Goal: Contribute content: Contribute content

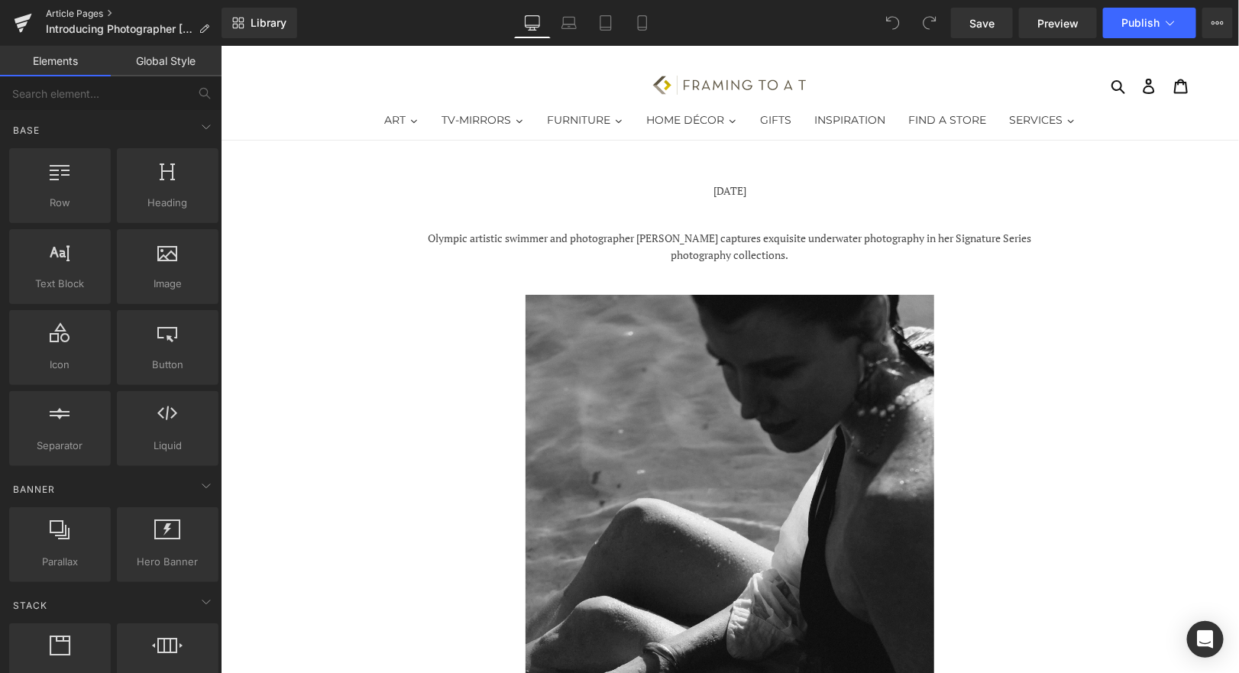
click at [58, 15] on link "Article Pages" at bounding box center [134, 14] width 176 height 12
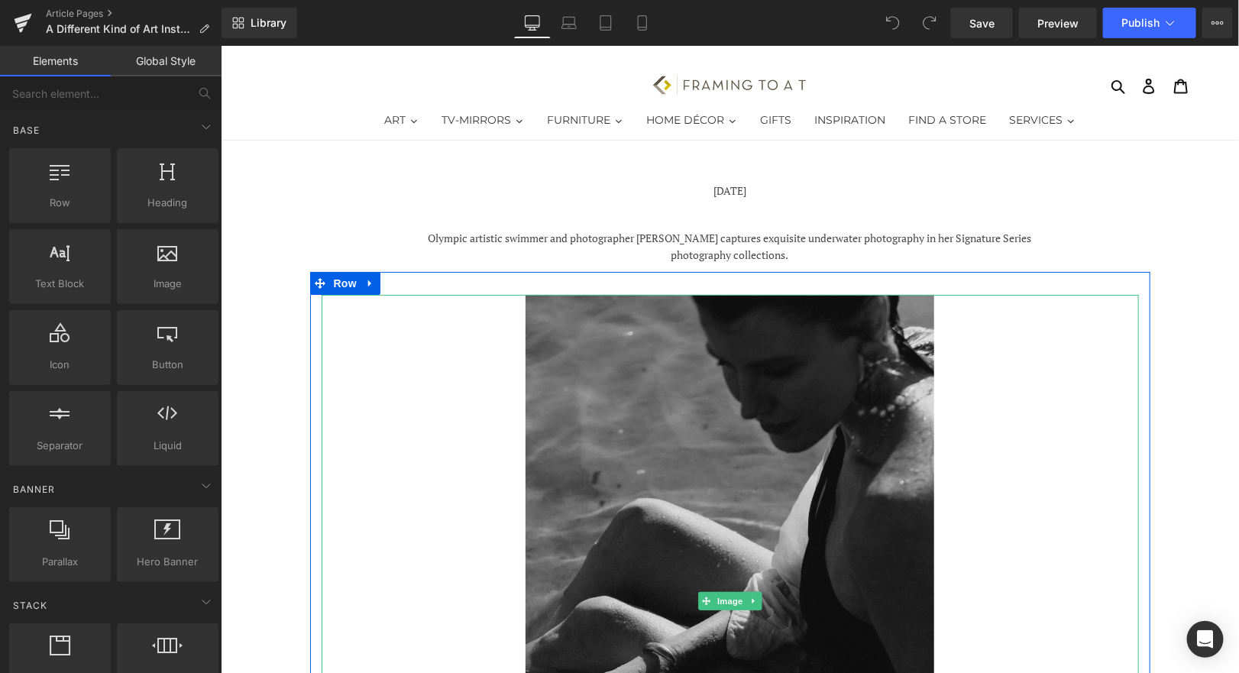
click at [764, 452] on img at bounding box center [729, 600] width 409 height 613
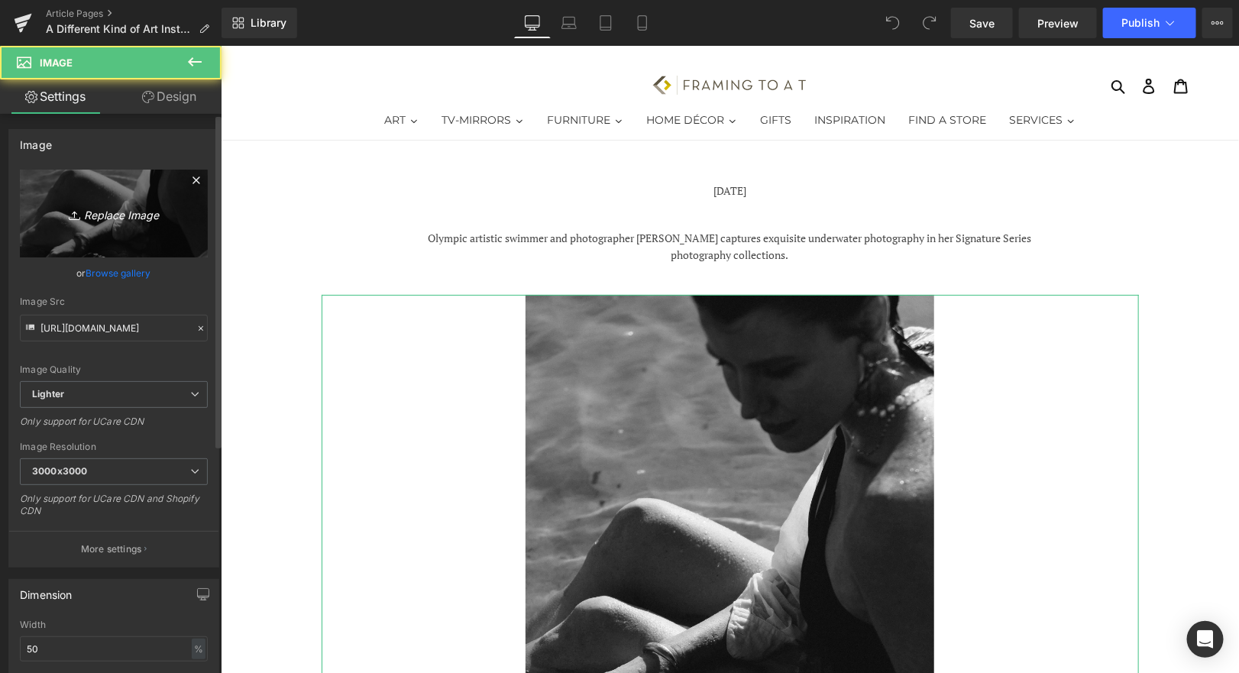
click at [122, 205] on icon "Replace Image" at bounding box center [114, 213] width 122 height 19
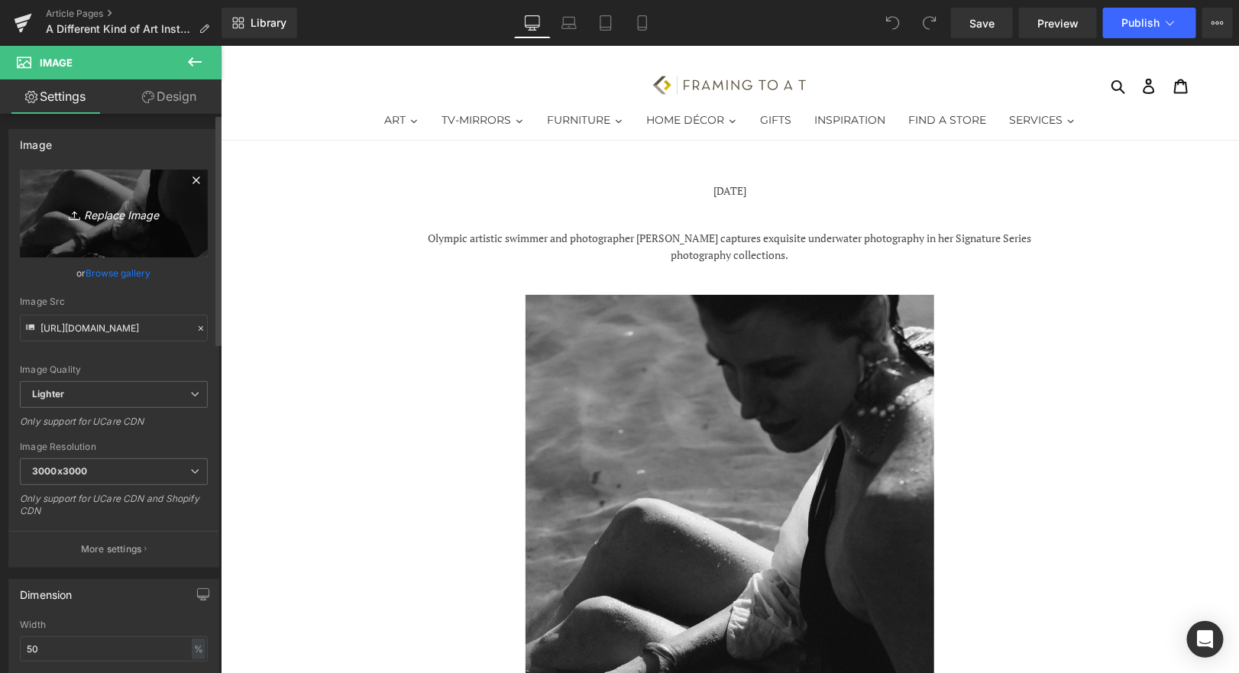
type input "C:\fakepath\Art Installation by FRAMING TO A T.jpg"
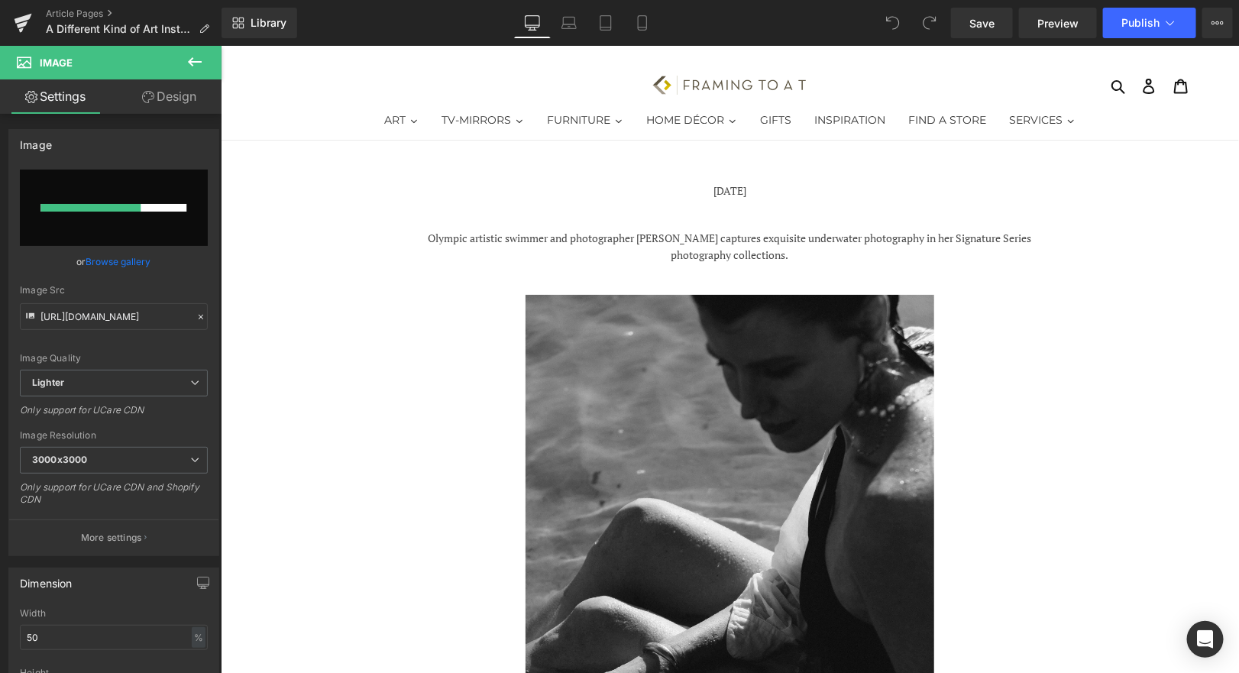
type input "[URL][DOMAIN_NAME]"
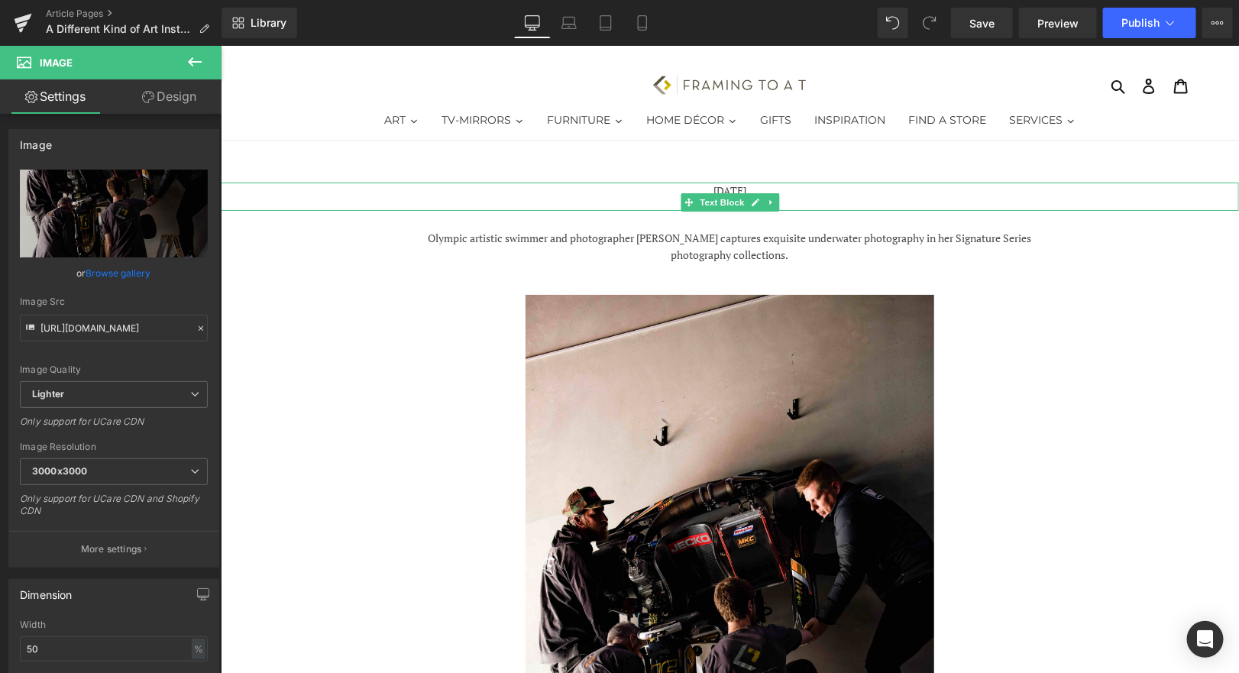
click at [733, 189] on p "[DATE]" at bounding box center [729, 190] width 1018 height 17
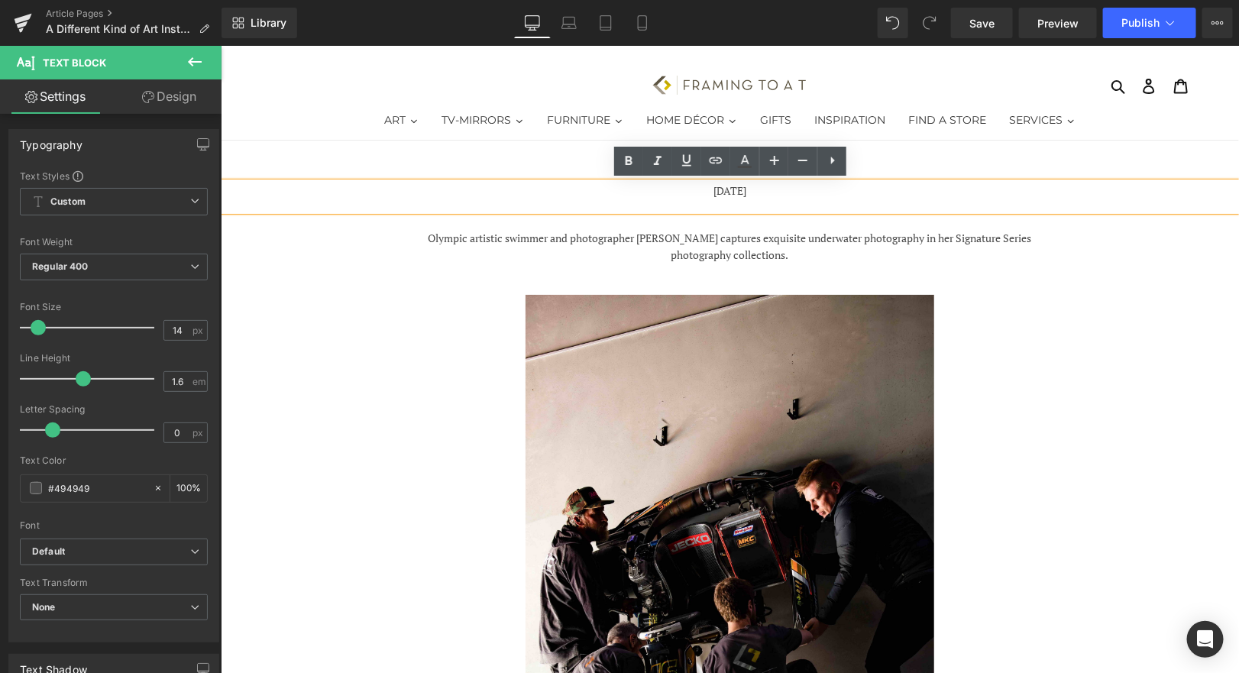
click at [730, 193] on p "[DATE]" at bounding box center [729, 190] width 1018 height 17
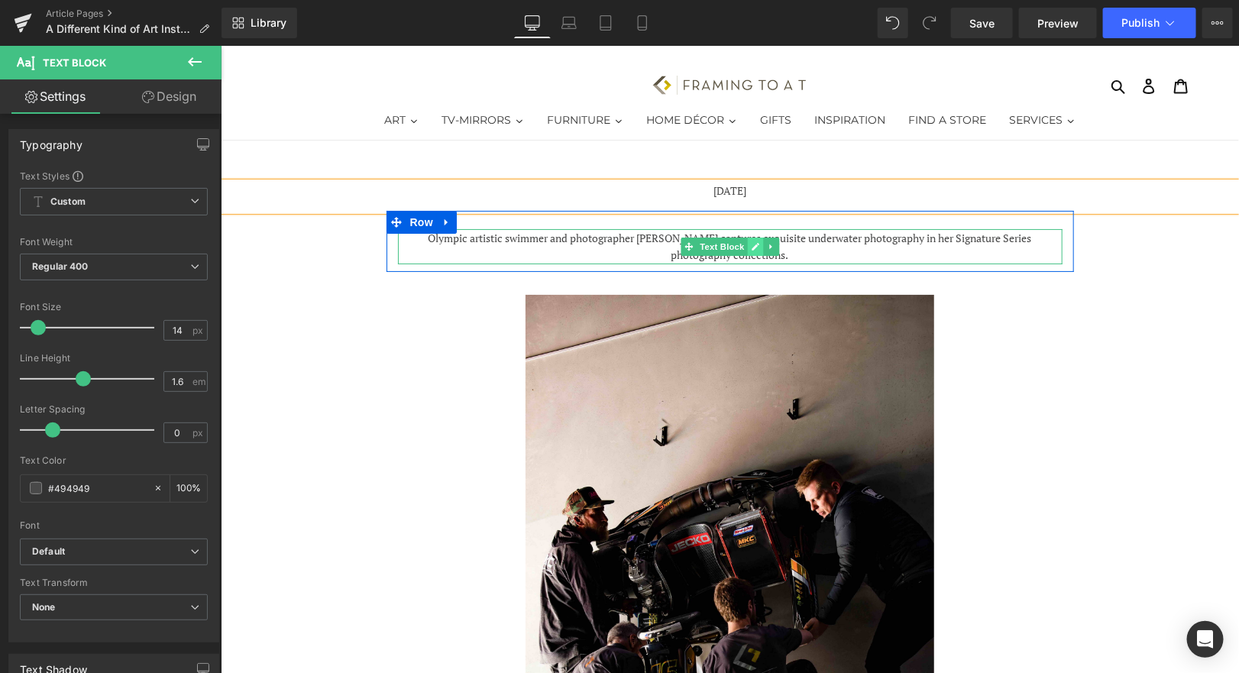
click at [753, 247] on icon at bounding box center [755, 246] width 8 height 8
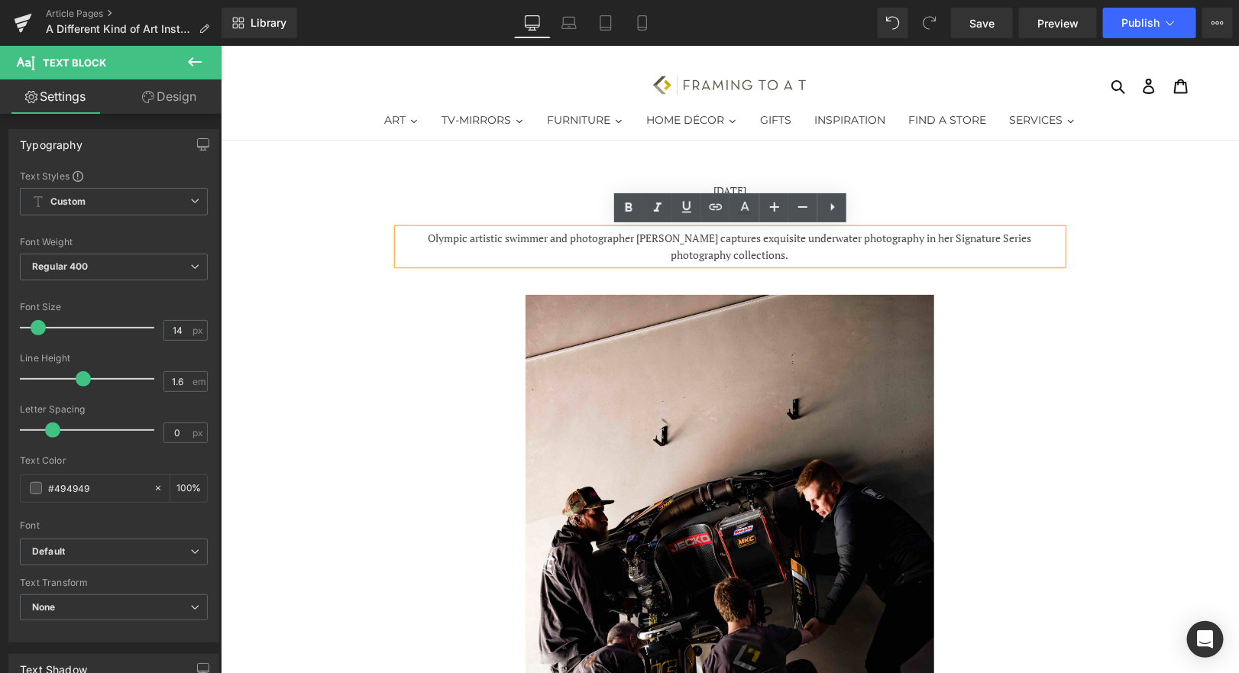
click at [798, 247] on p "Olympic artistic swimmer and photographer [PERSON_NAME] captures exquisite unde…" at bounding box center [729, 246] width 665 height 34
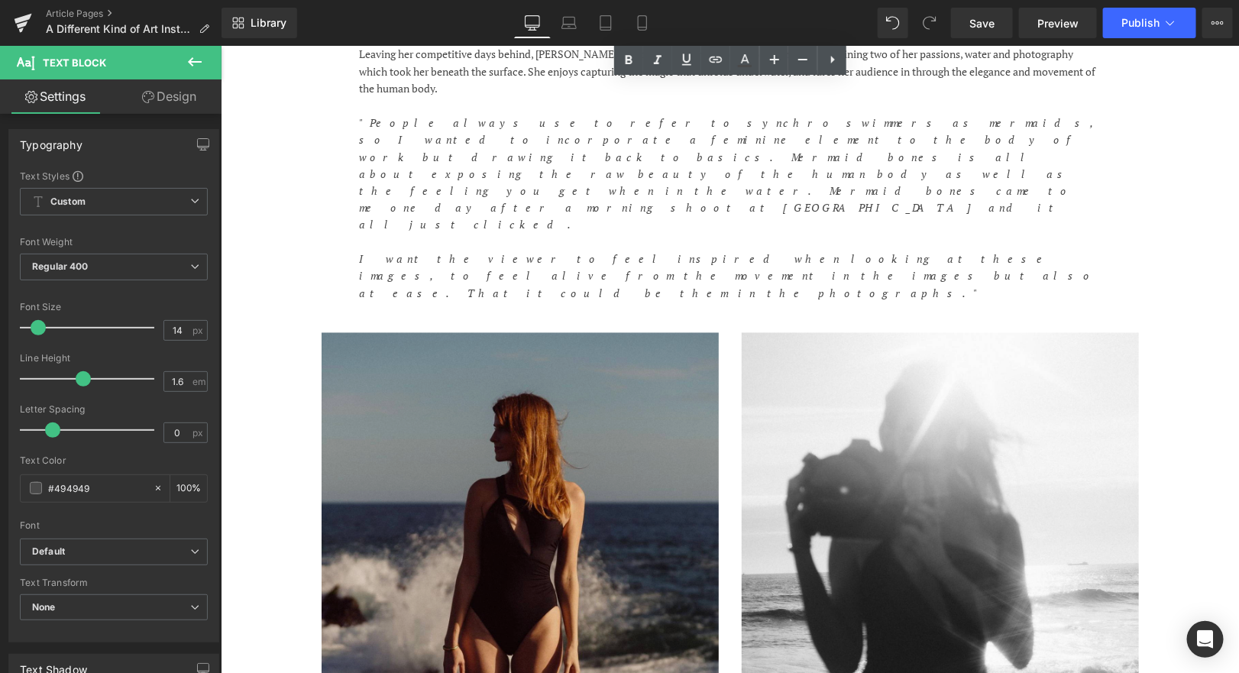
scroll to position [1115, 0]
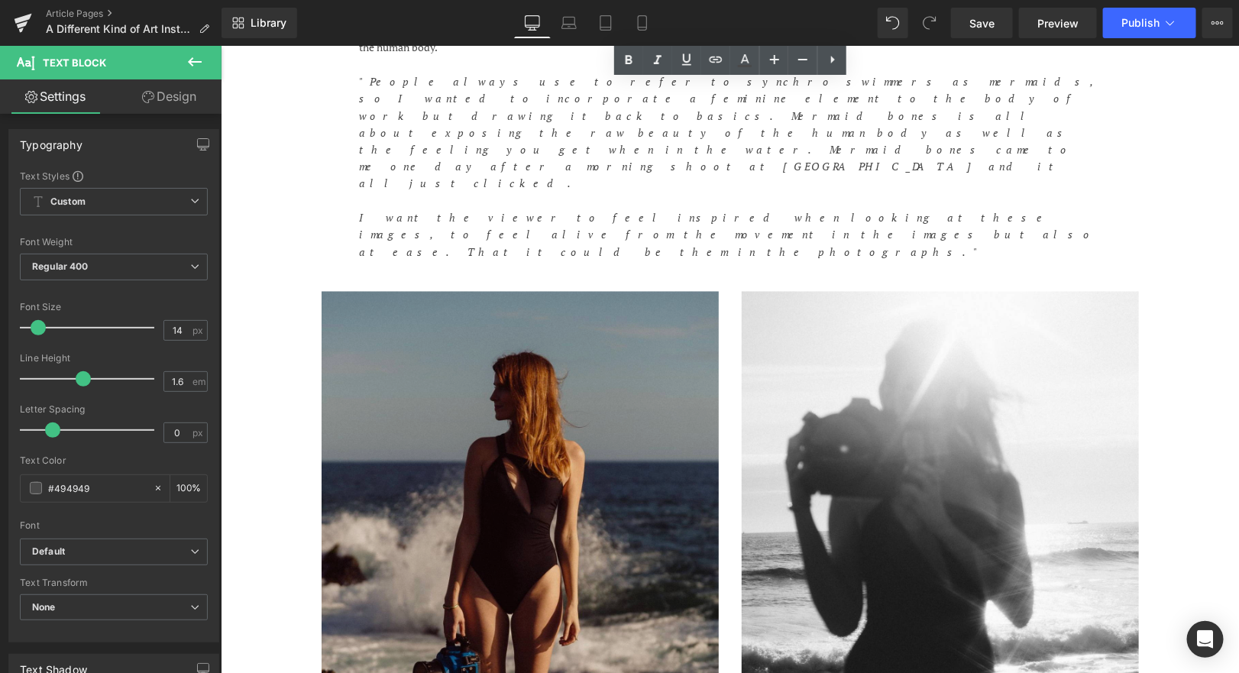
click at [520, 422] on img at bounding box center [519, 539] width 397 height 497
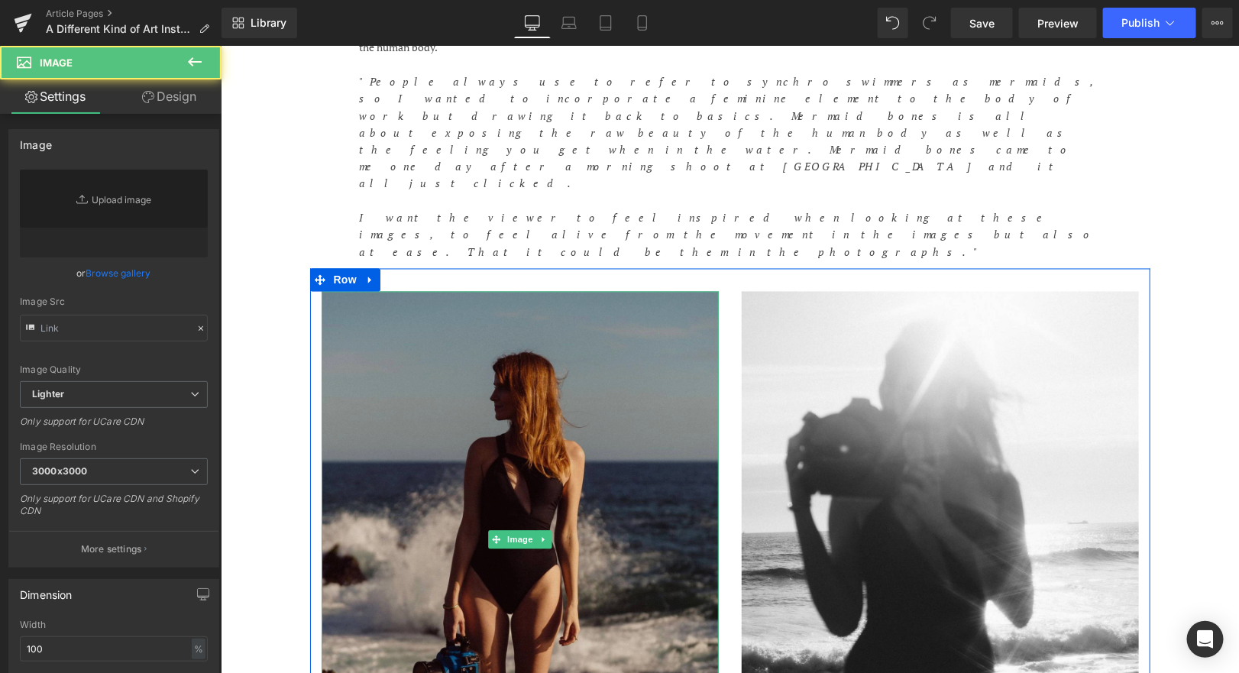
type input "[URL][DOMAIN_NAME]"
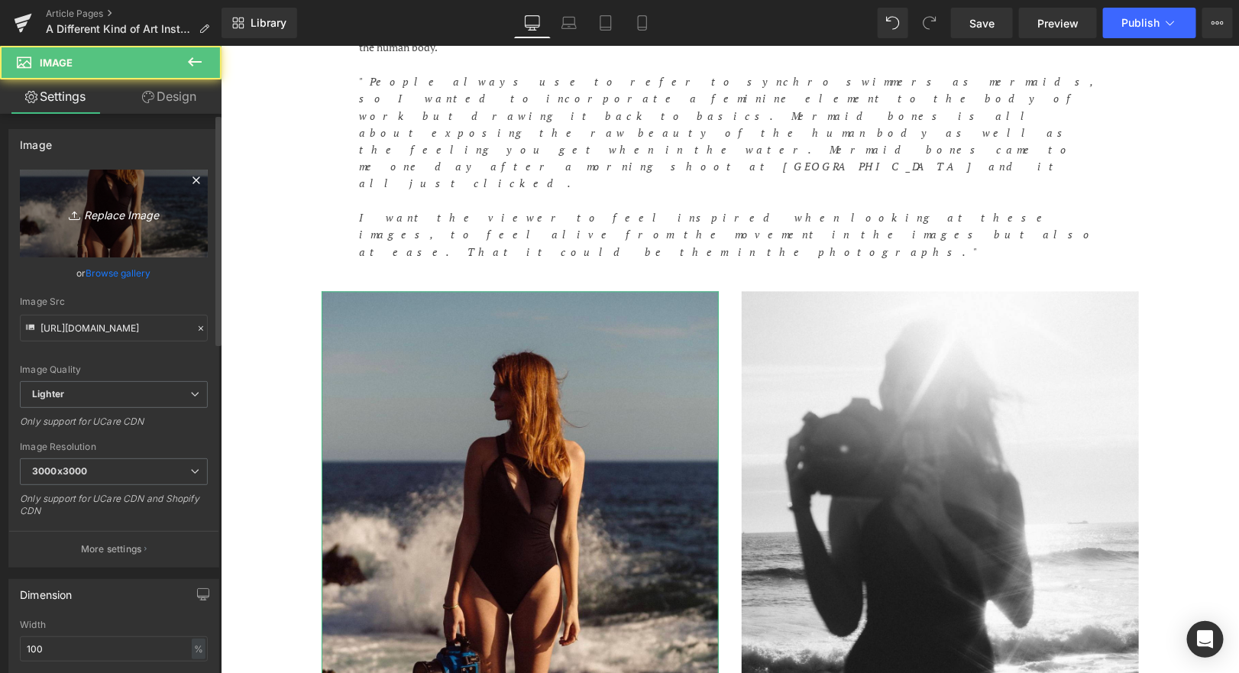
click at [149, 222] on icon "Replace Image" at bounding box center [114, 213] width 122 height 19
type input "C:\fakepath\MKC-YTG-09 copy.jpeg"
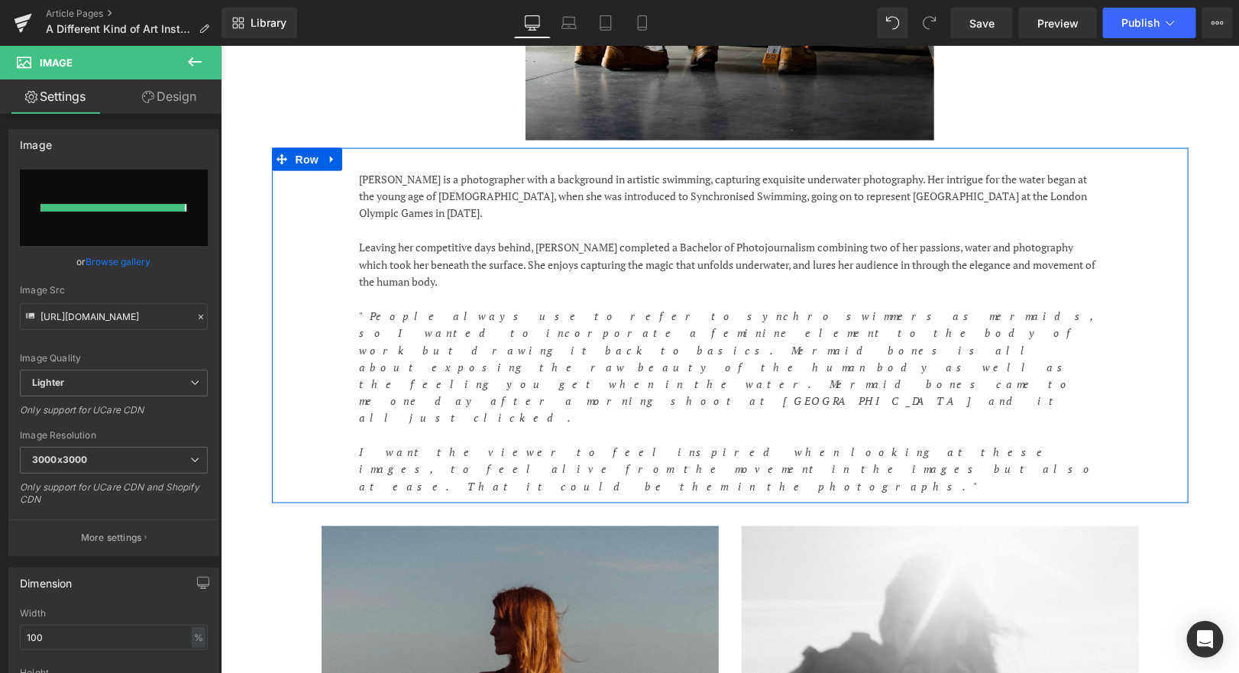
type input "[URL][DOMAIN_NAME]"
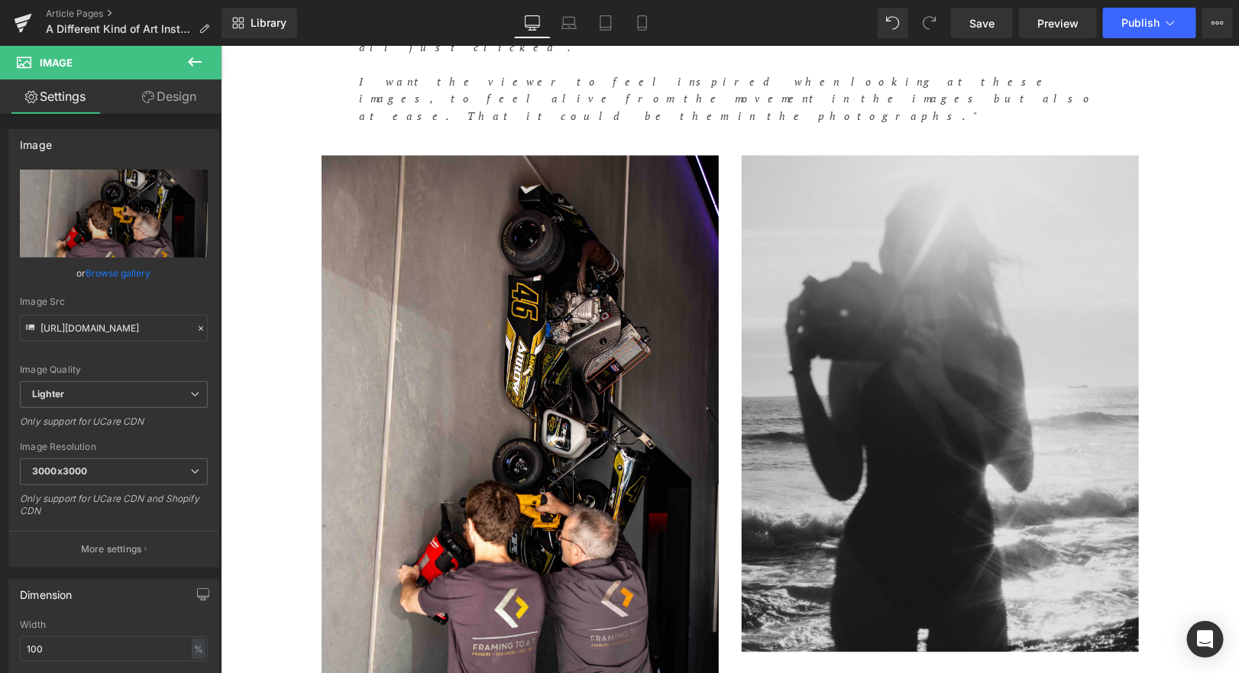
scroll to position [1257, 0]
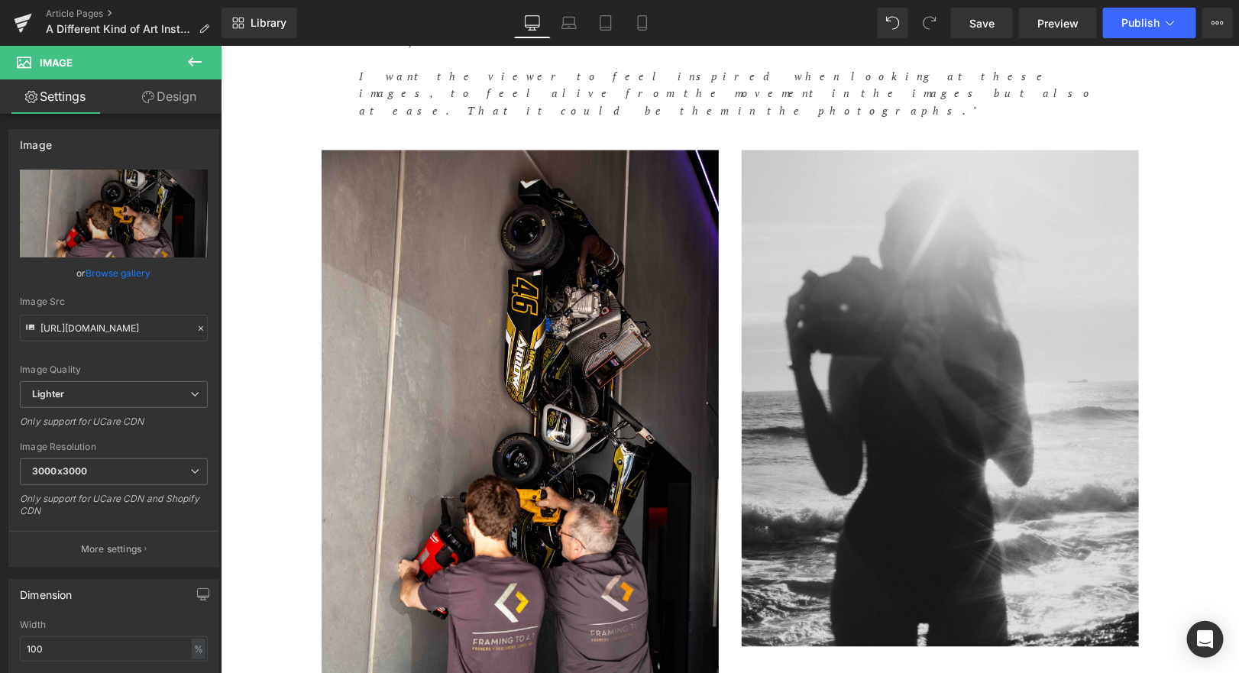
click at [963, 306] on img at bounding box center [939, 398] width 397 height 497
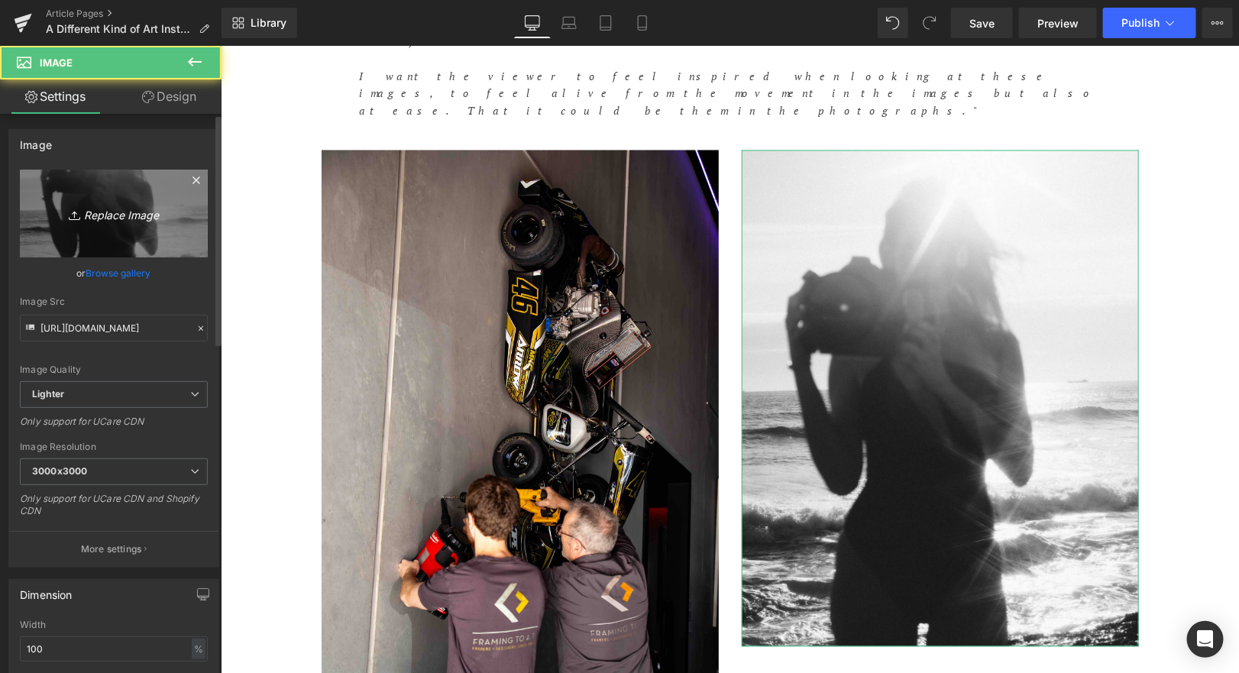
click at [120, 213] on icon "Replace Image" at bounding box center [114, 213] width 122 height 19
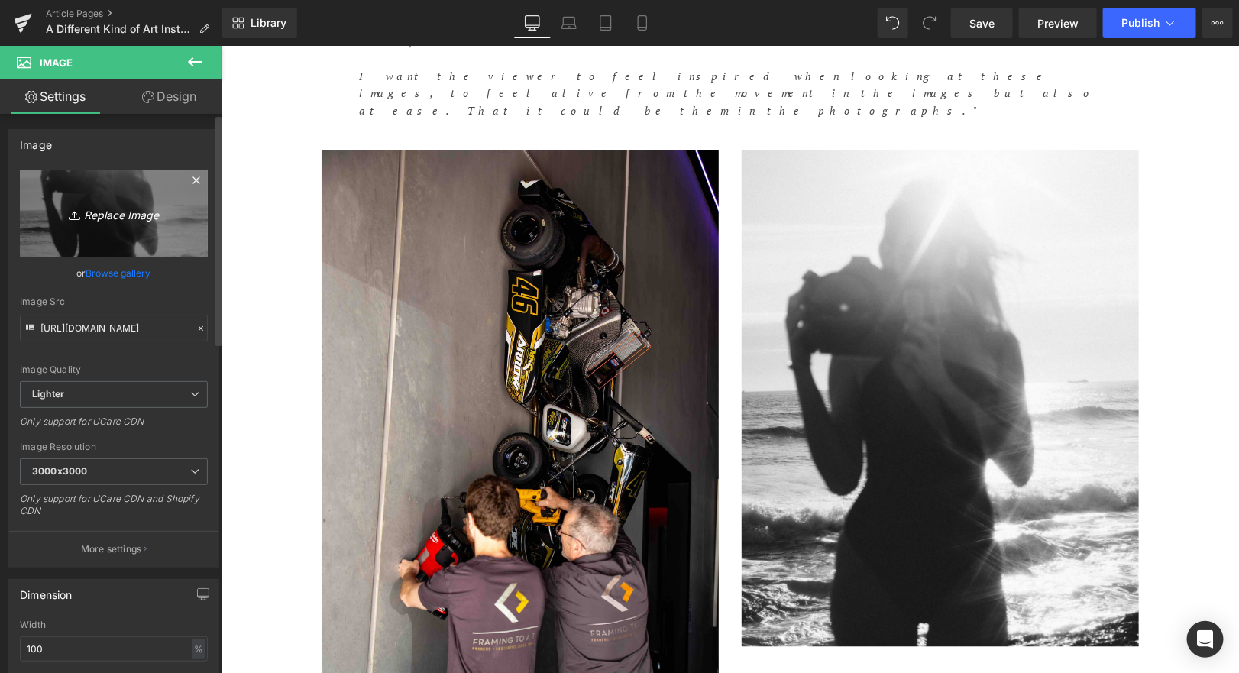
type input "C:\fakepath\MKC-YTG-13 copy.jpeg"
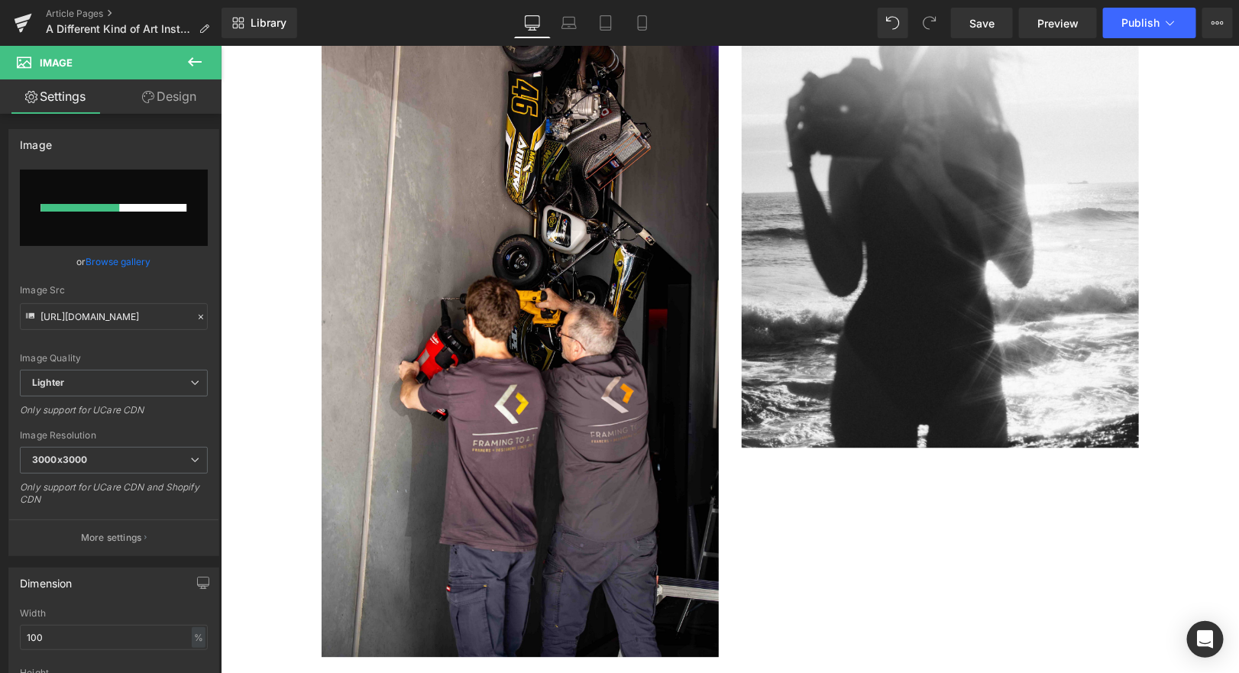
scroll to position [1457, 0]
type input "[URL][DOMAIN_NAME]"
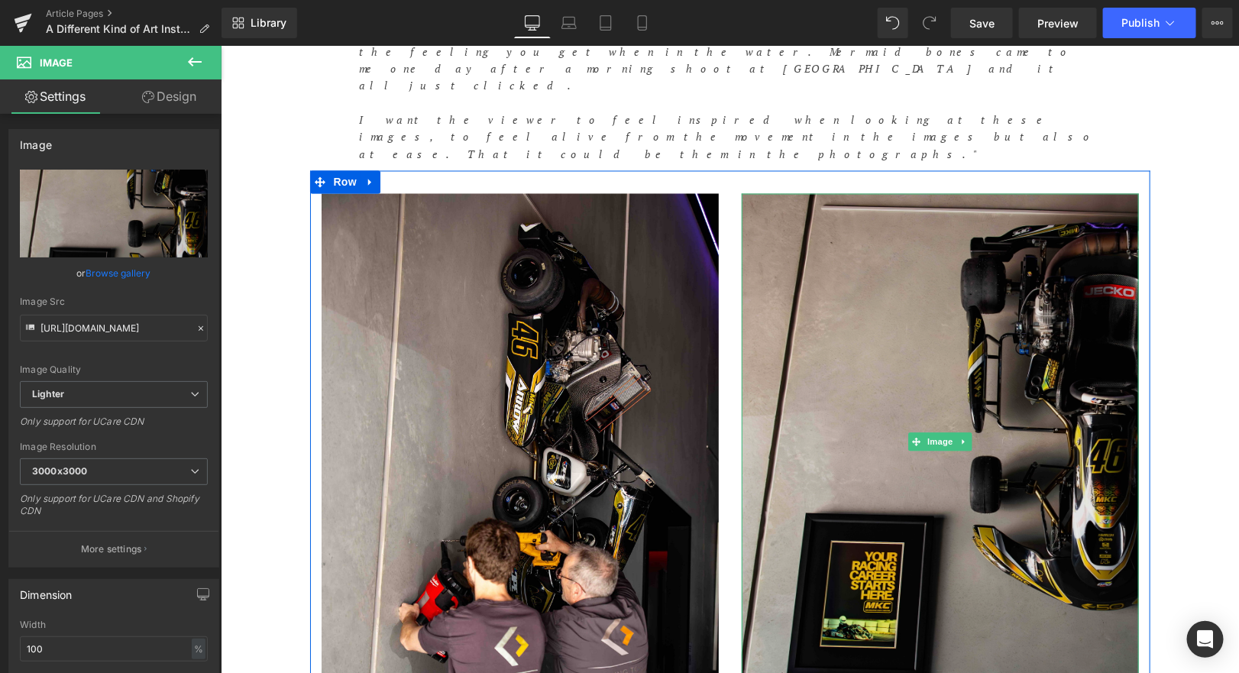
scroll to position [1212, 0]
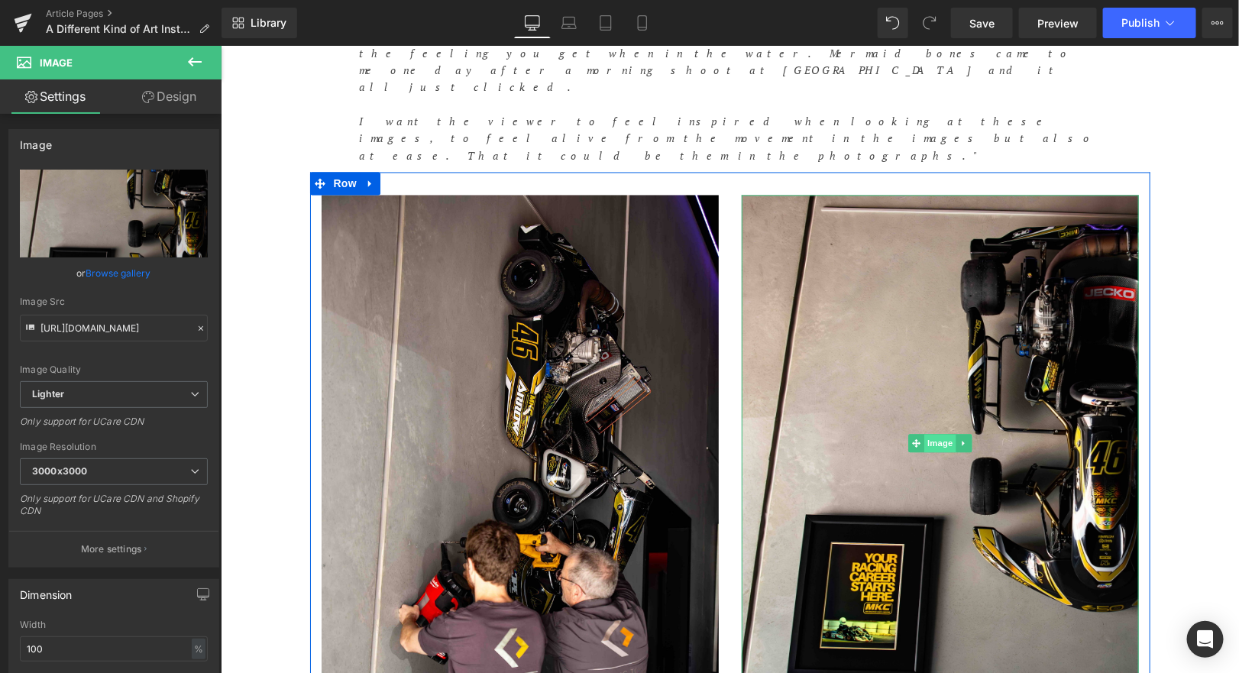
click at [944, 434] on span "Image" at bounding box center [940, 443] width 32 height 18
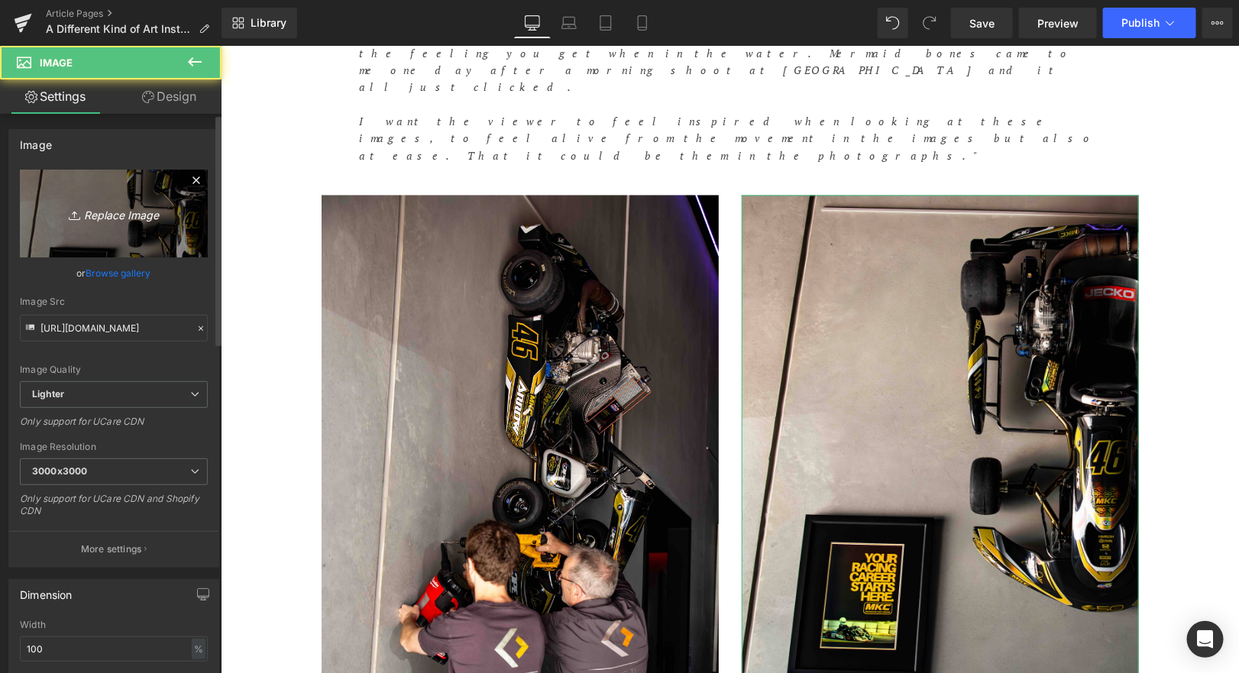
click at [114, 216] on icon "Replace Image" at bounding box center [114, 213] width 122 height 19
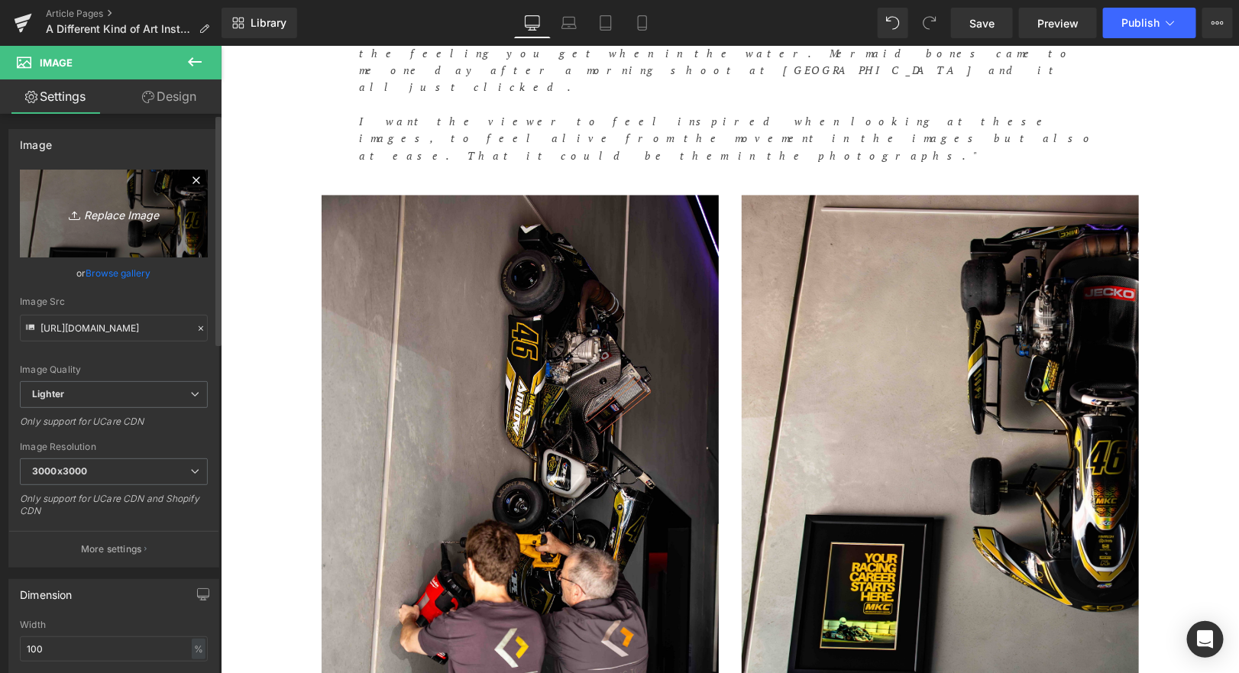
type input "C:\fakepath\MKC-YTG-11 copy.jpeg"
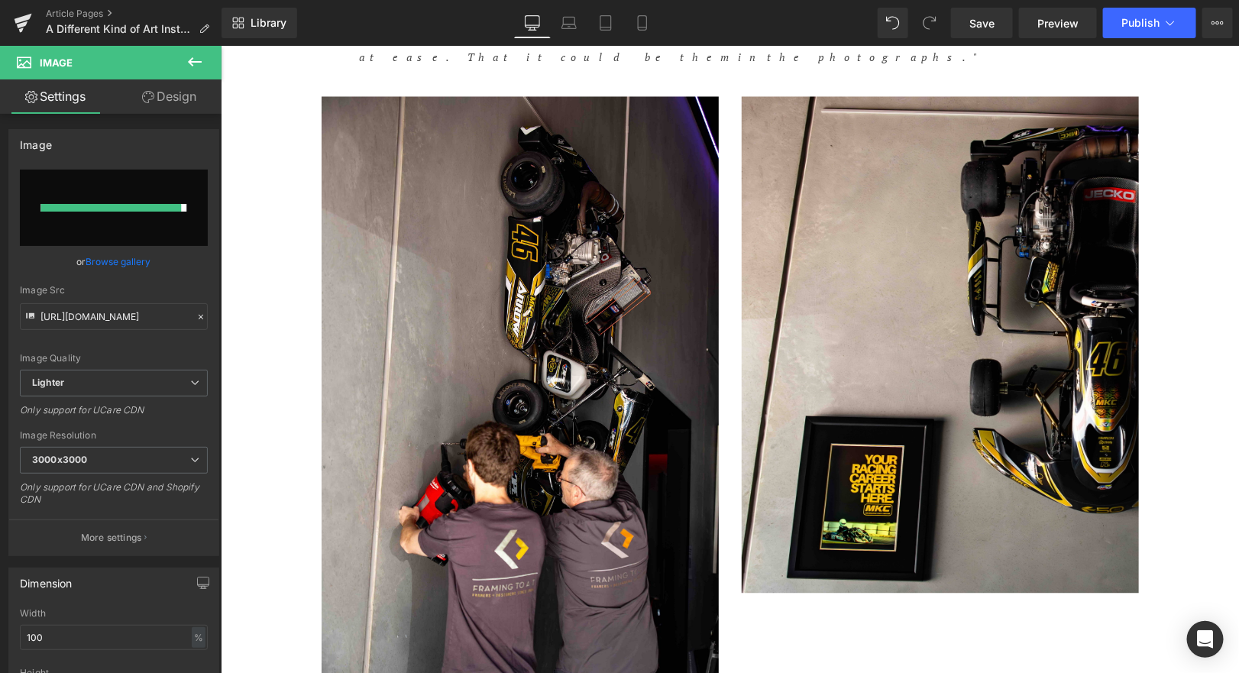
scroll to position [1312, 0]
type input "[URL][DOMAIN_NAME]"
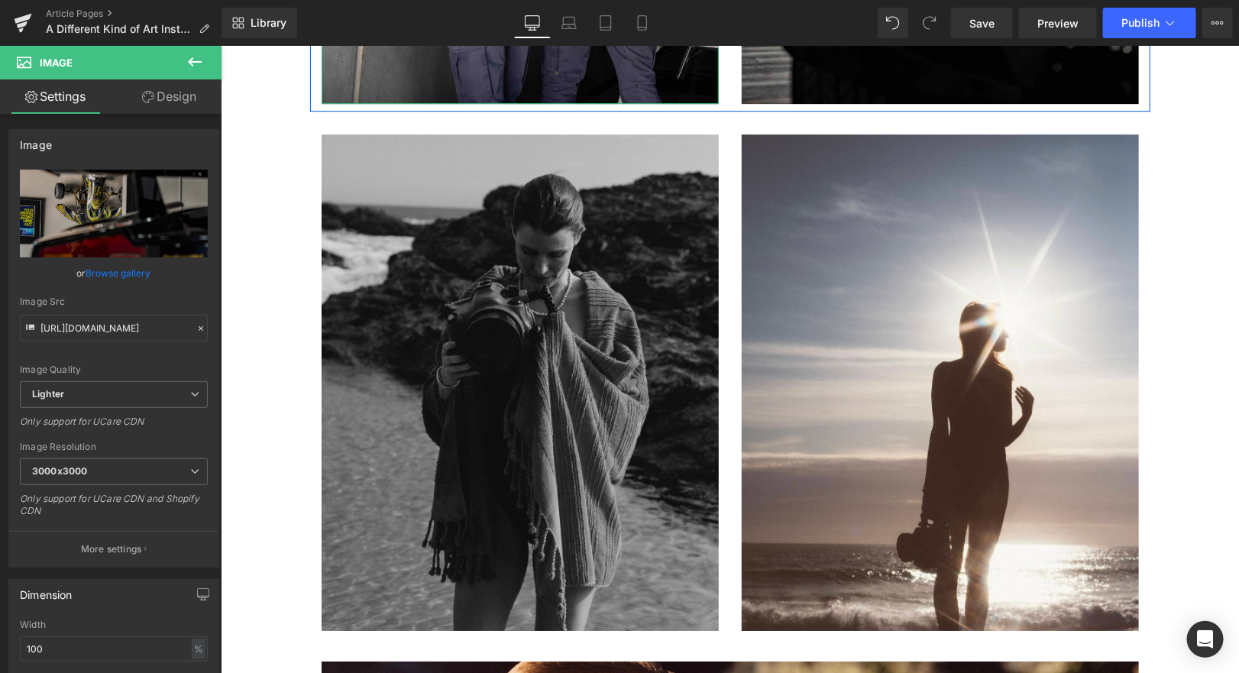
scroll to position [2023, 0]
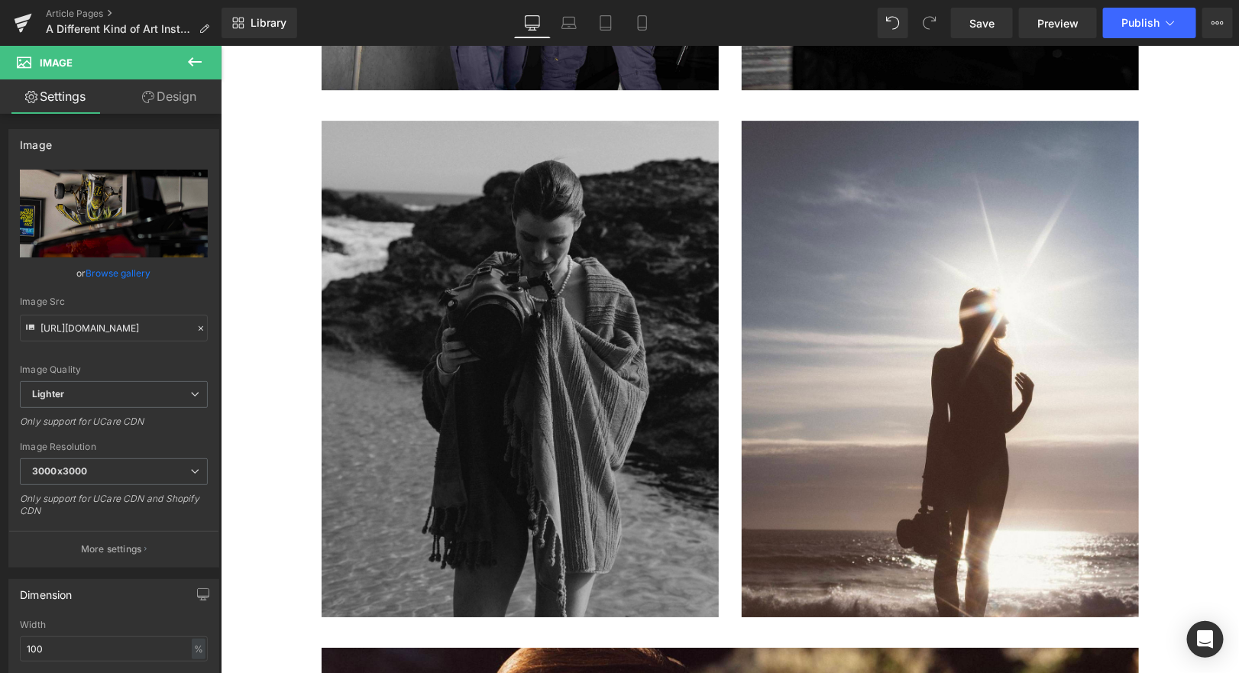
click at [520, 267] on div "Image" at bounding box center [519, 368] width 397 height 496
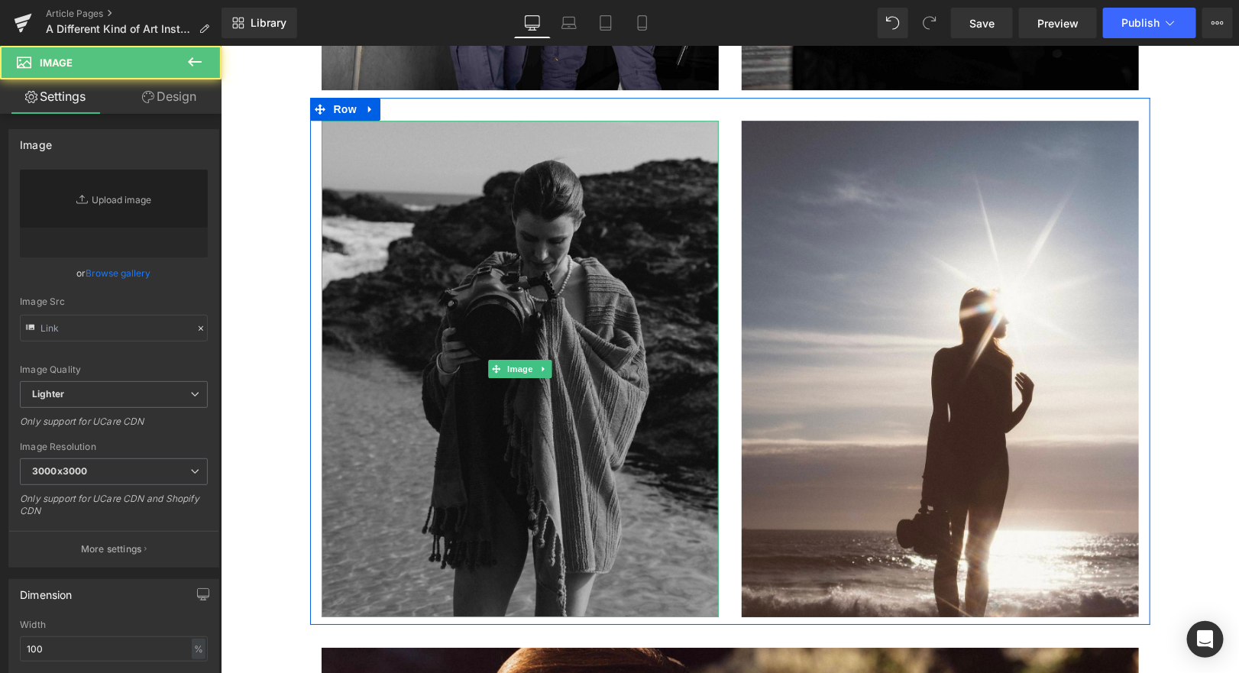
type input "[URL][DOMAIN_NAME]"
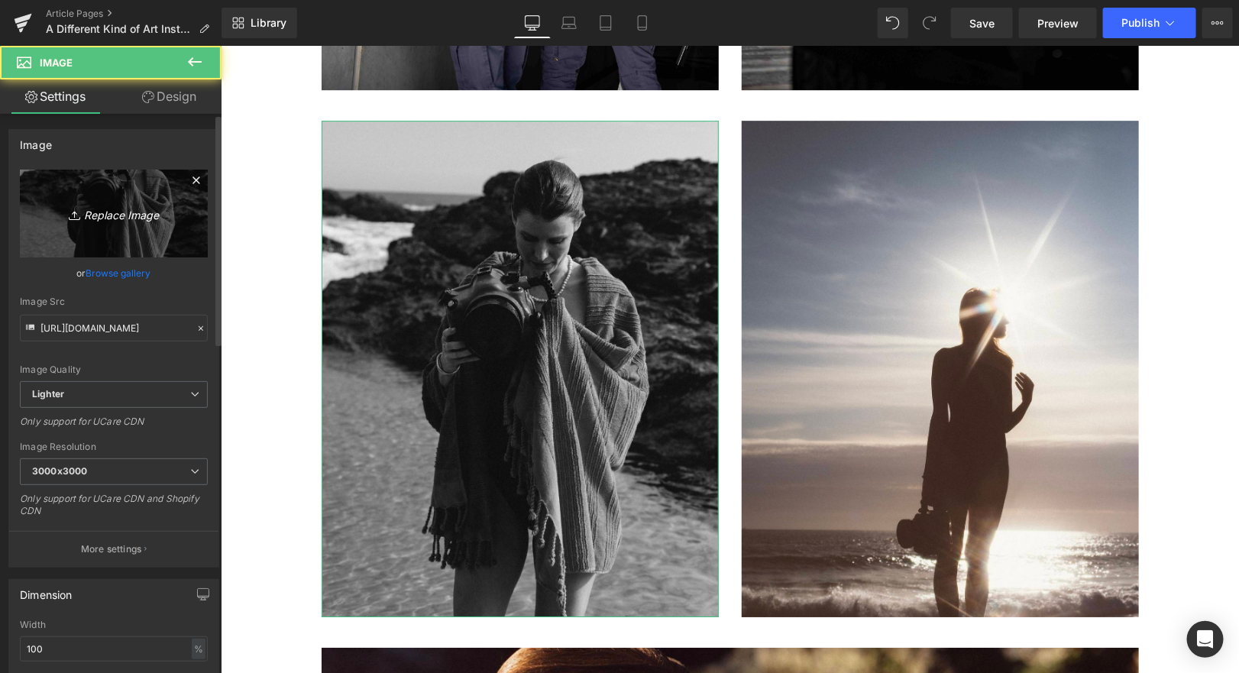
click at [102, 215] on icon "Replace Image" at bounding box center [114, 213] width 122 height 19
type input "C:\fakepath\MKC-YTG-13 copy.jpeg"
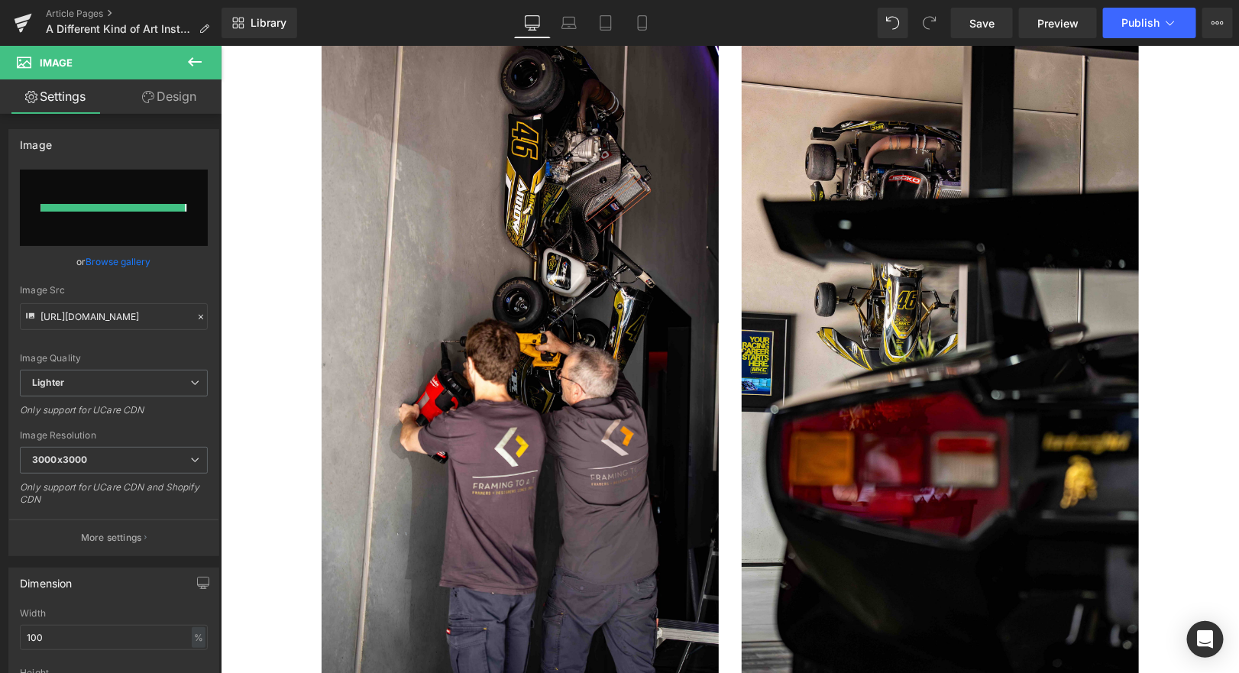
type input "[URL][DOMAIN_NAME]"
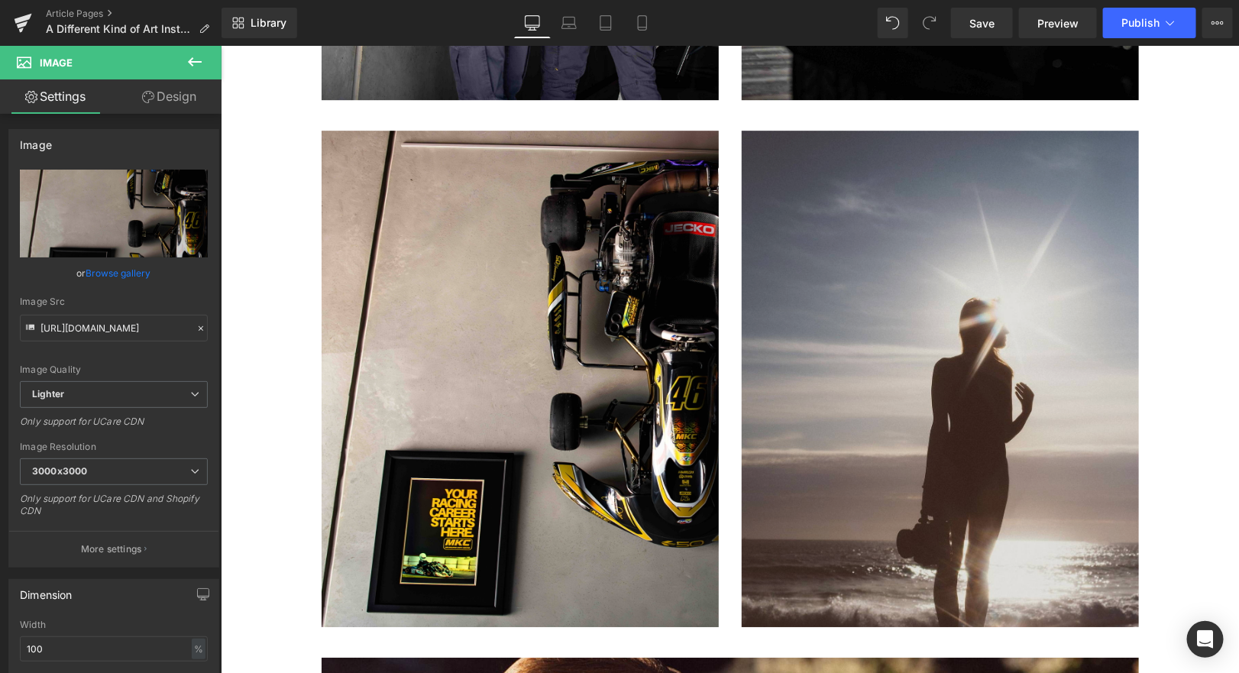
scroll to position [2018, 0]
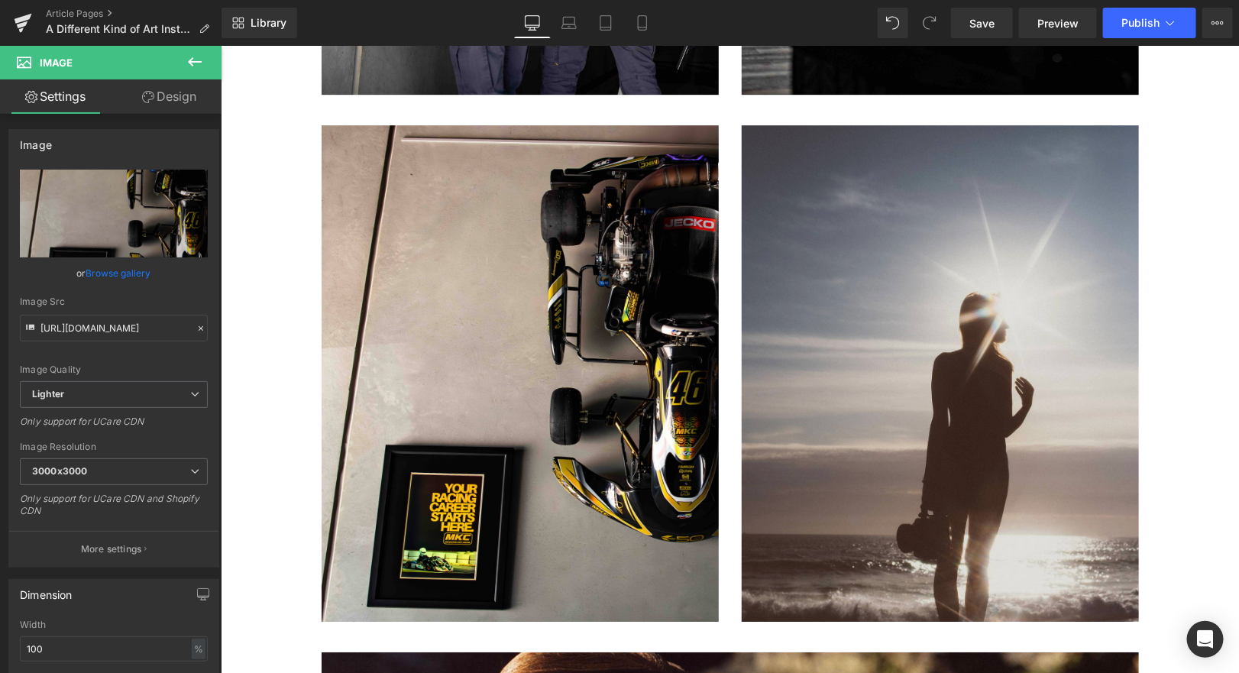
click at [929, 274] on div "Image" at bounding box center [939, 373] width 397 height 496
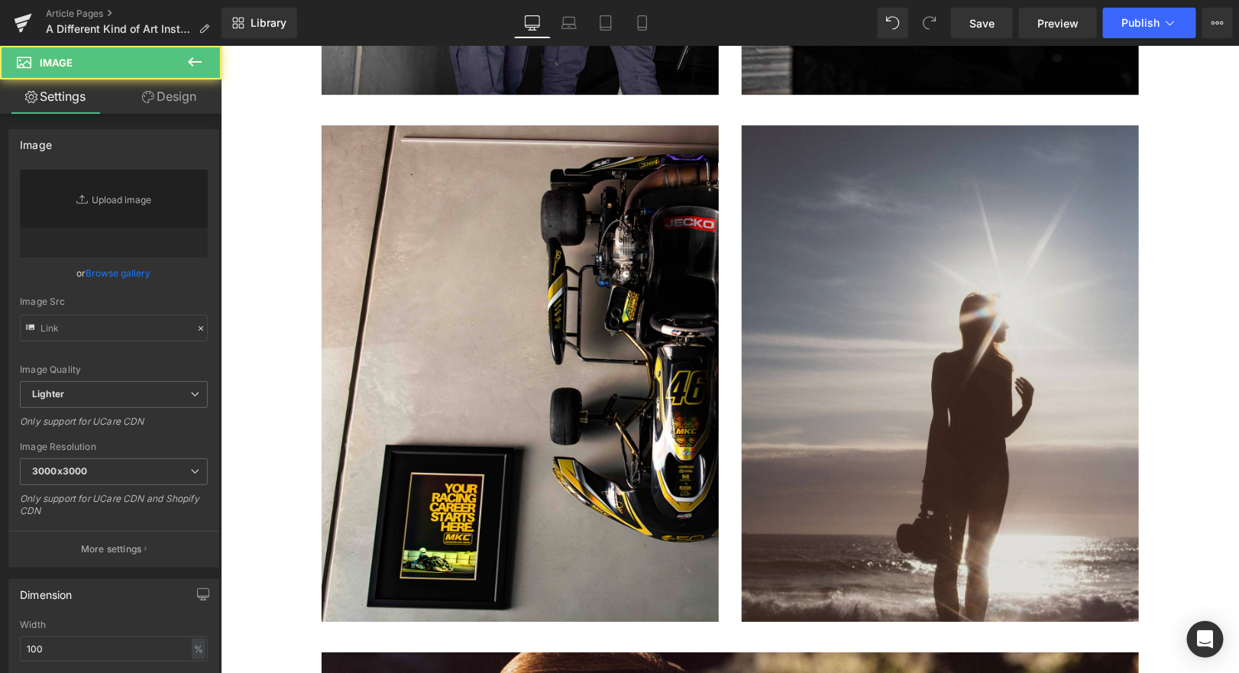
type input "[URL][DOMAIN_NAME]"
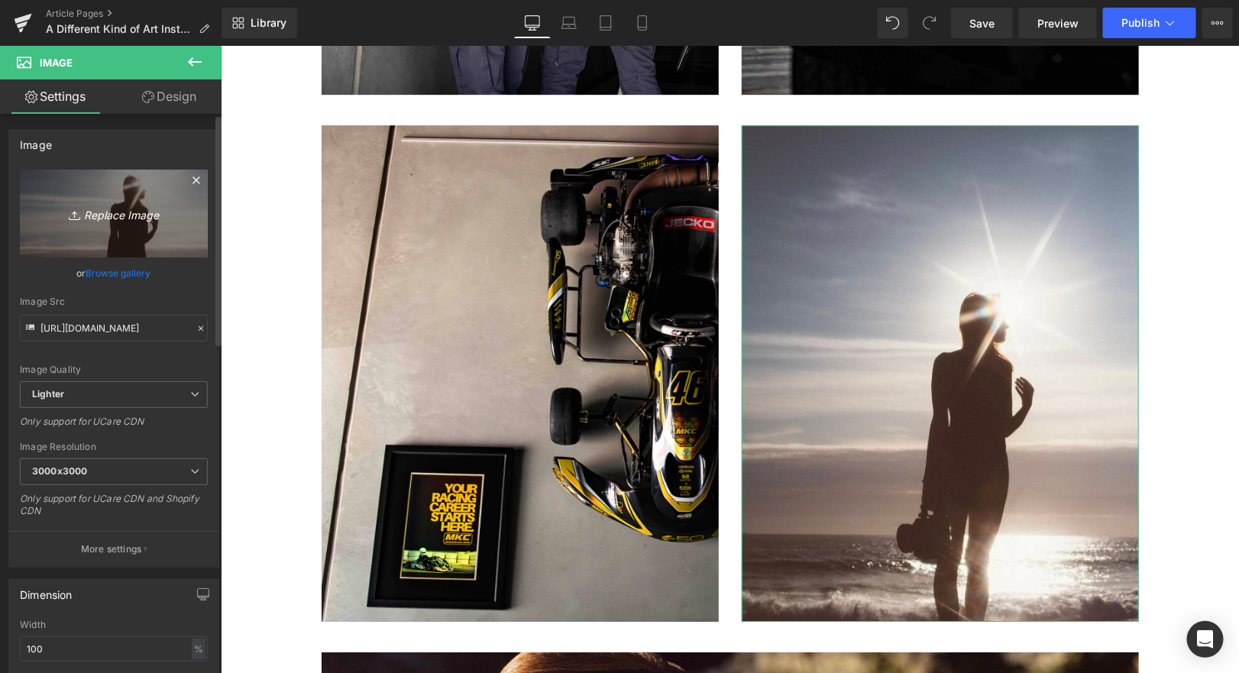
click at [108, 204] on icon "Replace Image" at bounding box center [114, 213] width 122 height 19
type input "C:\fakepath\MKC-YTG-15 copy.jpeg"
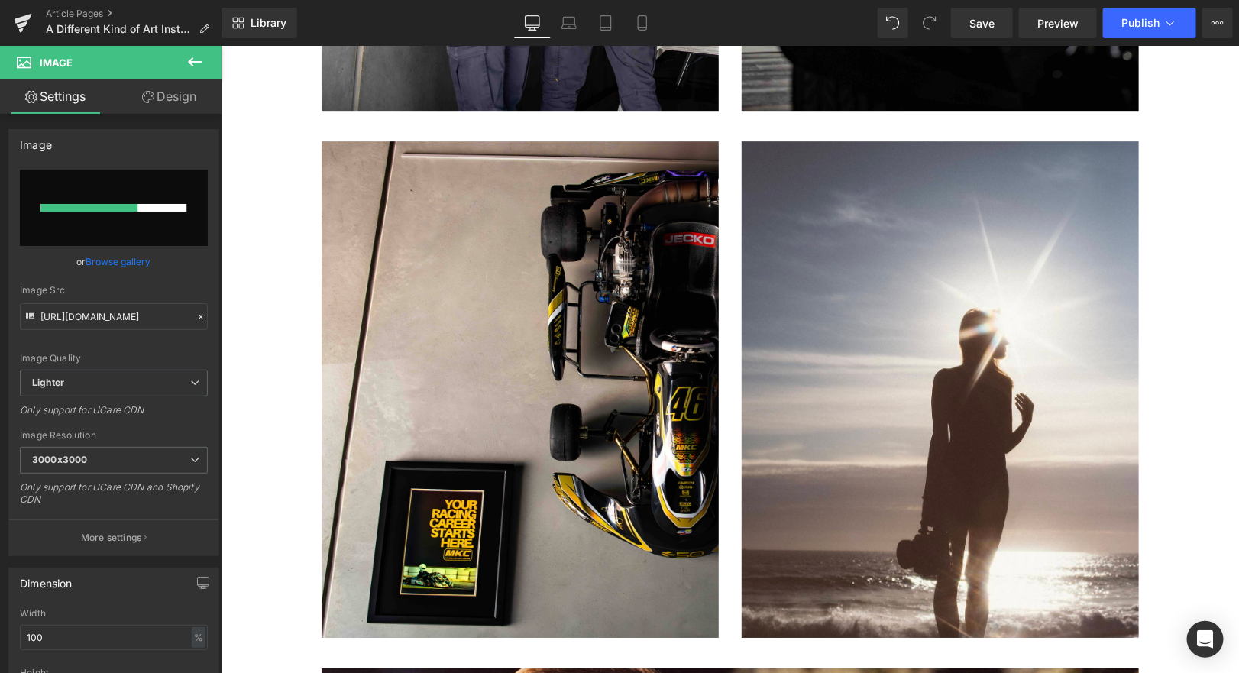
scroll to position [2000, 0]
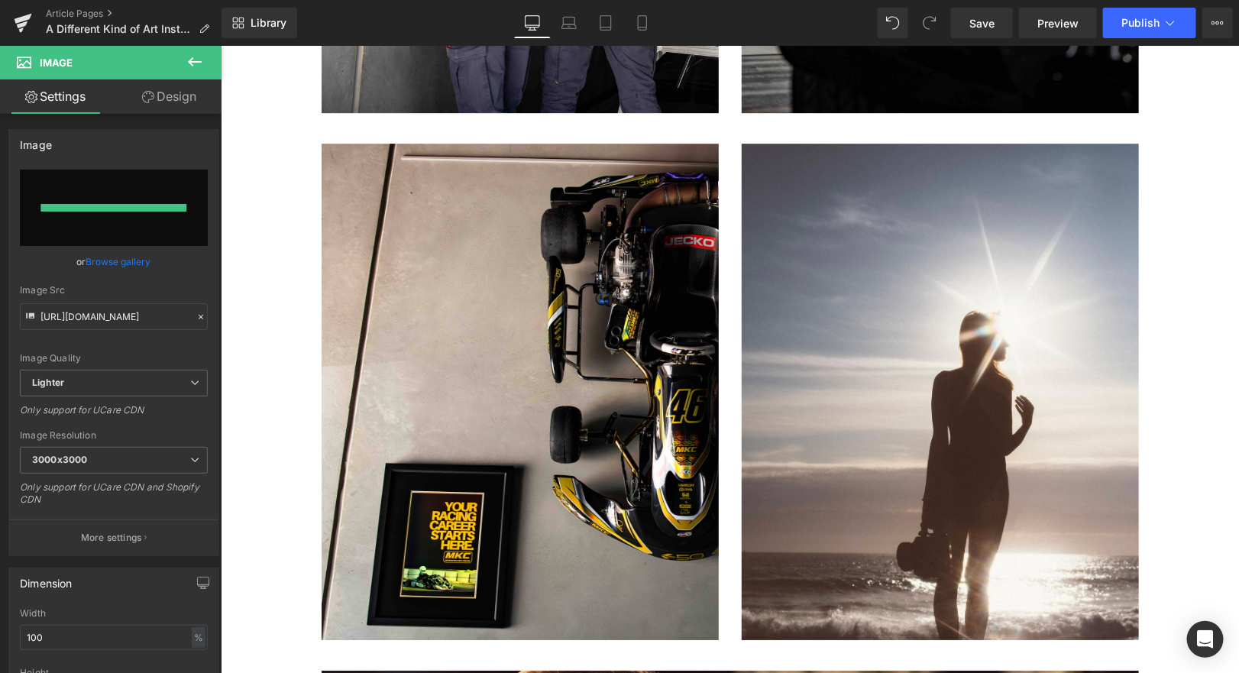
type input "[URL][DOMAIN_NAME]"
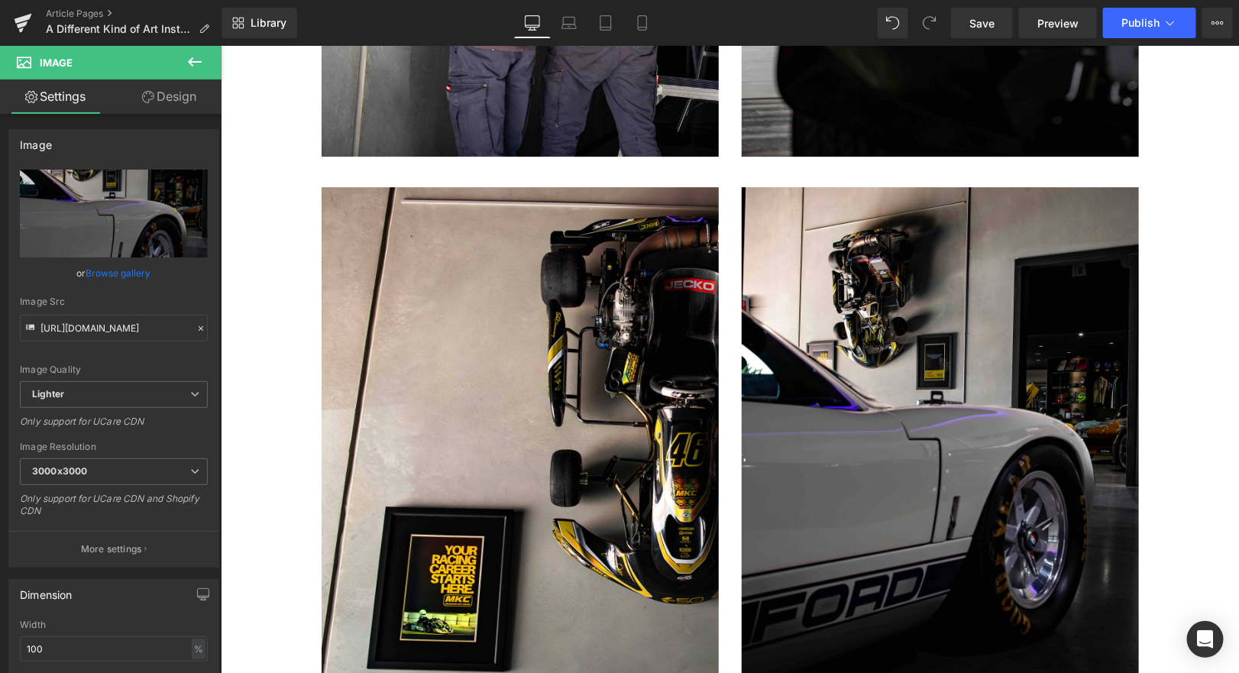
scroll to position [1934, 0]
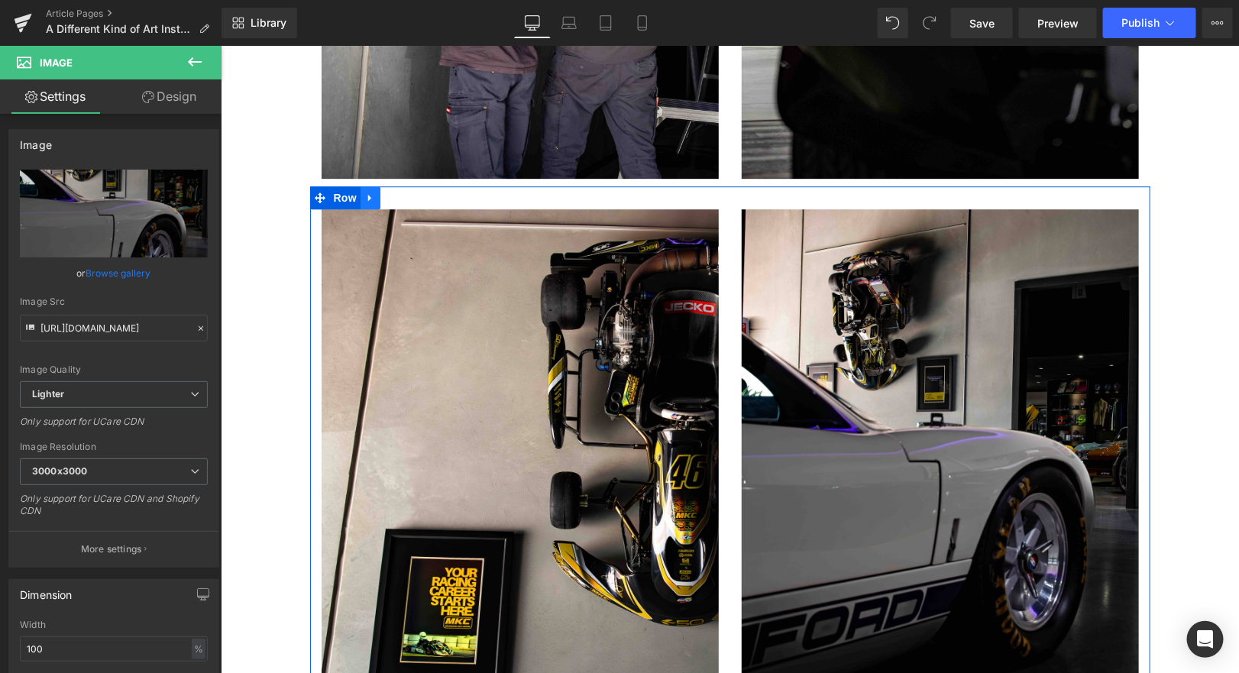
click at [376, 186] on link at bounding box center [370, 197] width 20 height 23
click at [388, 192] on icon at bounding box center [389, 197] width 11 height 11
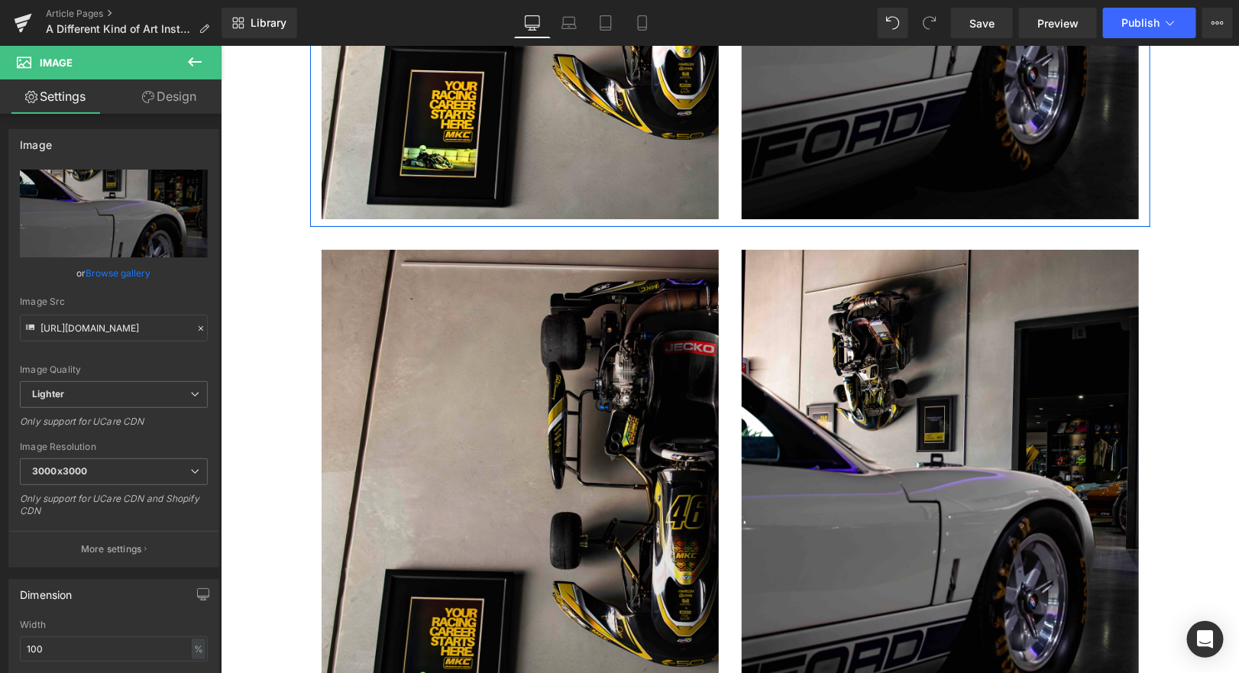
scroll to position [2438, 0]
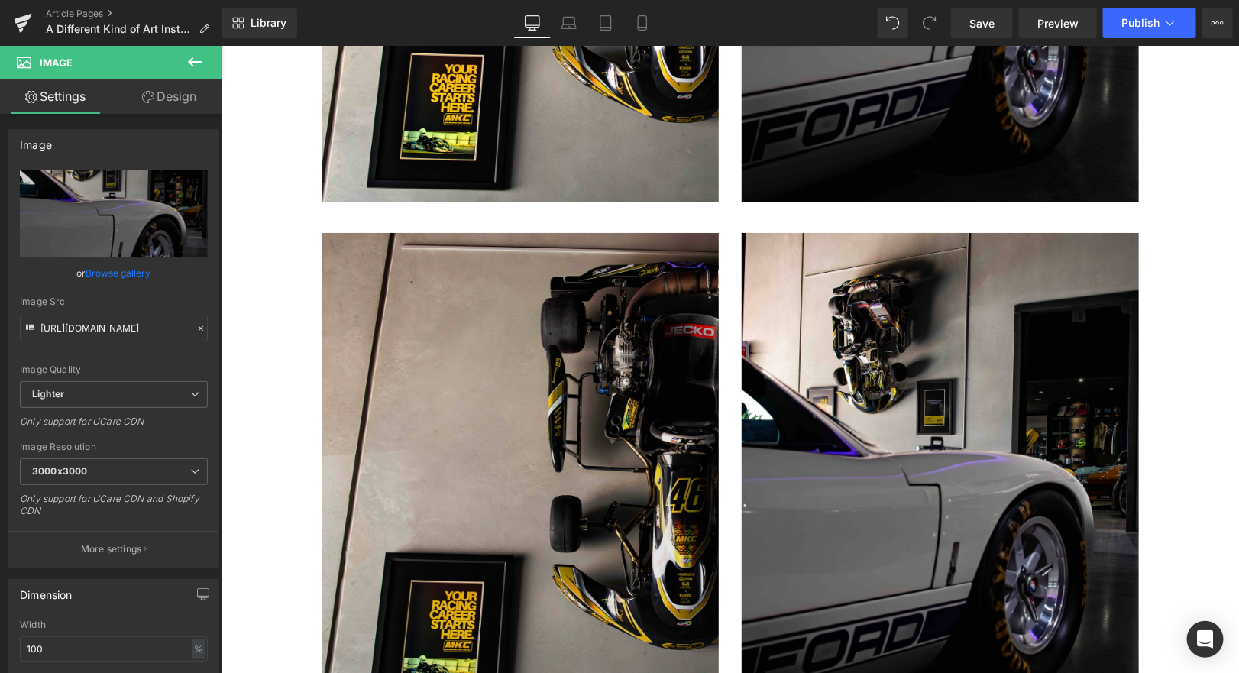
click at [465, 242] on img at bounding box center [519, 480] width 397 height 497
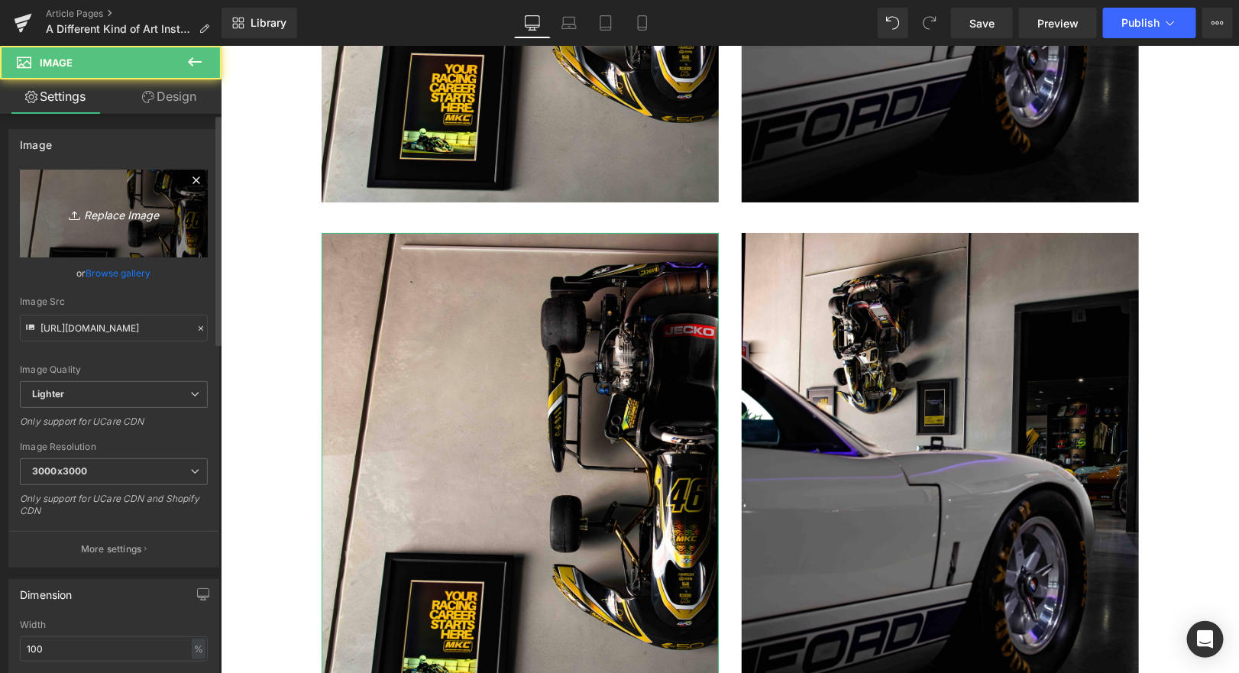
click at [102, 209] on icon "Replace Image" at bounding box center [114, 213] width 122 height 19
type input "C:\fakepath\MKC-YTG-10 copy.jpeg"
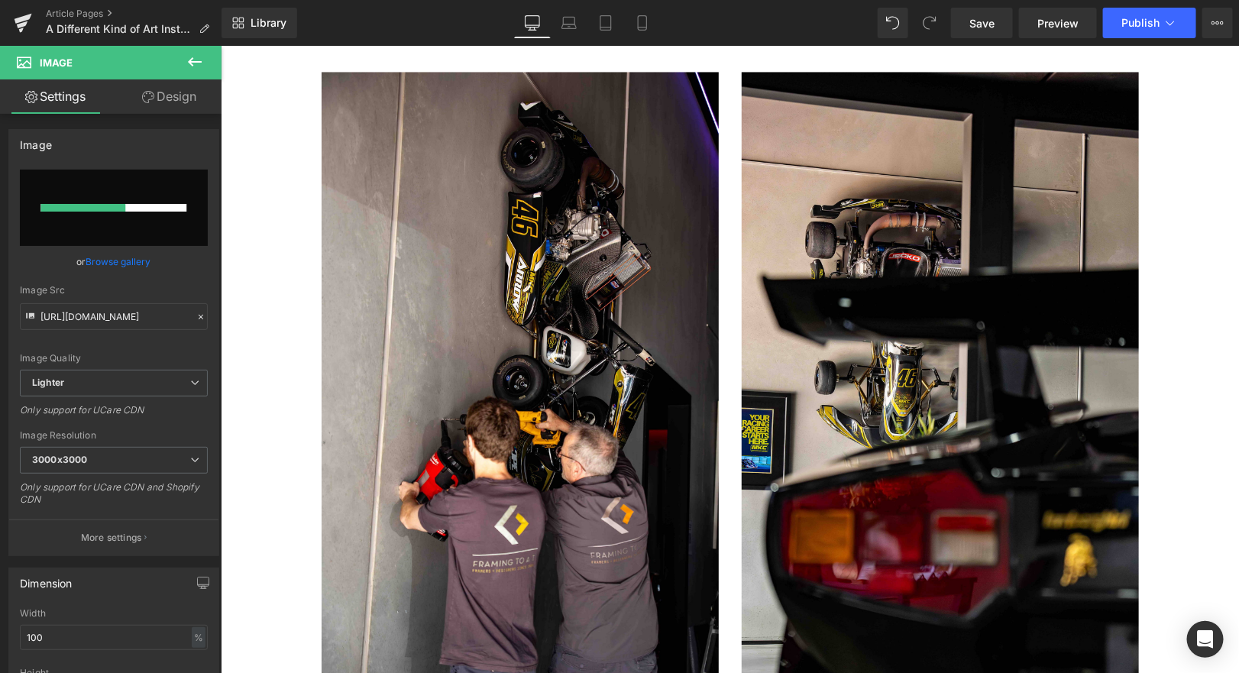
scroll to position [1333, 0]
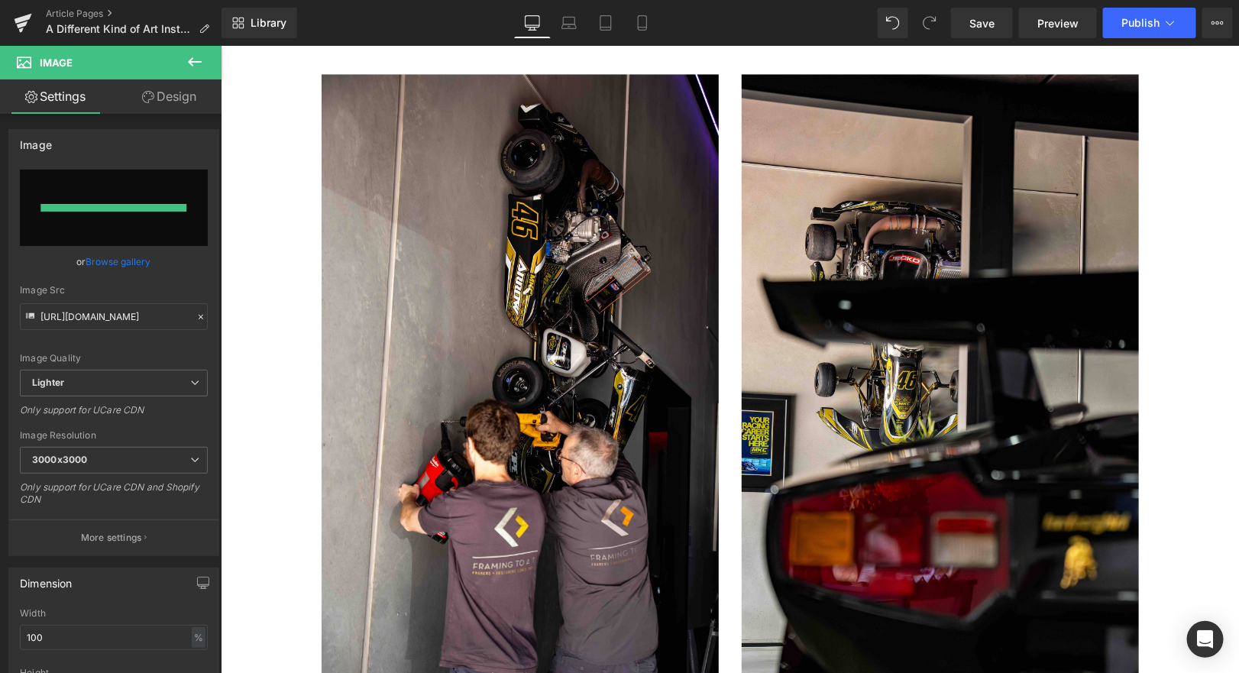
type input "[URL][DOMAIN_NAME]"
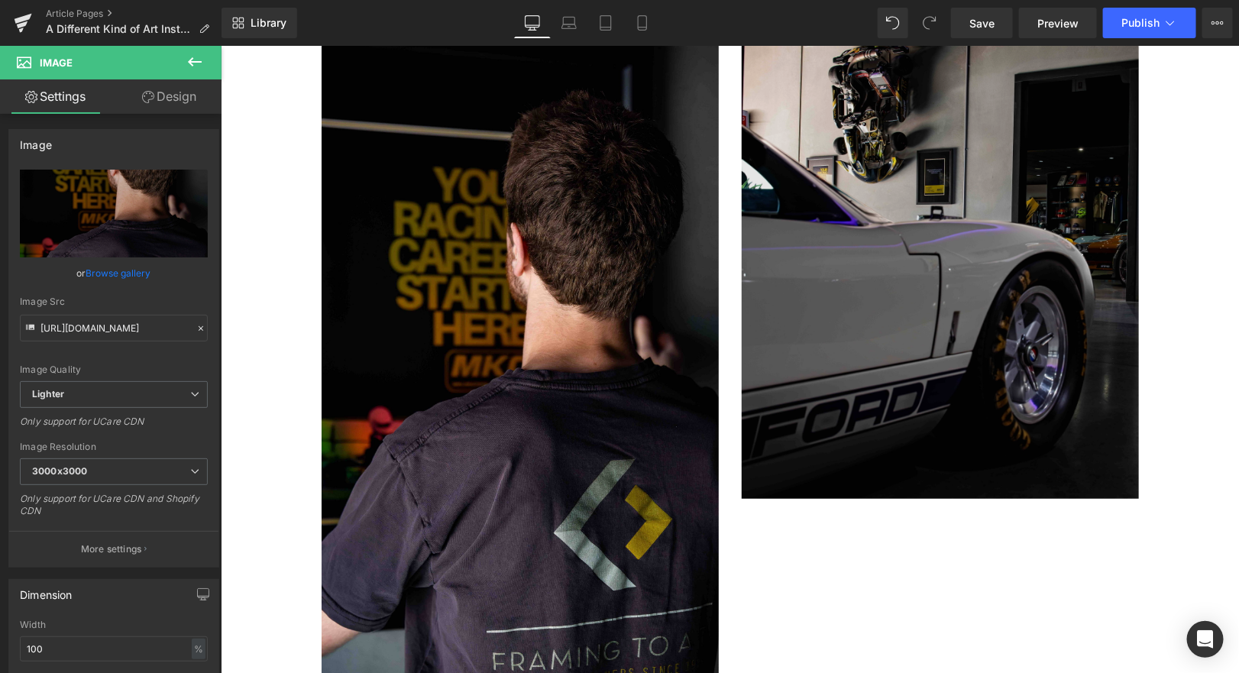
scroll to position [2679, 0]
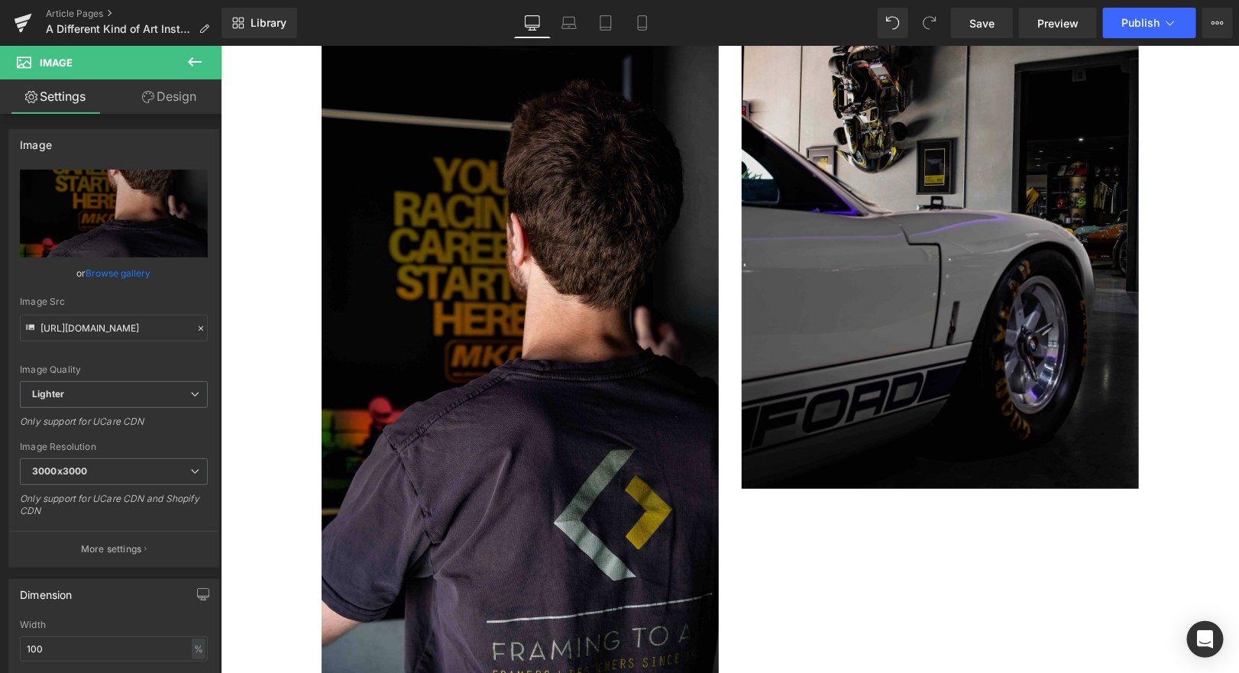
click at [912, 160] on img at bounding box center [939, 240] width 397 height 497
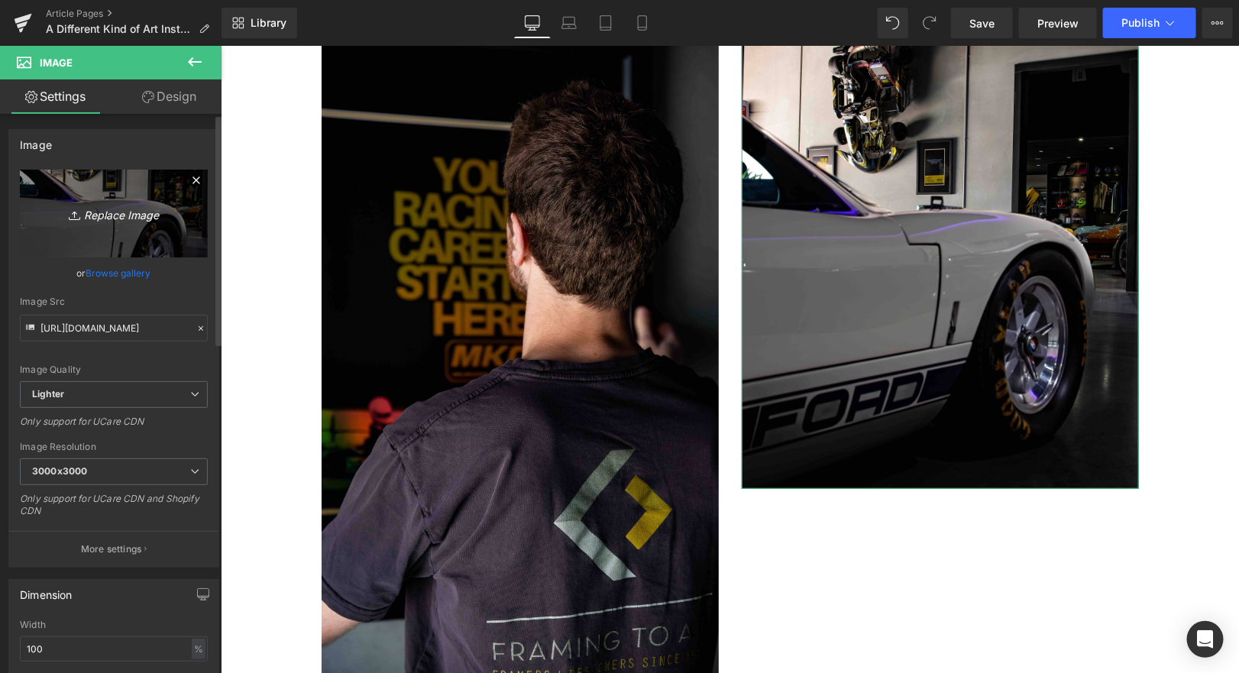
click at [150, 219] on icon "Replace Image" at bounding box center [114, 213] width 122 height 19
type input "C:\fakepath\MKC-YTG-06 copy.jpeg"
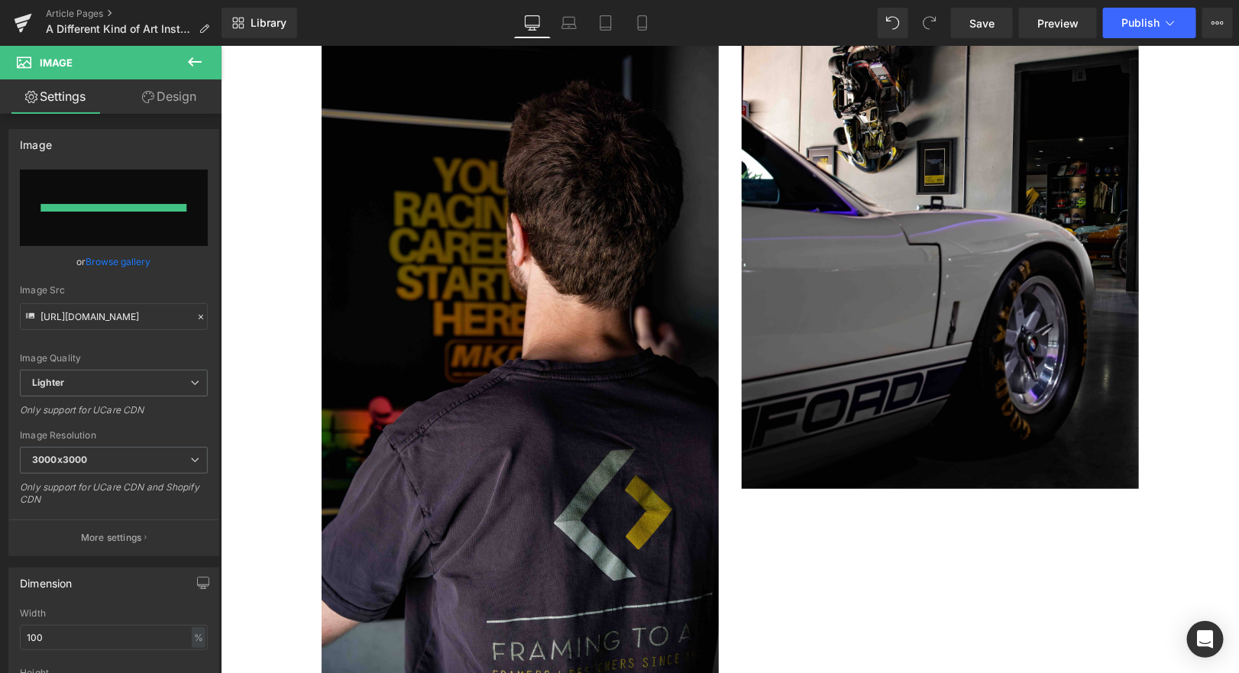
type input "[URL][DOMAIN_NAME]"
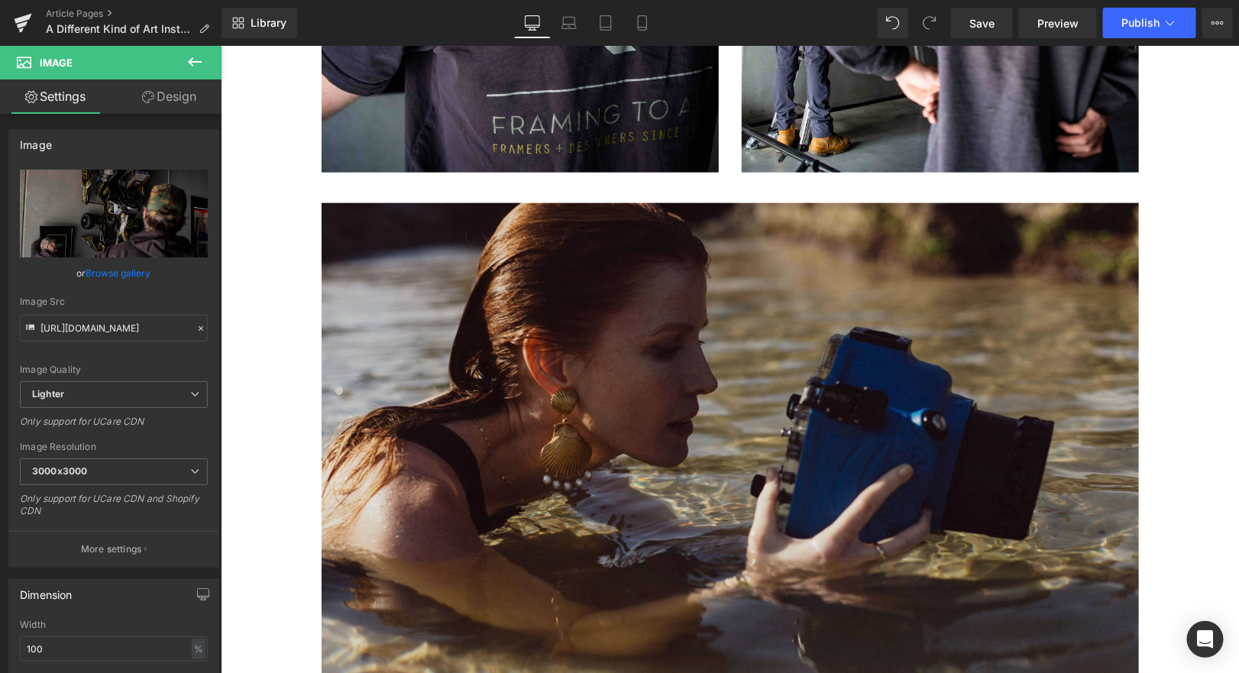
scroll to position [3275, 0]
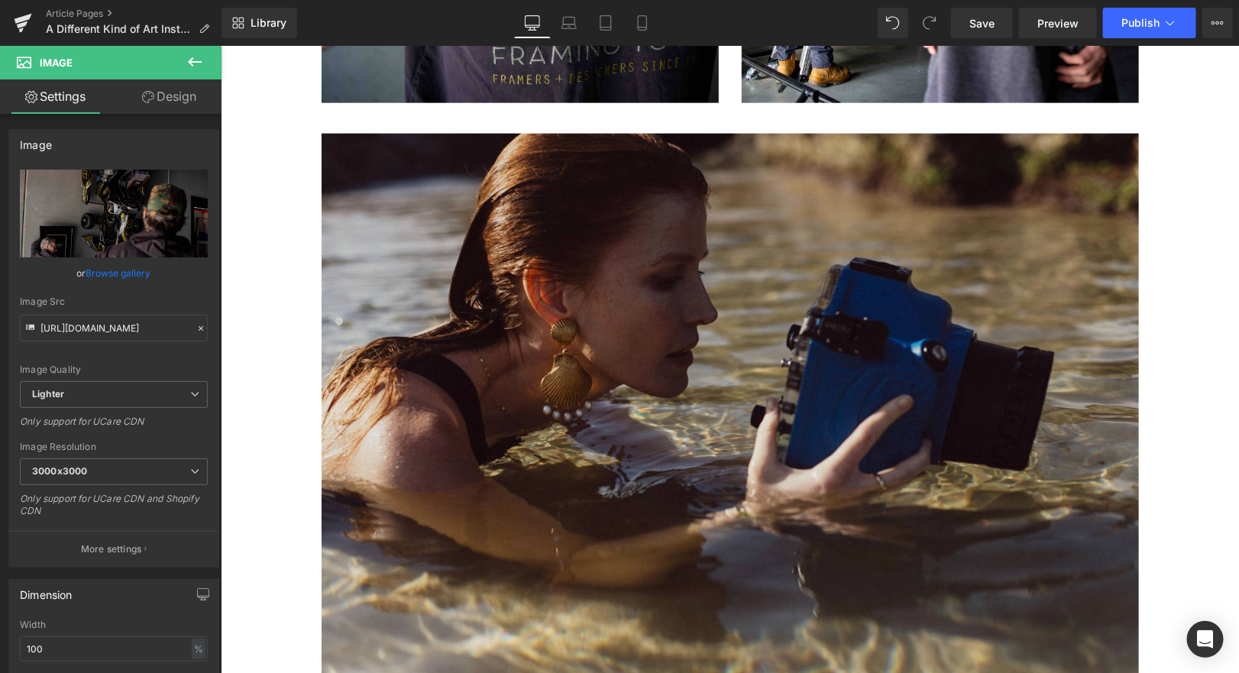
click at [739, 242] on img at bounding box center [729, 405] width 817 height 544
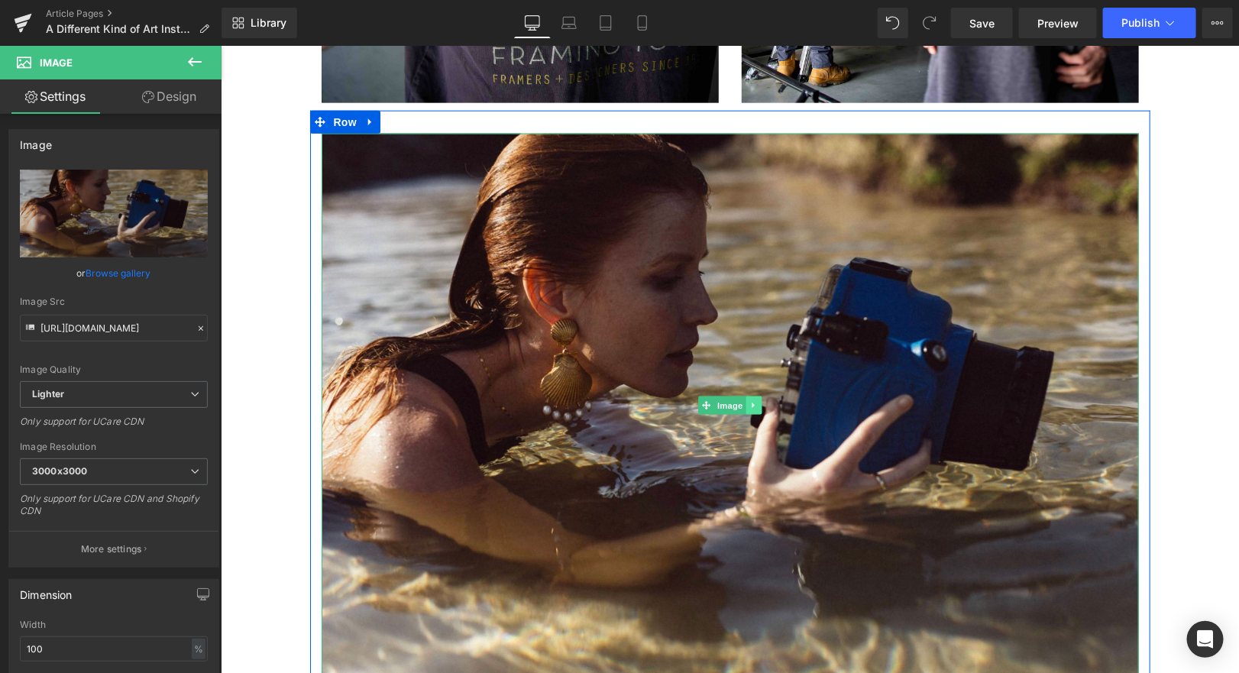
click at [756, 400] on icon at bounding box center [753, 404] width 8 height 9
click at [762, 400] on icon at bounding box center [760, 404] width 8 height 8
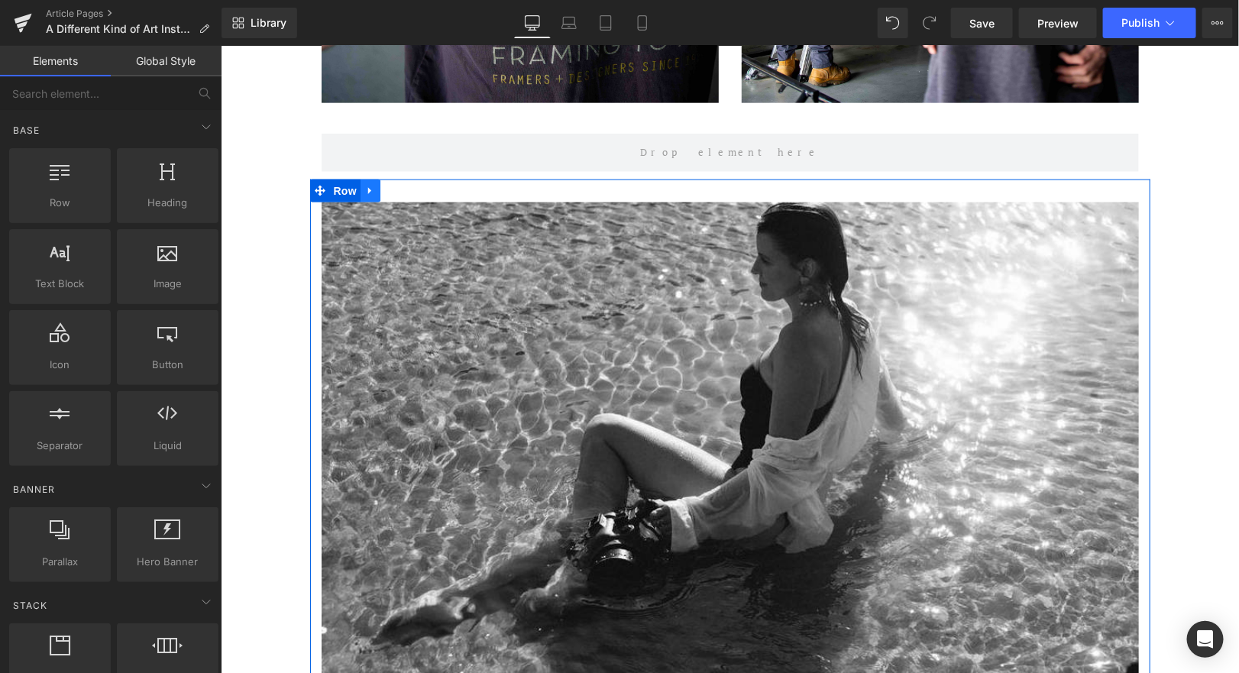
click at [367, 184] on icon at bounding box center [369, 189] width 11 height 11
click at [415, 179] on link at bounding box center [410, 190] width 20 height 23
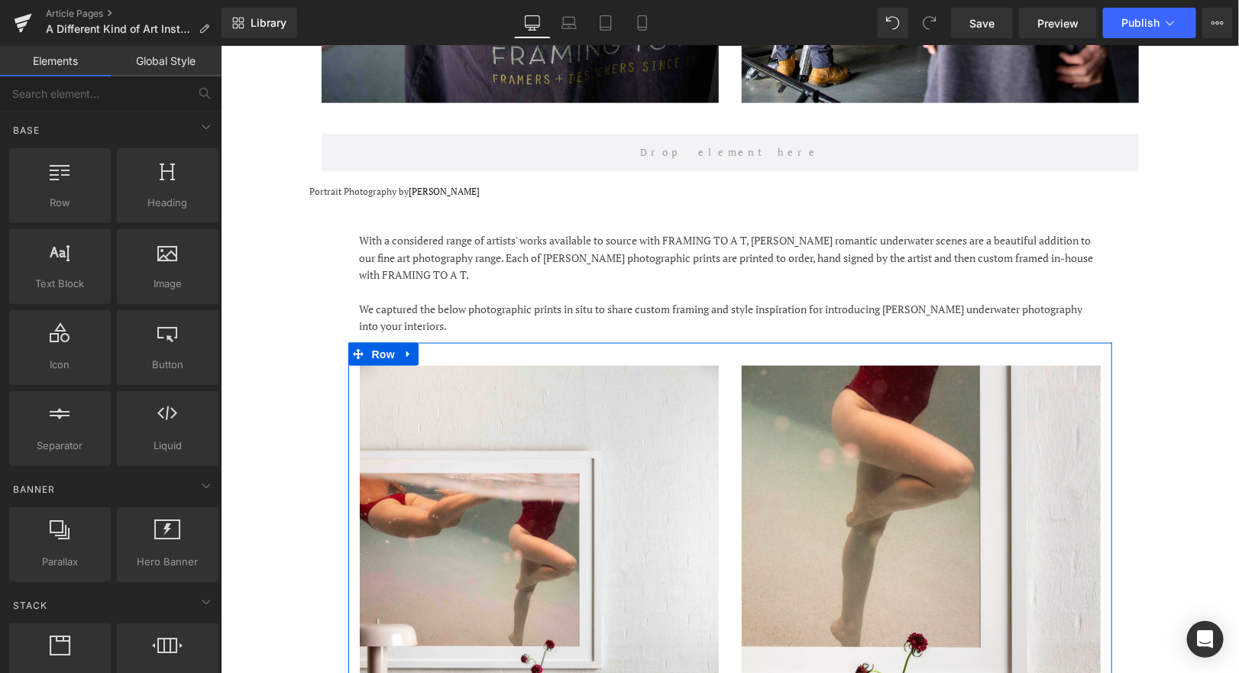
click at [407, 348] on icon at bounding box center [408, 353] width 11 height 11
click at [450, 342] on link at bounding box center [448, 353] width 20 height 23
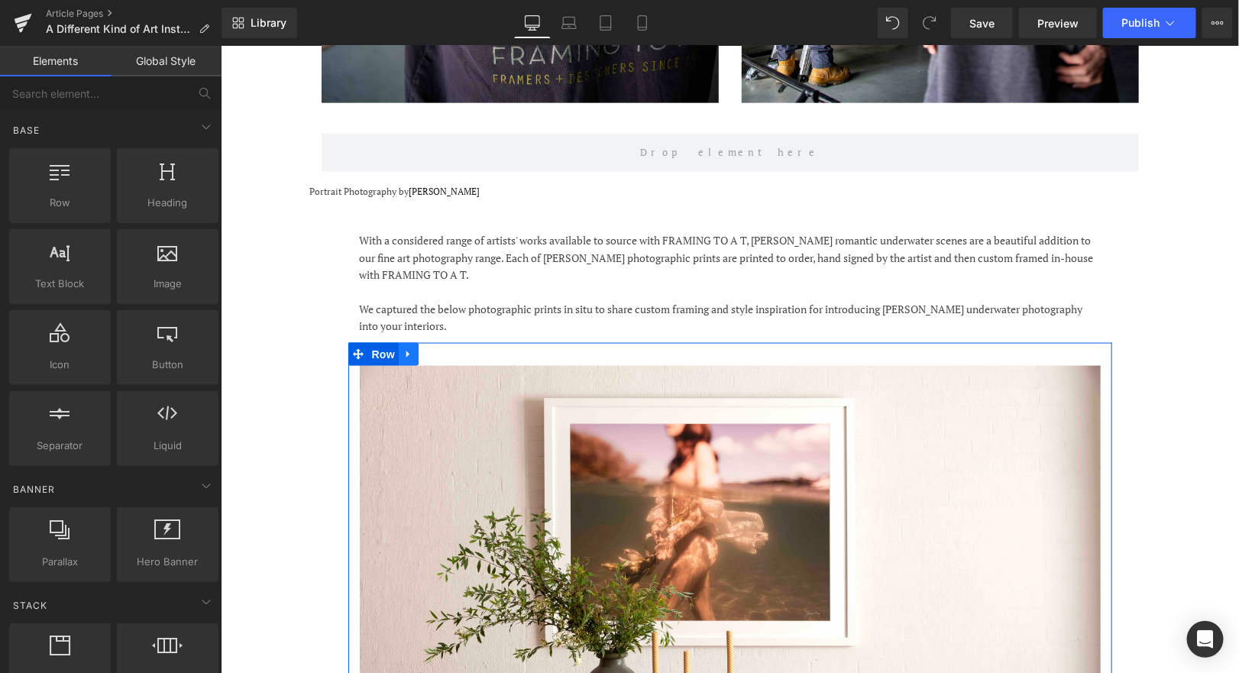
click at [413, 342] on link at bounding box center [408, 353] width 20 height 23
click at [448, 348] on icon at bounding box center [447, 353] width 11 height 11
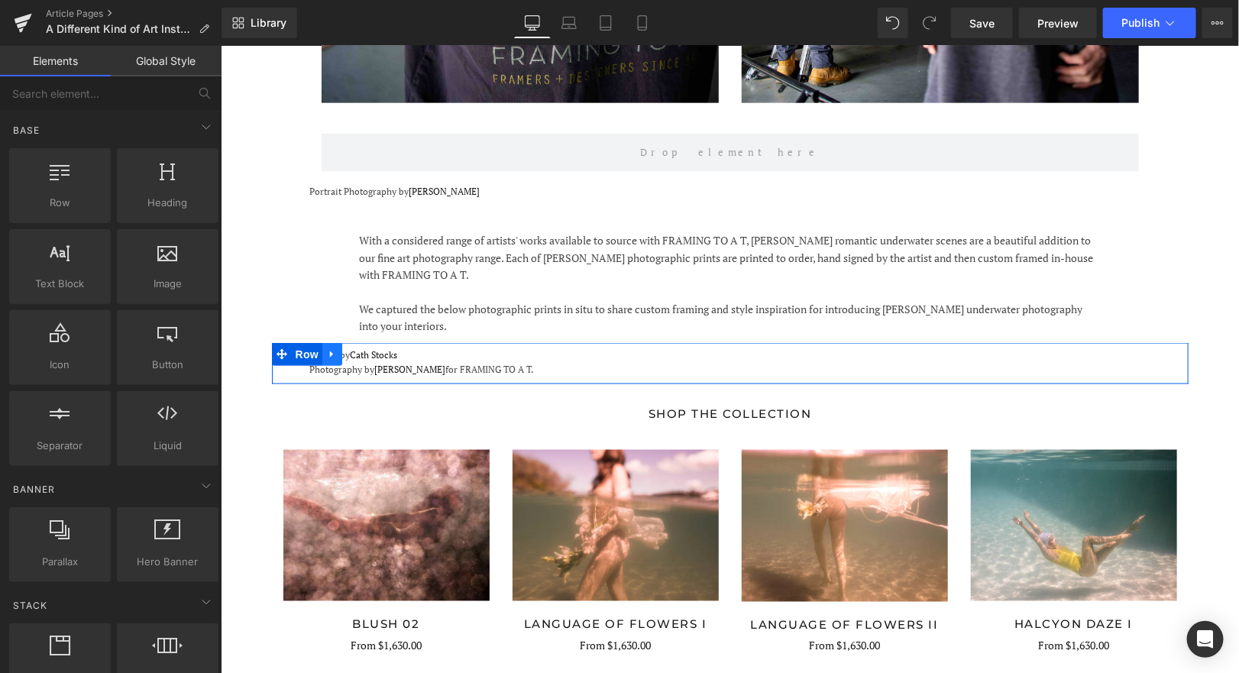
click at [336, 348] on icon at bounding box center [331, 353] width 11 height 11
click at [373, 342] on link at bounding box center [371, 353] width 20 height 23
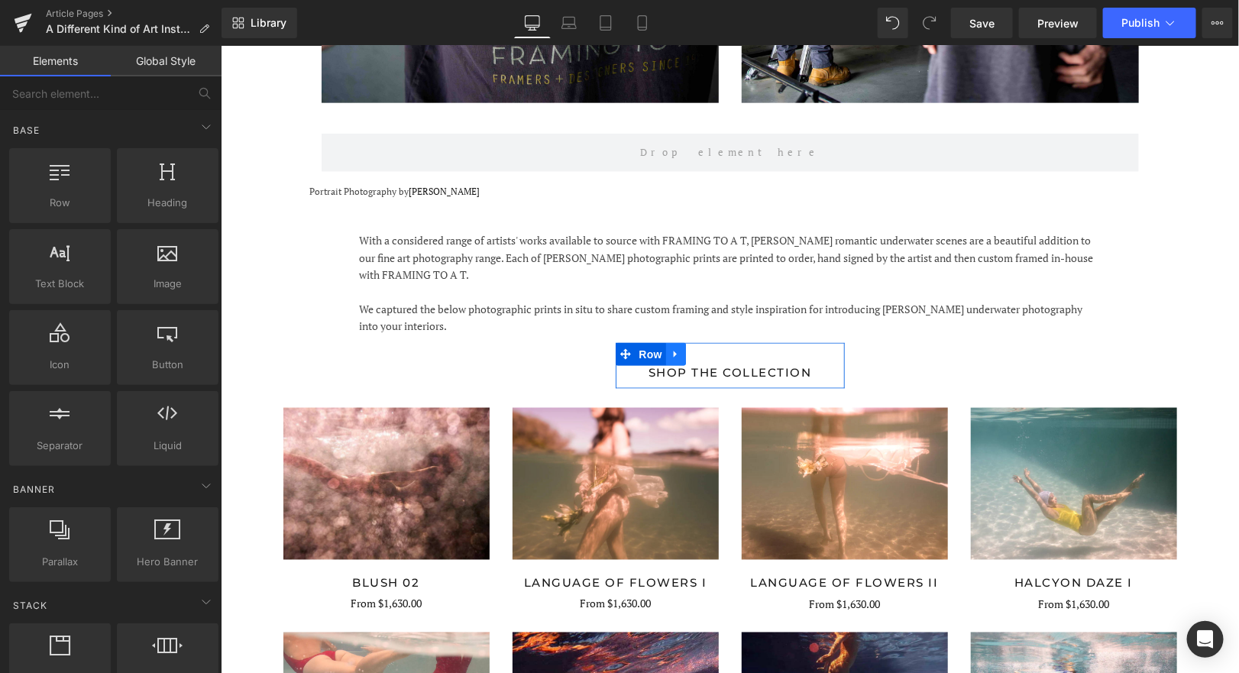
click at [676, 348] on icon at bounding box center [675, 353] width 11 height 11
click at [727, 342] on link at bounding box center [735, 353] width 20 height 23
click at [677, 348] on icon at bounding box center [675, 353] width 11 height 11
click at [707, 342] on link at bounding box center [715, 353] width 20 height 23
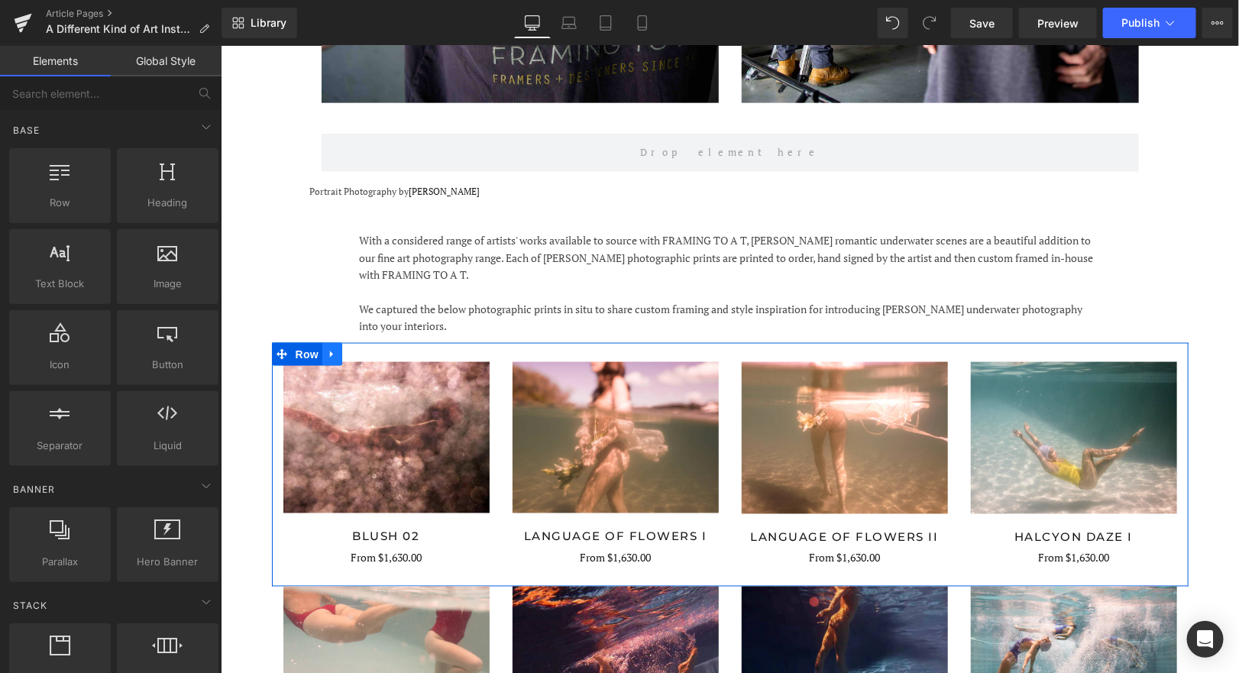
click at [328, 348] on icon at bounding box center [331, 353] width 11 height 11
click at [376, 348] on icon at bounding box center [371, 353] width 11 height 11
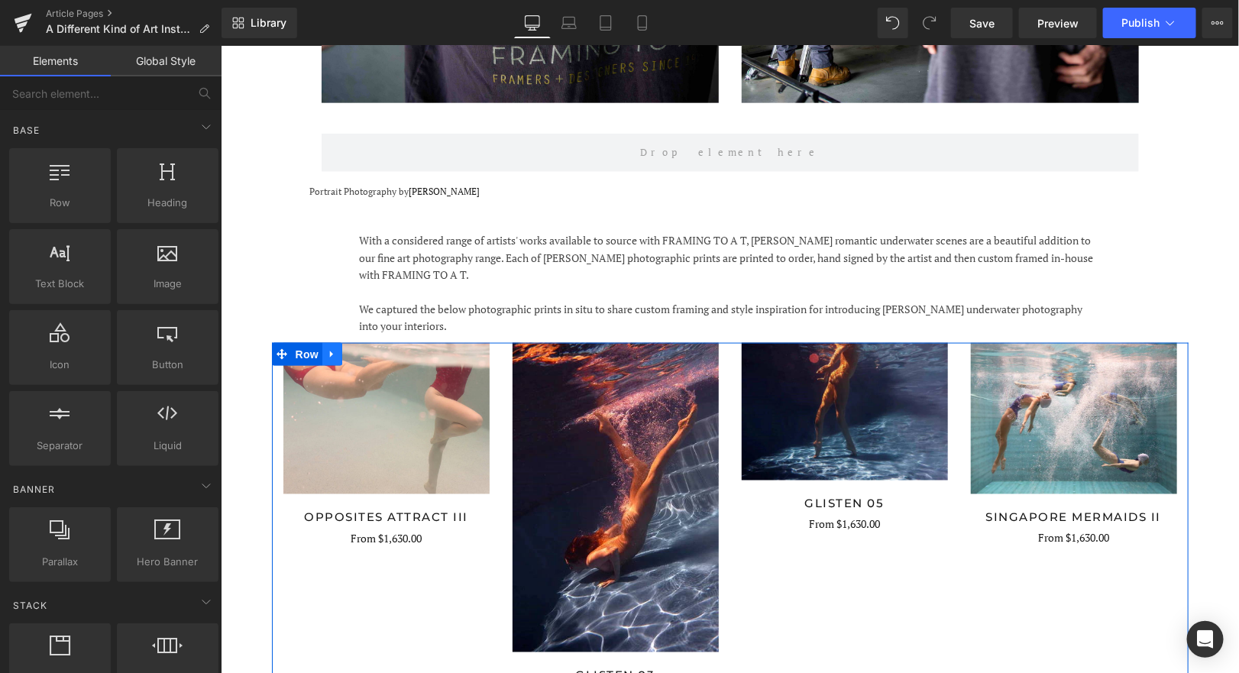
click at [332, 348] on icon at bounding box center [331, 353] width 11 height 11
click at [370, 348] on icon at bounding box center [371, 353] width 11 height 11
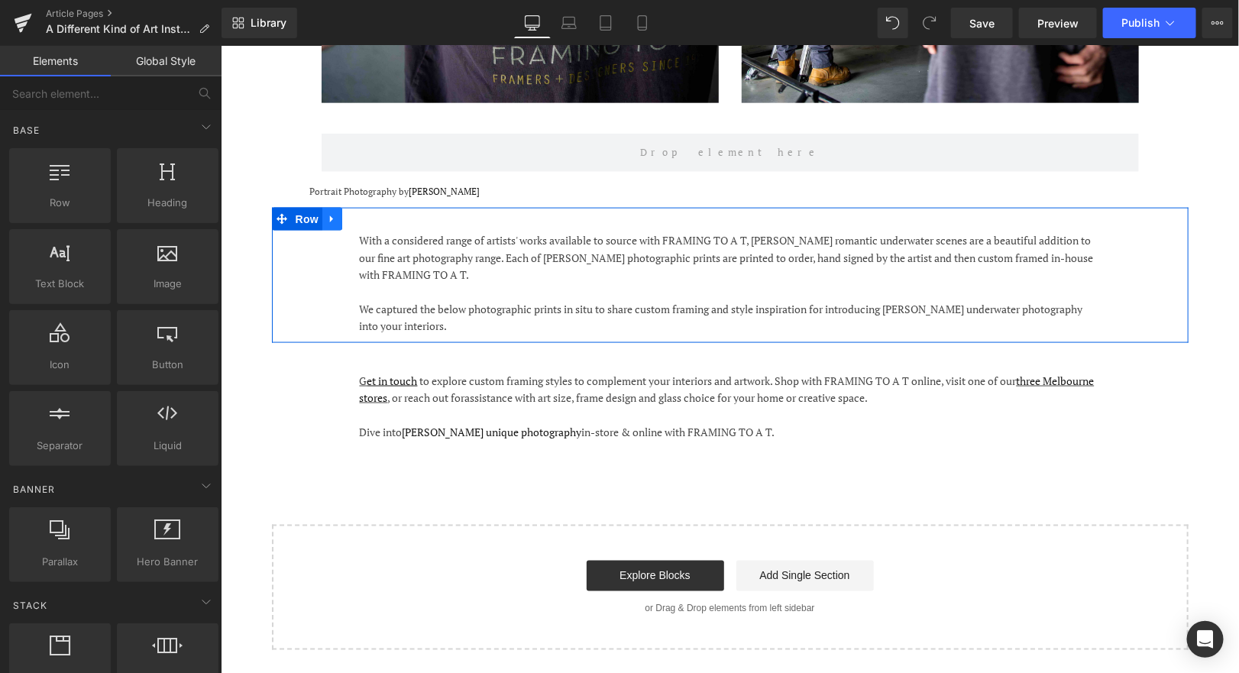
click at [333, 212] on icon at bounding box center [331, 217] width 11 height 11
click at [368, 213] on icon at bounding box center [371, 218] width 11 height 11
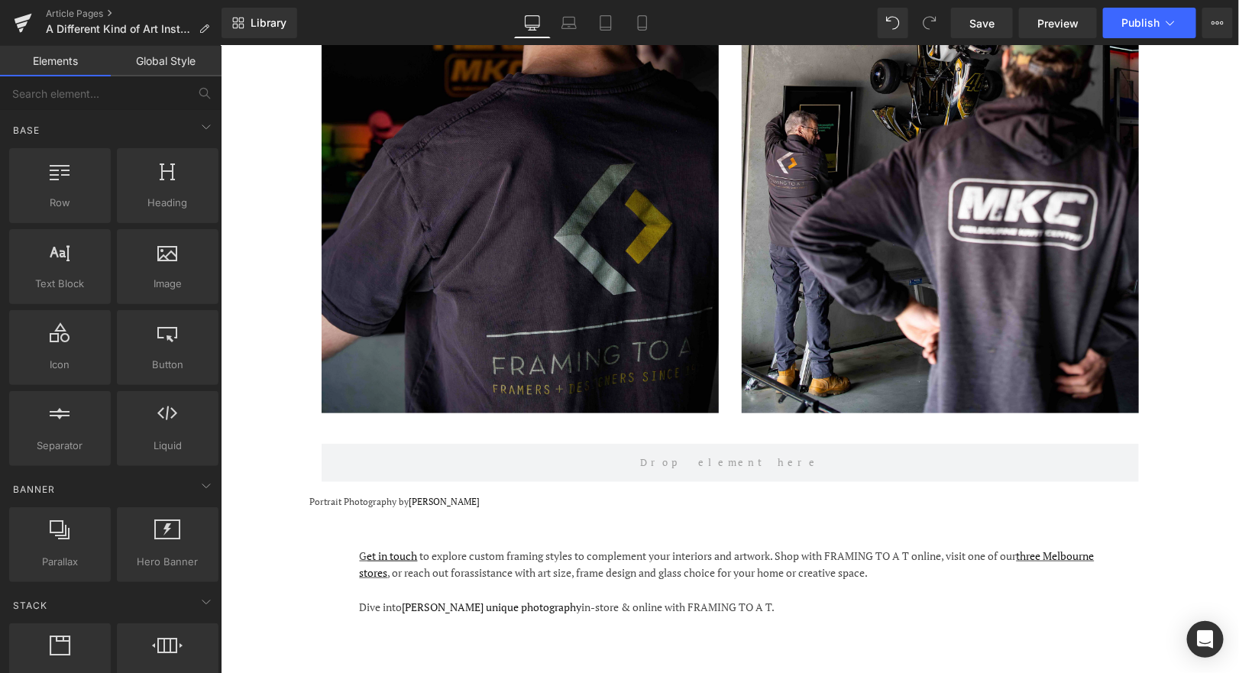
scroll to position [2982, 0]
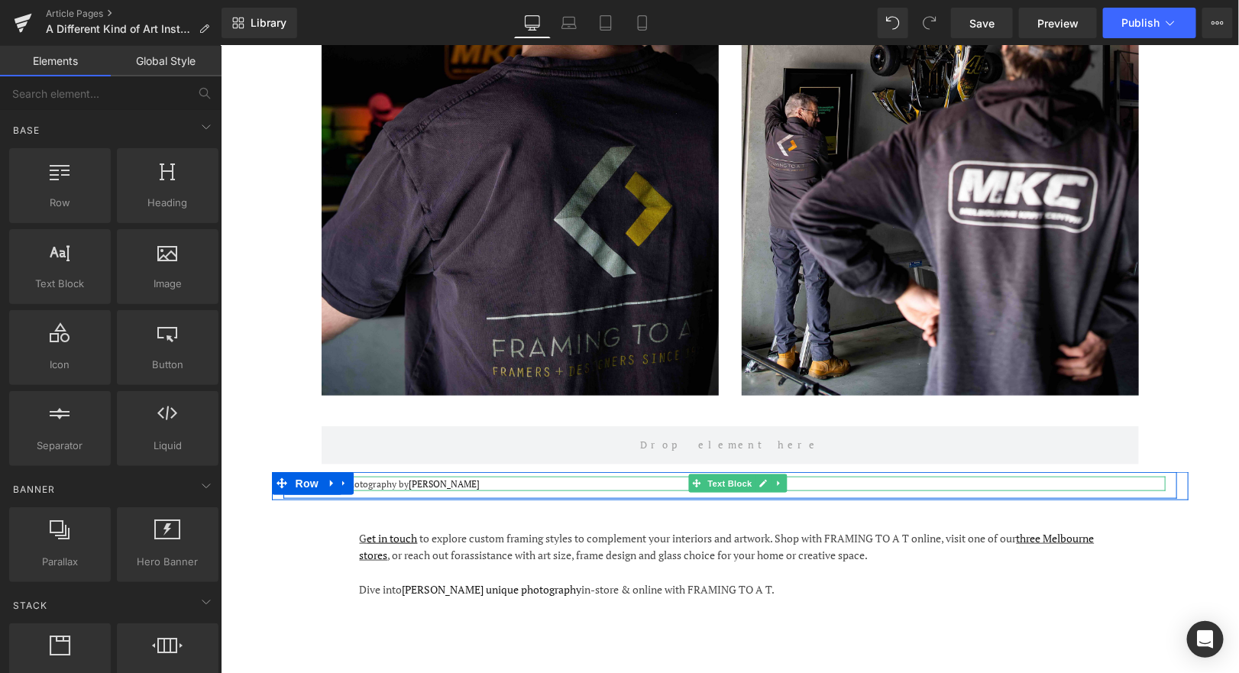
click at [507, 476] on p "Portrait Photography by [PERSON_NAME]" at bounding box center [737, 483] width 856 height 15
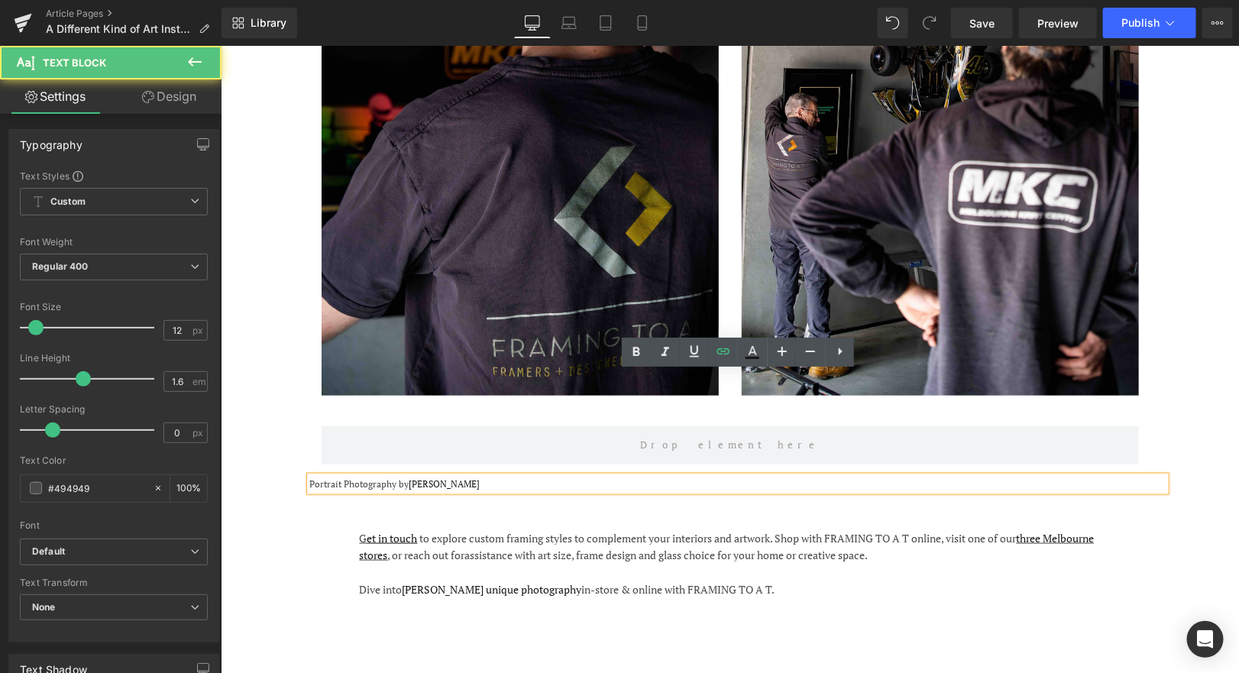
click at [493, 476] on p "Portrait Photography by [PERSON_NAME]" at bounding box center [737, 483] width 856 height 15
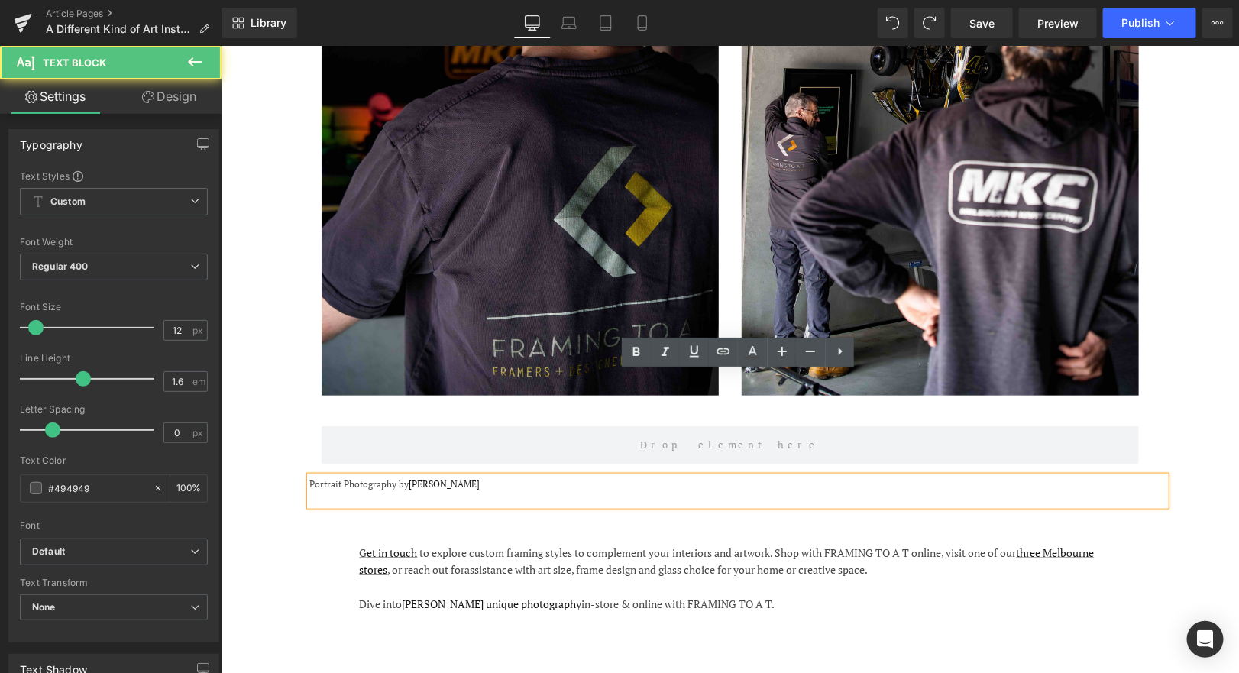
drag, startPoint x: 515, startPoint y: 383, endPoint x: 488, endPoint y: 380, distance: 26.9
click at [488, 476] on p "Portrait Photography by [PERSON_NAME]" at bounding box center [737, 483] width 856 height 15
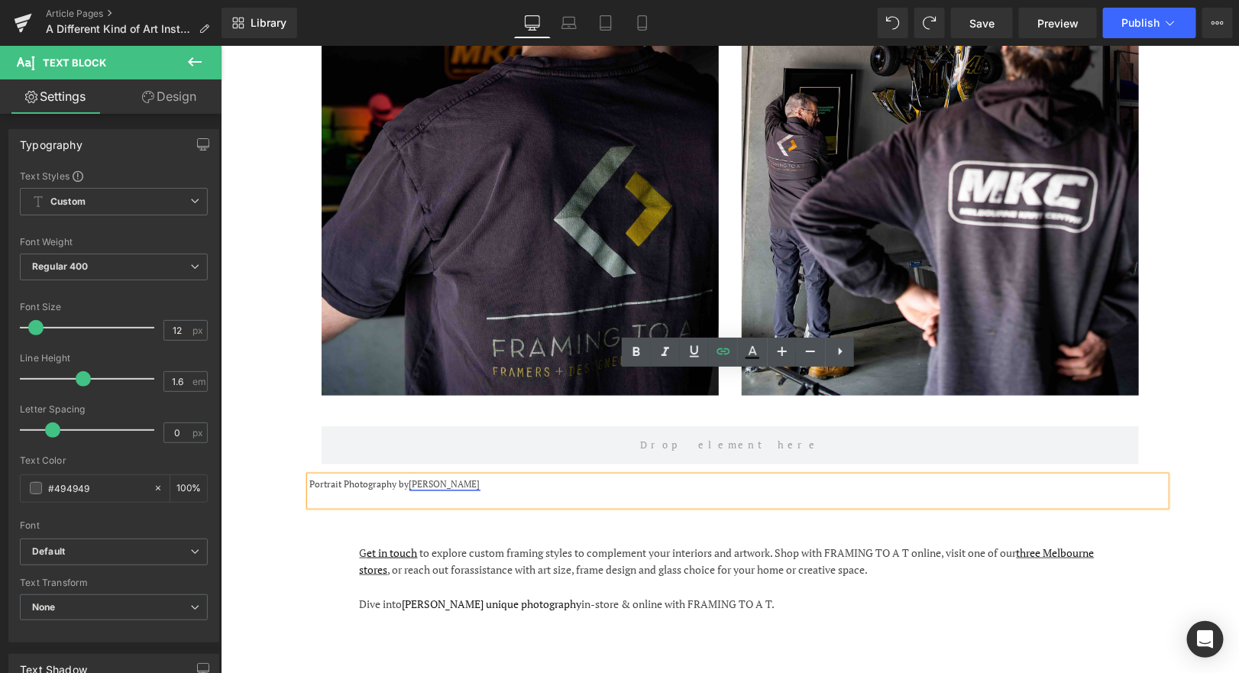
drag, startPoint x: 519, startPoint y: 378, endPoint x: 411, endPoint y: 375, distance: 107.8
click at [411, 476] on p "Portrait Photography by [PERSON_NAME]" at bounding box center [737, 483] width 856 height 15
drag, startPoint x: 515, startPoint y: 379, endPoint x: 426, endPoint y: 379, distance: 89.4
click at [424, 478] on span "Portrait Photography by for [GEOGRAPHIC_DATA]" at bounding box center [412, 483] width 206 height 11
click at [694, 353] on icon at bounding box center [694, 350] width 9 height 11
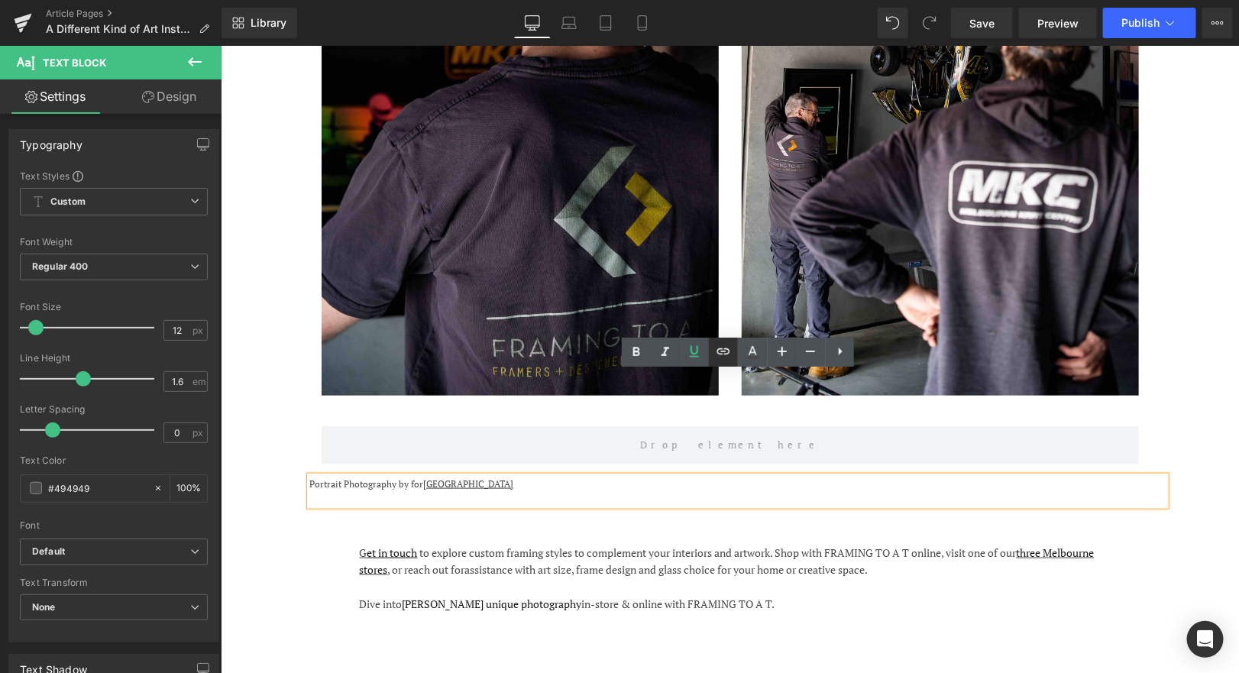
click at [730, 352] on icon at bounding box center [723, 351] width 18 height 18
click at [529, 403] on input "text" at bounding box center [511, 411] width 235 height 38
paste input "[URL][DOMAIN_NAME]"
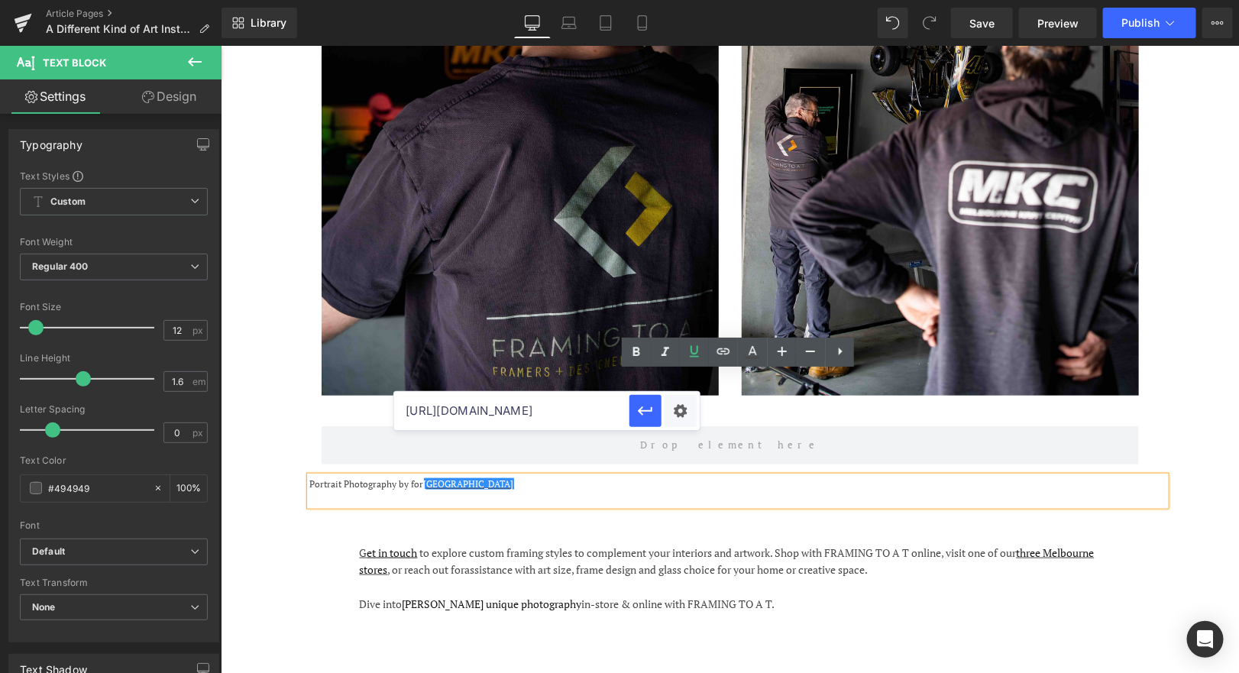
scroll to position [0, 70]
click at [681, 0] on div "Text Color Highlight Color #333333 Edit or remove link: Edit - Unlink - Cancel …" at bounding box center [619, 0] width 1239 height 0
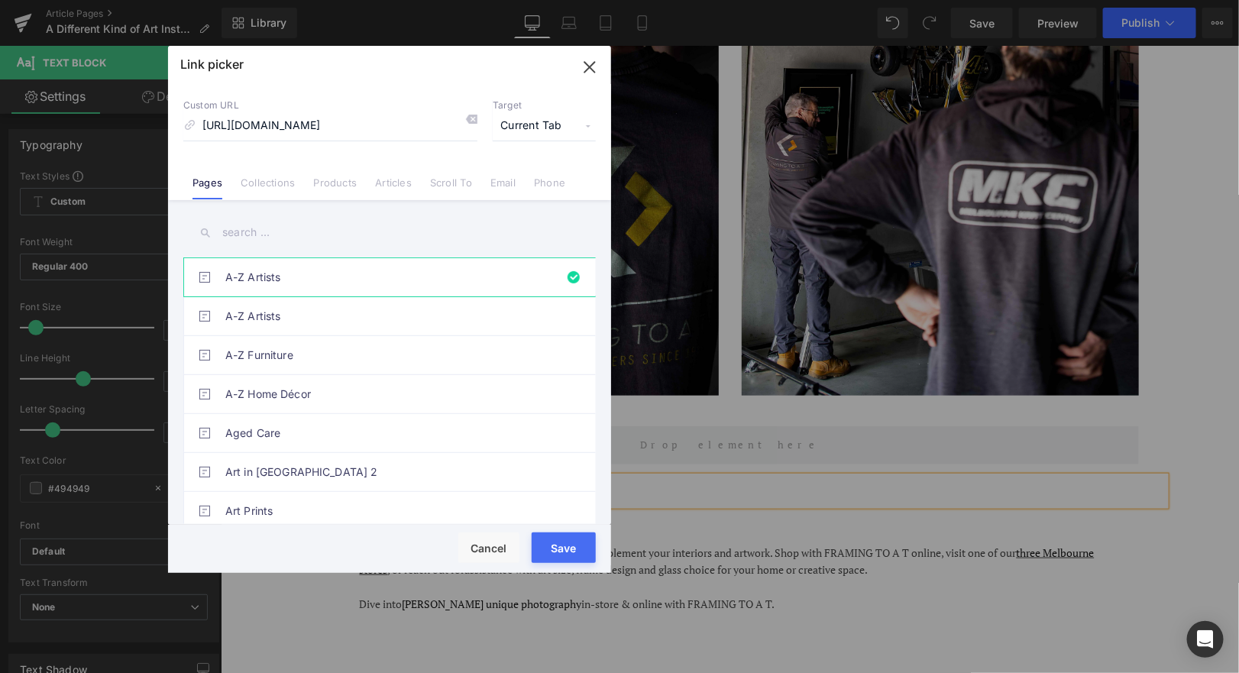
click at [556, 124] on span "Current Tab" at bounding box center [544, 126] width 103 height 29
click at [522, 173] on li "New Tab" at bounding box center [544, 180] width 118 height 27
click at [569, 545] on button "Save" at bounding box center [564, 548] width 64 height 31
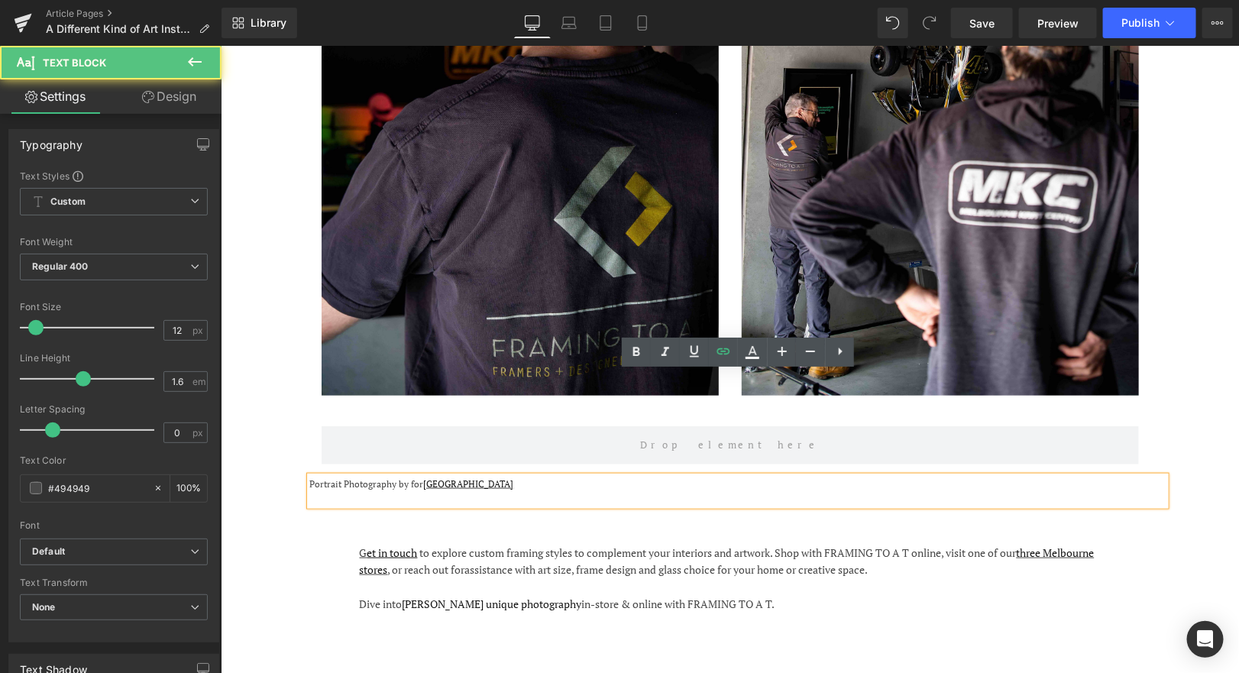
click at [344, 478] on span "Portrait Photography by for [GEOGRAPHIC_DATA]" at bounding box center [411, 483] width 204 height 11
click at [379, 478] on span "Photography by [PERSON_NAME] for [GEOGRAPHIC_DATA]" at bounding box center [430, 483] width 243 height 11
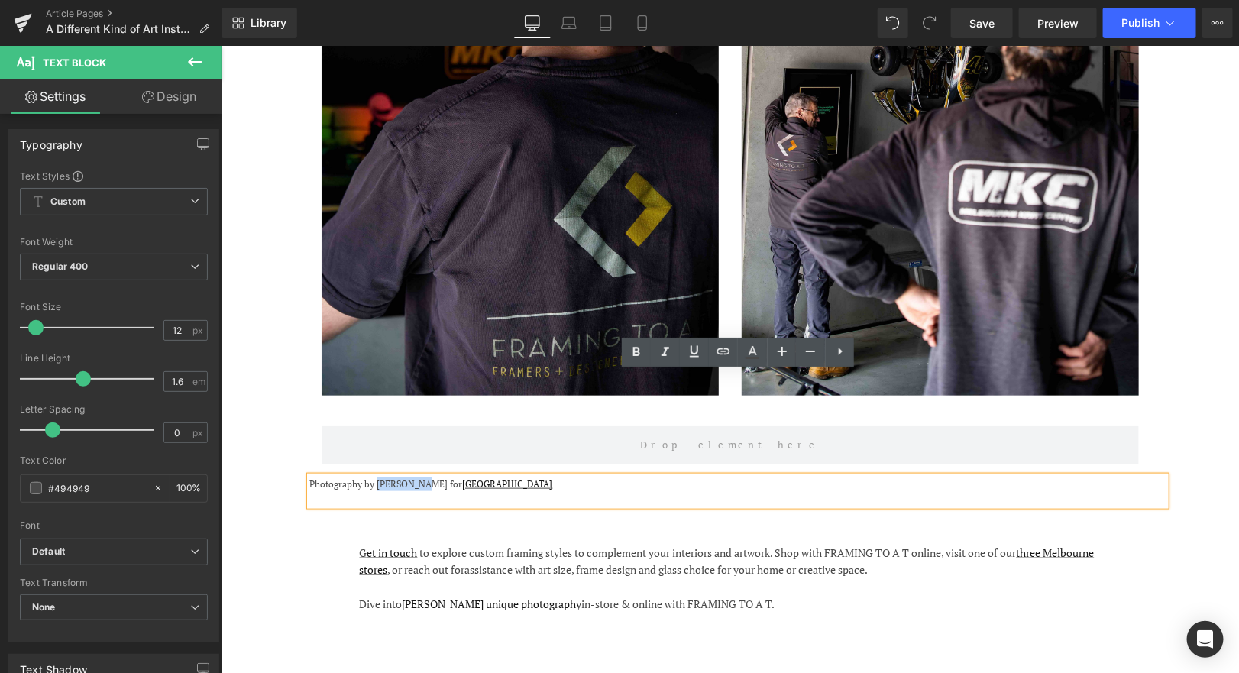
drag, startPoint x: 374, startPoint y: 378, endPoint x: 423, endPoint y: 376, distance: 48.9
click at [423, 478] on span "Photography by [PERSON_NAME] for [GEOGRAPHIC_DATA]" at bounding box center [430, 483] width 243 height 11
click at [689, 348] on icon at bounding box center [694, 351] width 18 height 18
click at [715, 349] on icon at bounding box center [723, 351] width 18 height 18
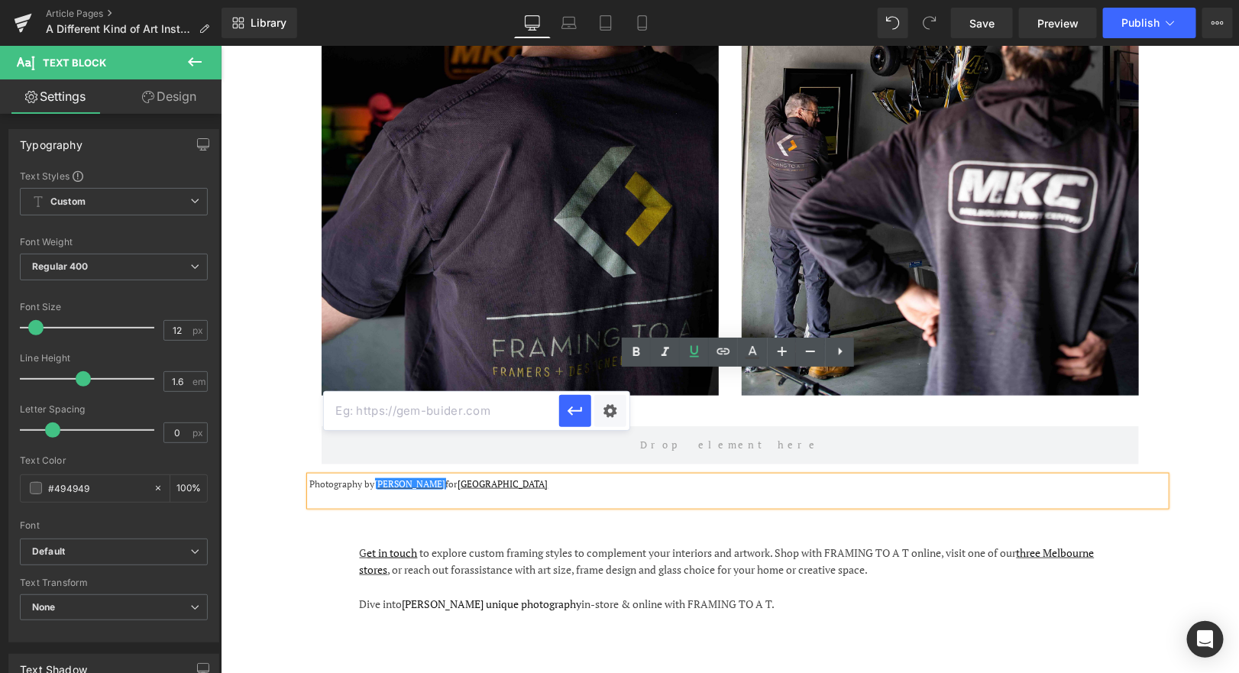
click at [417, 409] on input "text" at bounding box center [441, 411] width 235 height 38
paste input "[URL][DOMAIN_NAME][PERSON_NAME][DOMAIN_NAME][PERSON_NAME]"
type input "[URL][DOMAIN_NAME][PERSON_NAME][DOMAIN_NAME][PERSON_NAME]"
click at [610, 0] on div "Text Color Highlight Color #333333 Edit or remove link: Edit - Unlink - Cancel …" at bounding box center [619, 0] width 1239 height 0
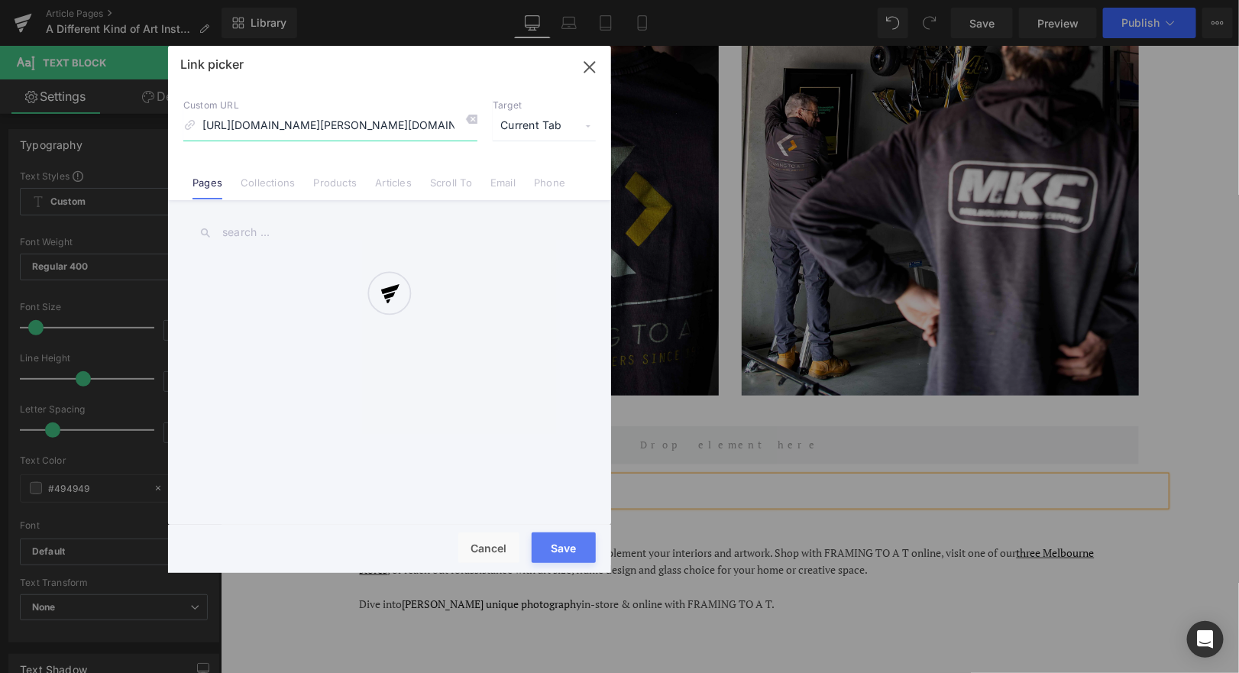
scroll to position [0, 3]
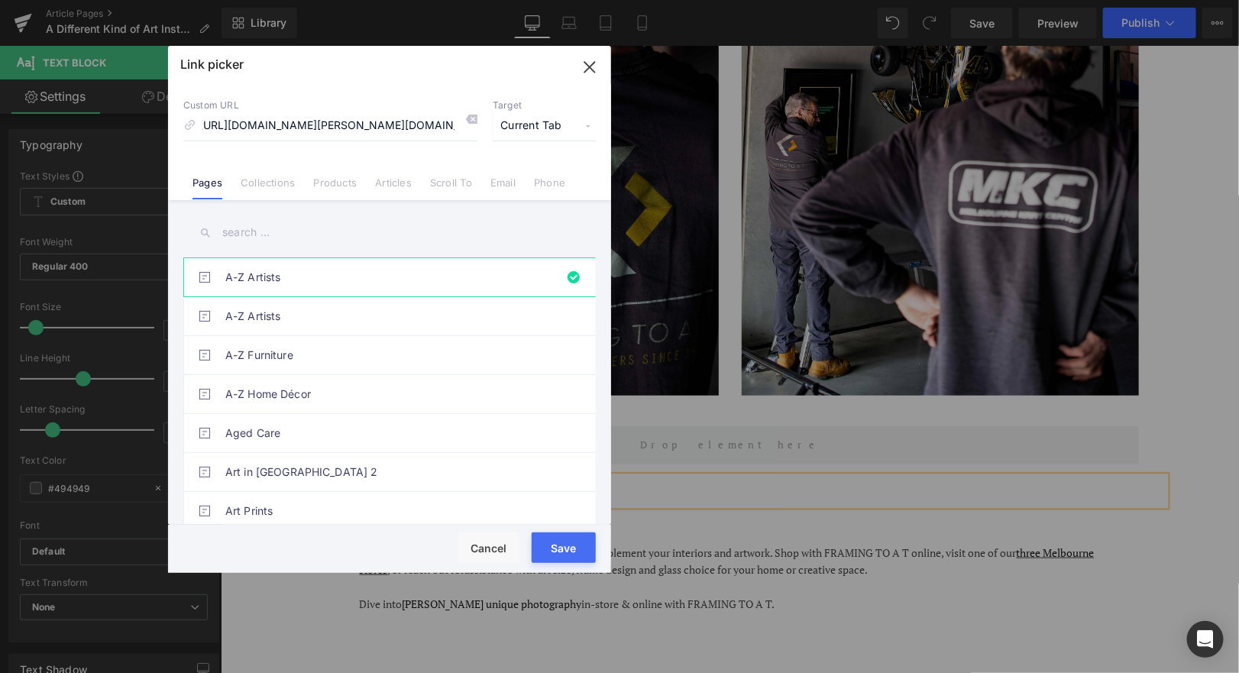
click at [550, 117] on span "Current Tab" at bounding box center [544, 126] width 103 height 29
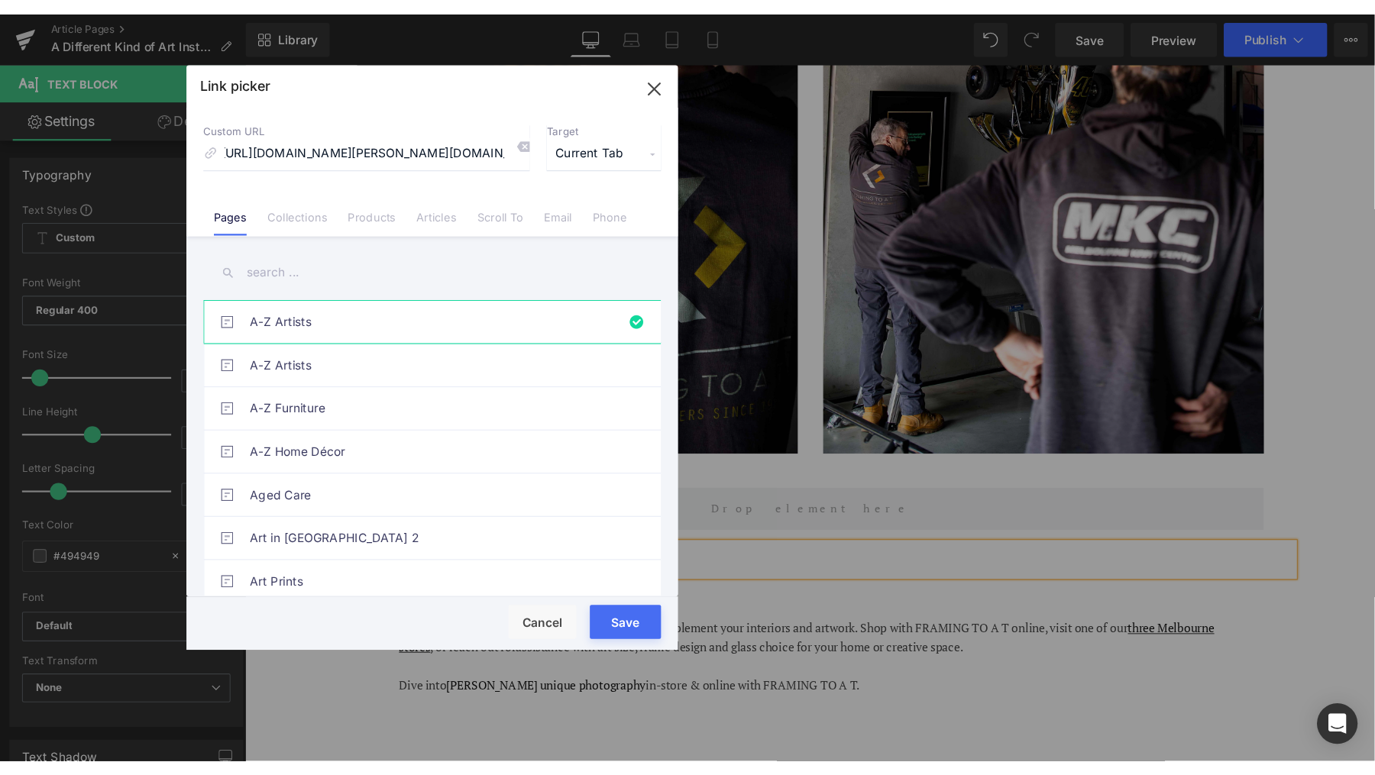
scroll to position [0, 0]
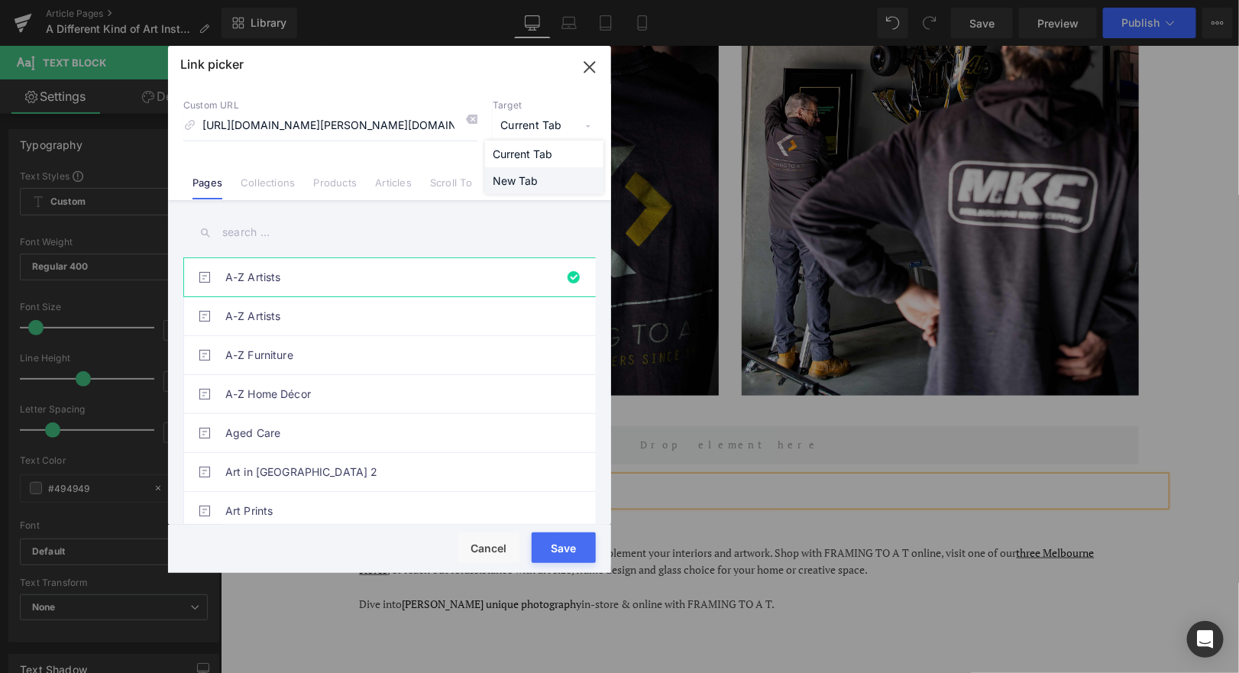
click at [514, 182] on li "New Tab" at bounding box center [544, 180] width 118 height 27
click at [571, 558] on button "Save" at bounding box center [564, 548] width 64 height 31
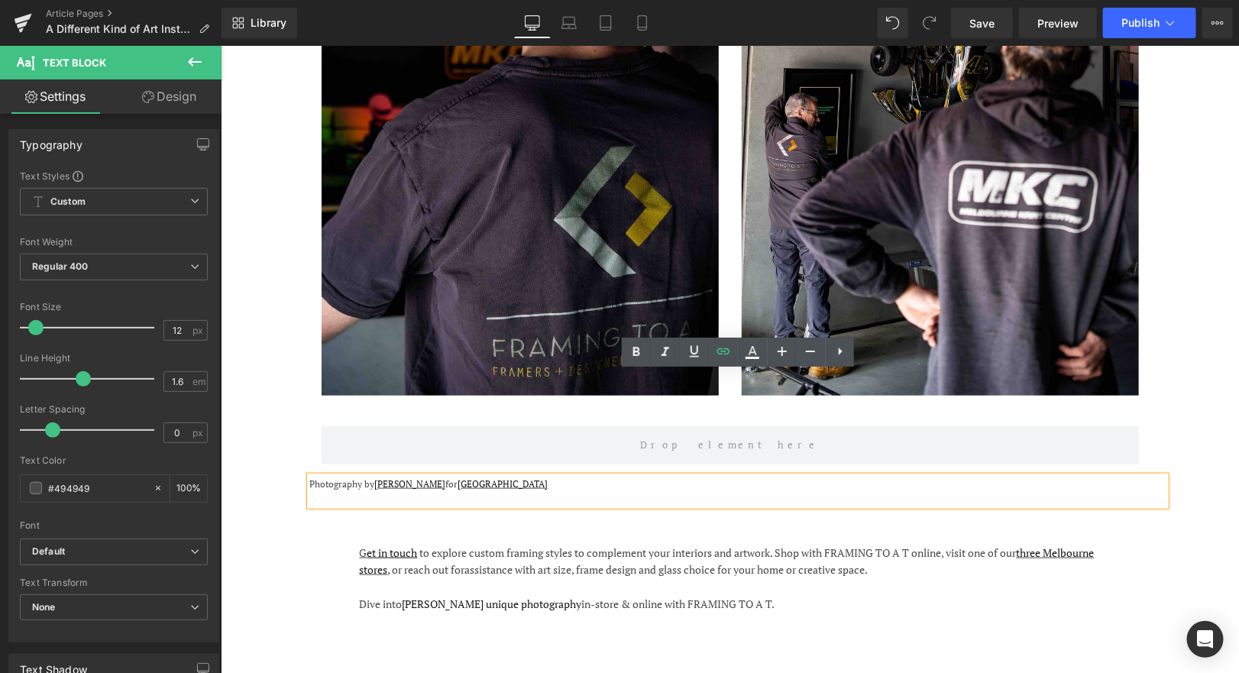
click at [610, 490] on p at bounding box center [737, 497] width 856 height 15
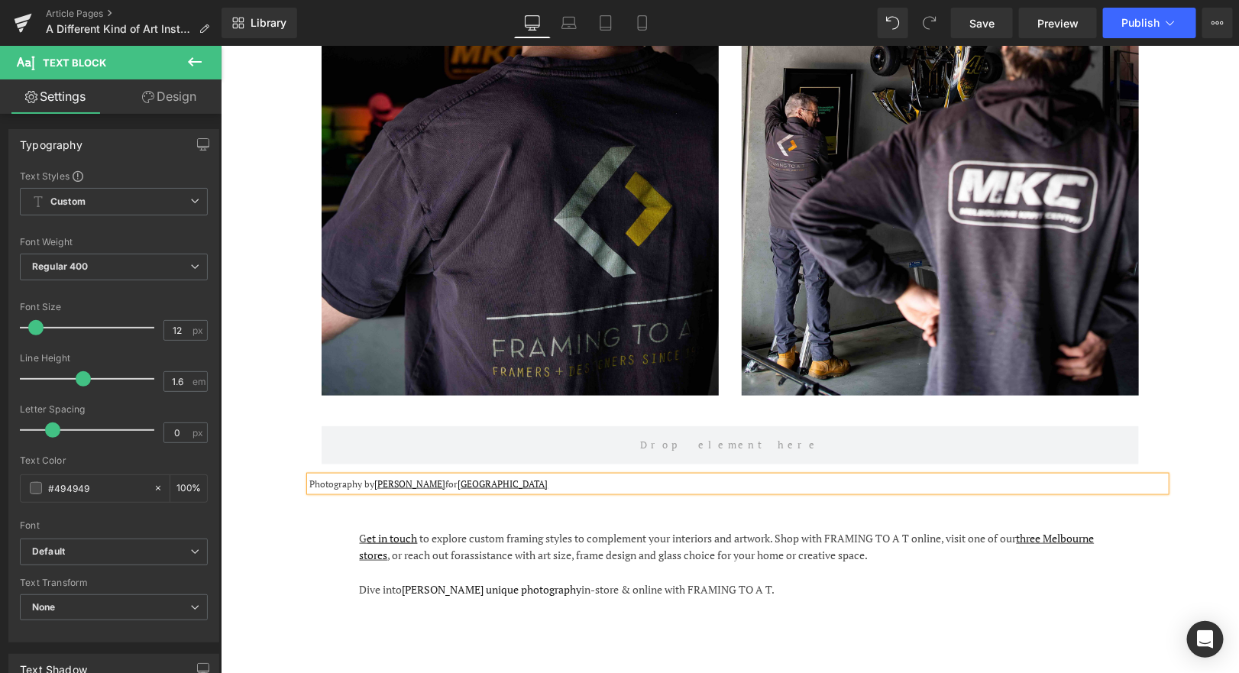
click at [300, 500] on div "G et in touch to explore custom framing styles to complement your interiors and…" at bounding box center [729, 553] width 917 height 106
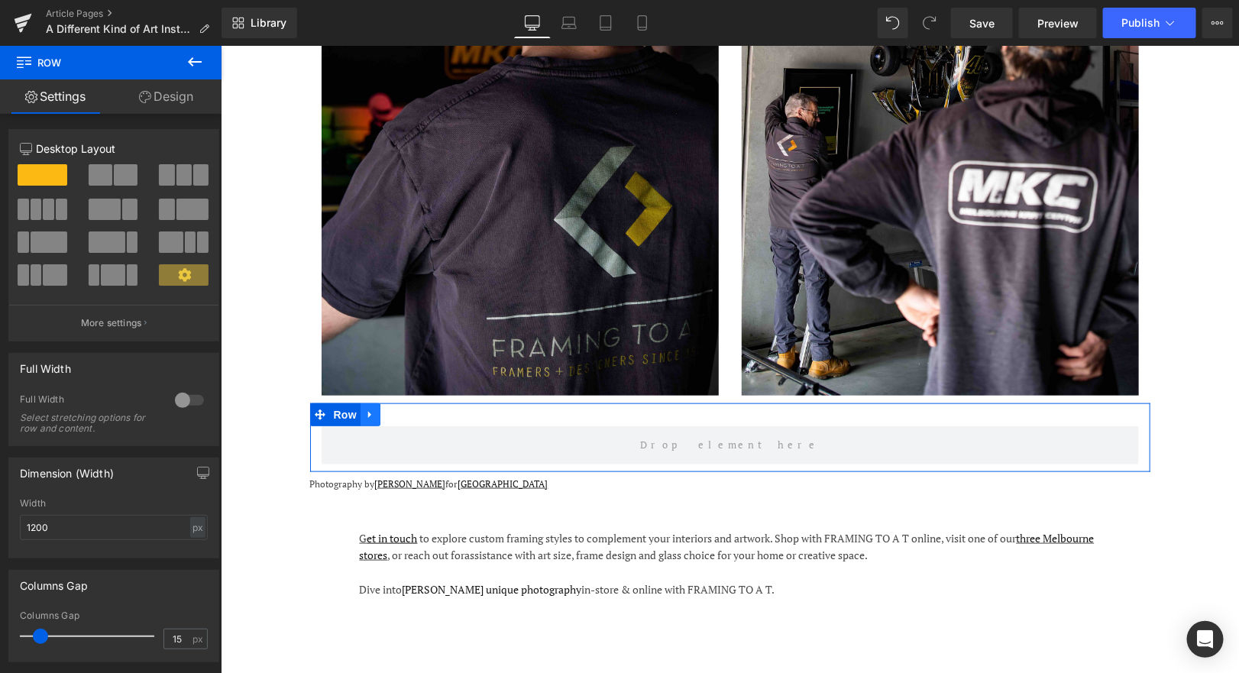
click at [368, 408] on icon at bounding box center [369, 413] width 11 height 11
click at [410, 409] on icon at bounding box center [409, 414] width 11 height 11
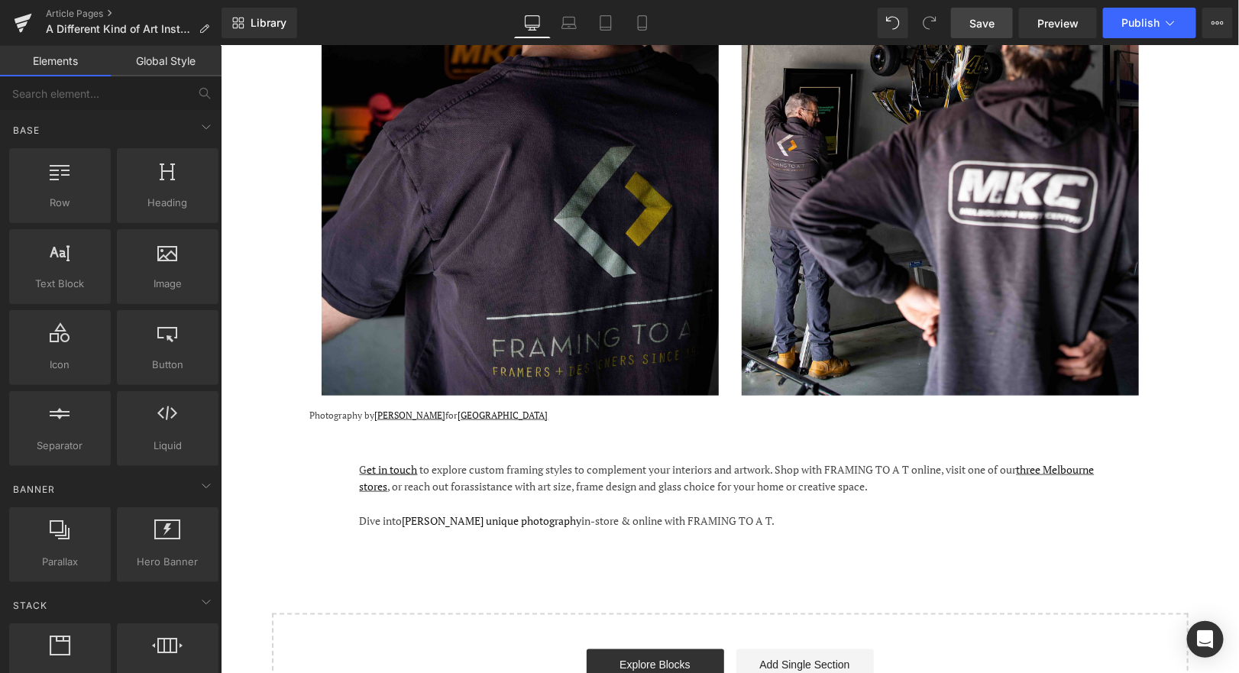
click at [984, 24] on span "Save" at bounding box center [982, 23] width 25 height 16
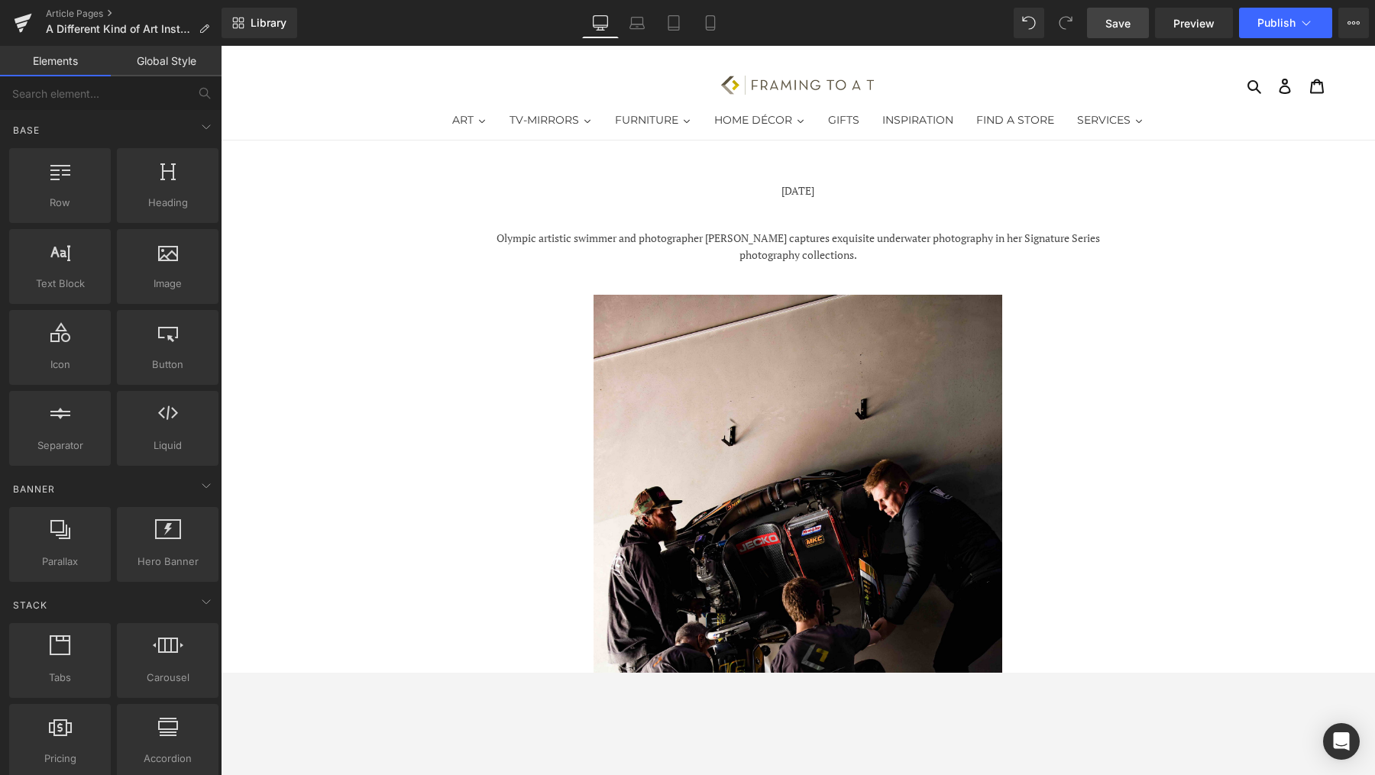
click at [1102, 672] on div at bounding box center [798, 411] width 1154 height 730
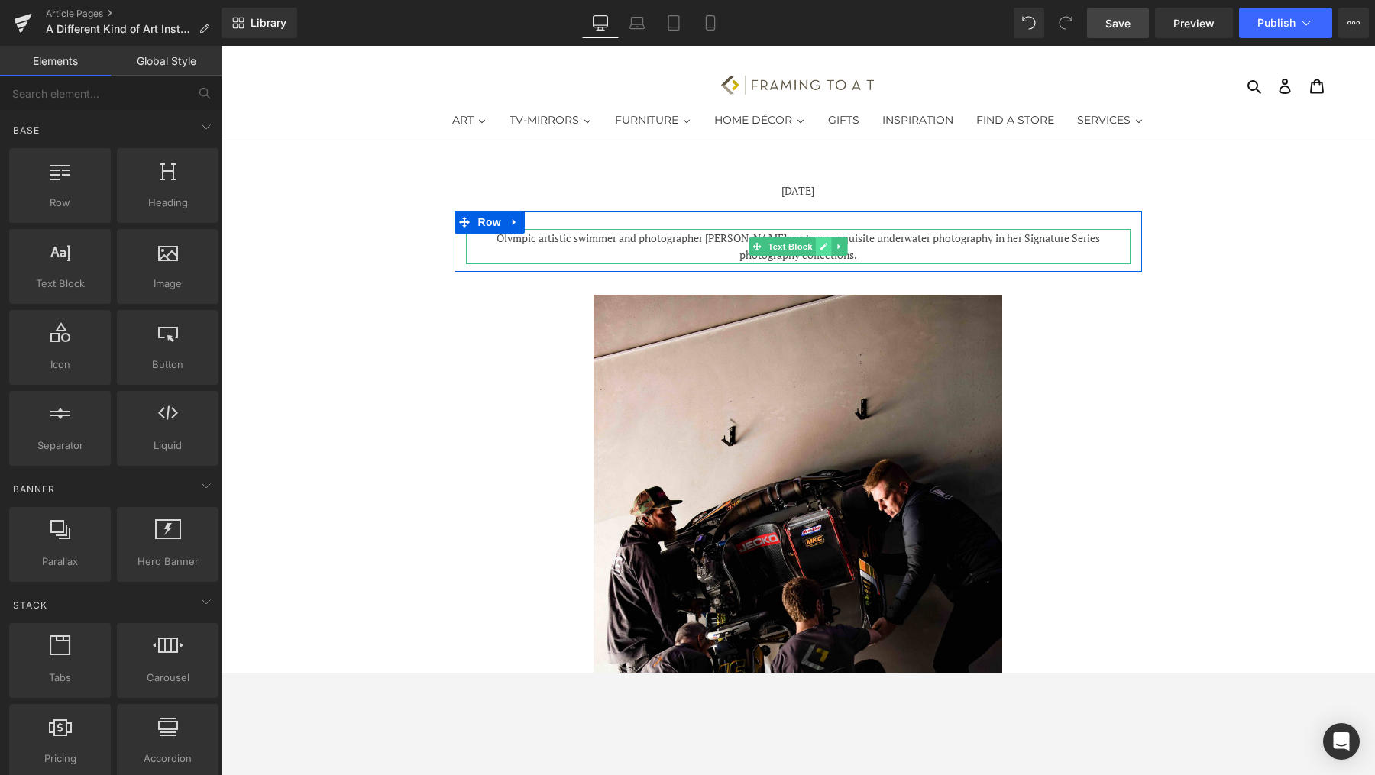
click at [817, 249] on link at bounding box center [823, 247] width 16 height 18
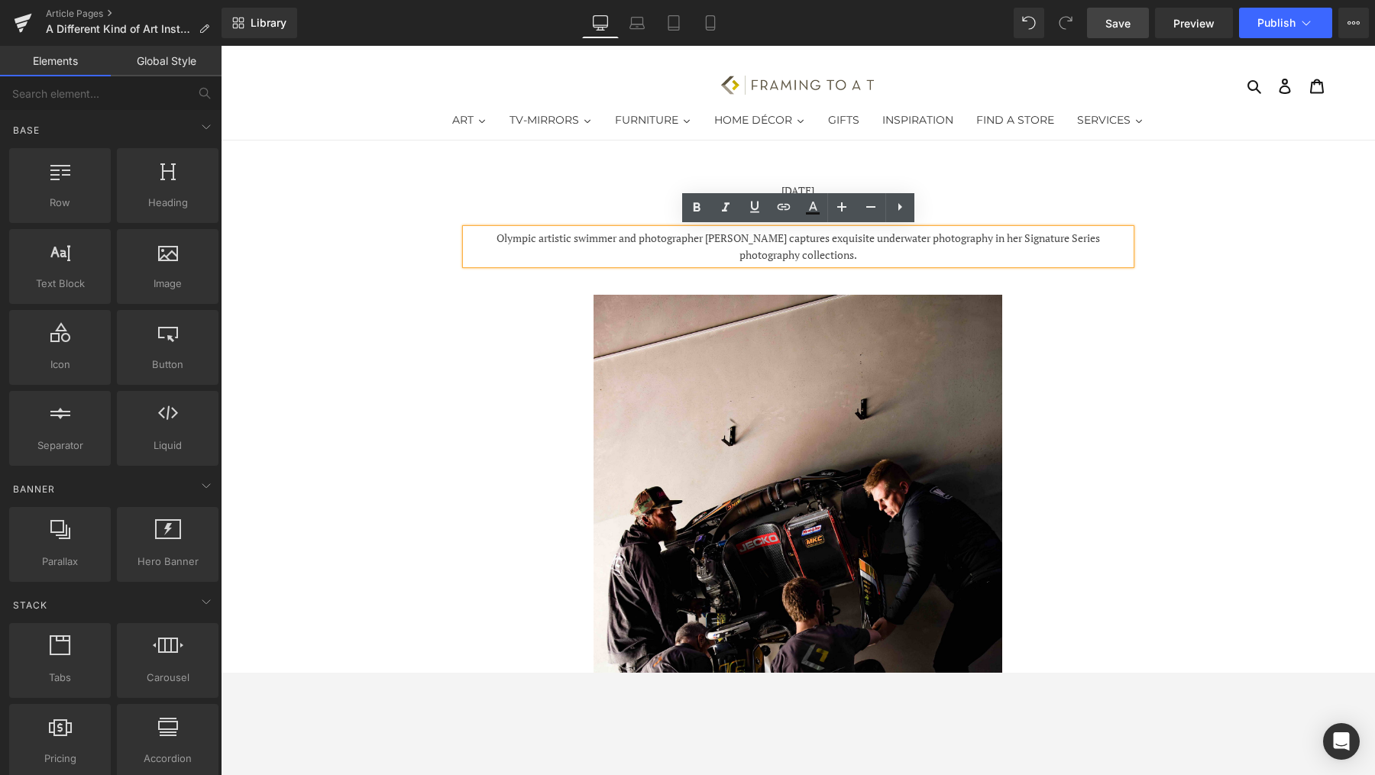
click at [889, 251] on p "Olympic artistic swimmer and photographer [PERSON_NAME] captures exquisite unde…" at bounding box center [798, 247] width 665 height 34
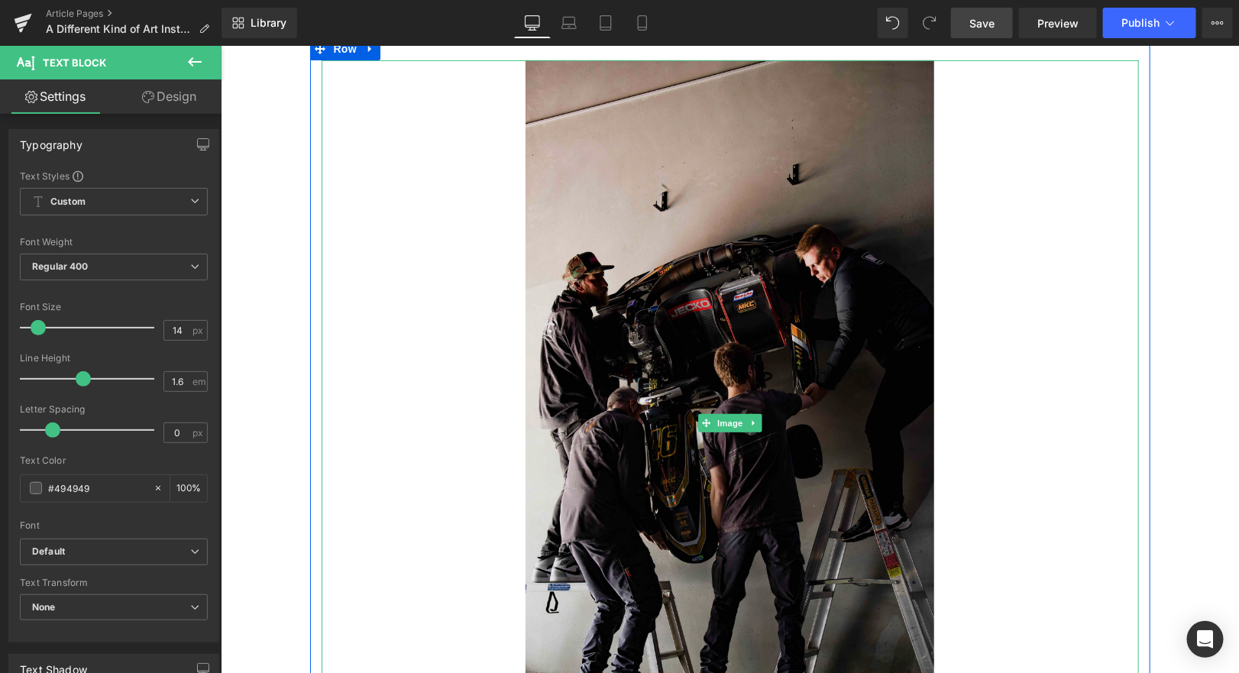
scroll to position [273, 0]
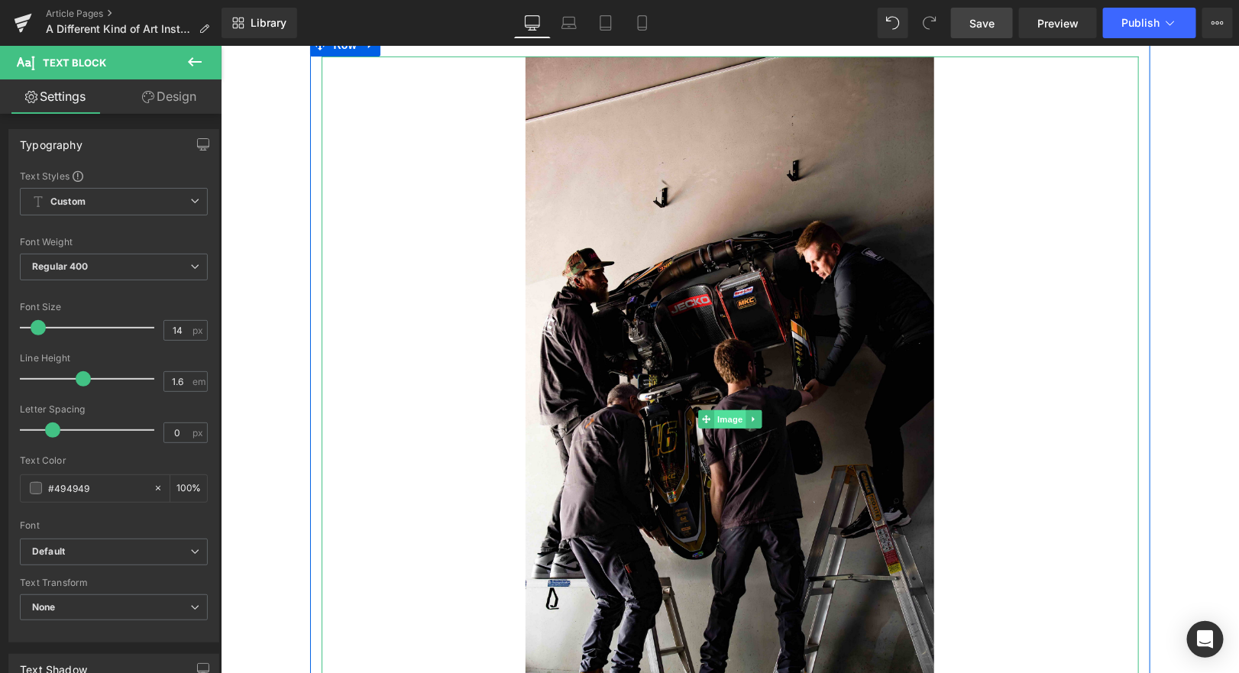
click at [728, 413] on span "Image" at bounding box center [730, 419] width 32 height 18
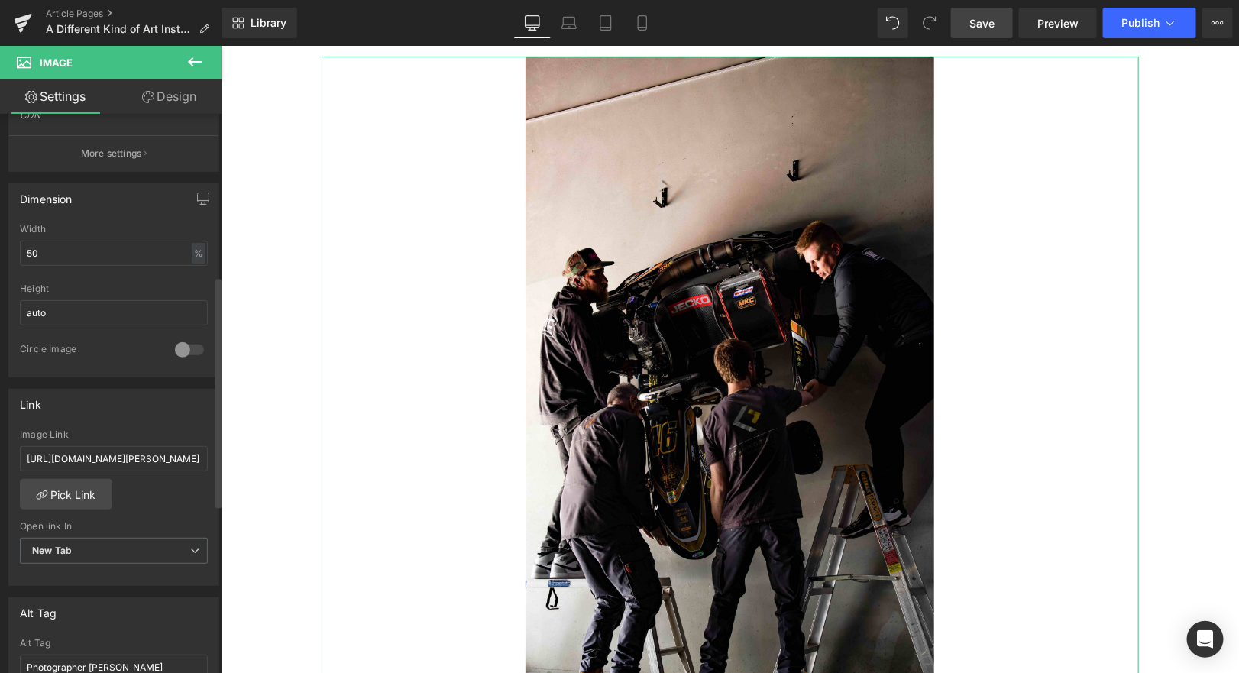
scroll to position [406, 0]
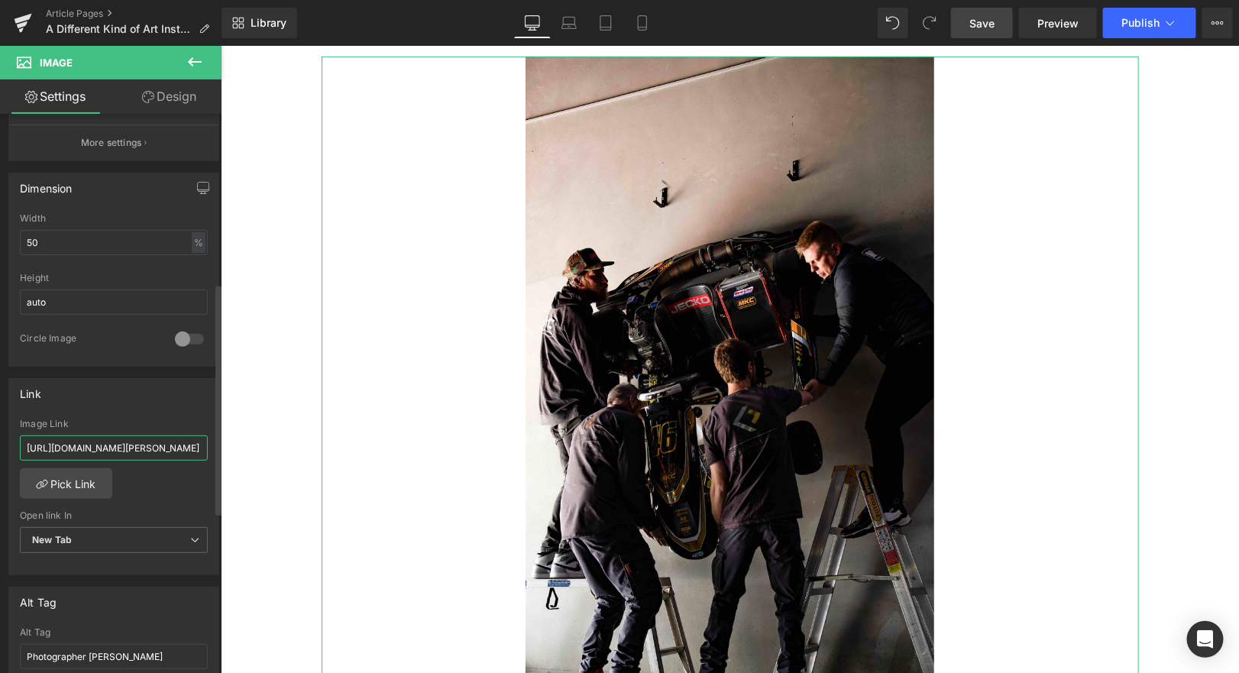
click at [148, 439] on input "[URL][DOMAIN_NAME][PERSON_NAME]" at bounding box center [114, 447] width 188 height 25
click at [171, 646] on input "Photographer [PERSON_NAME]" at bounding box center [114, 656] width 188 height 25
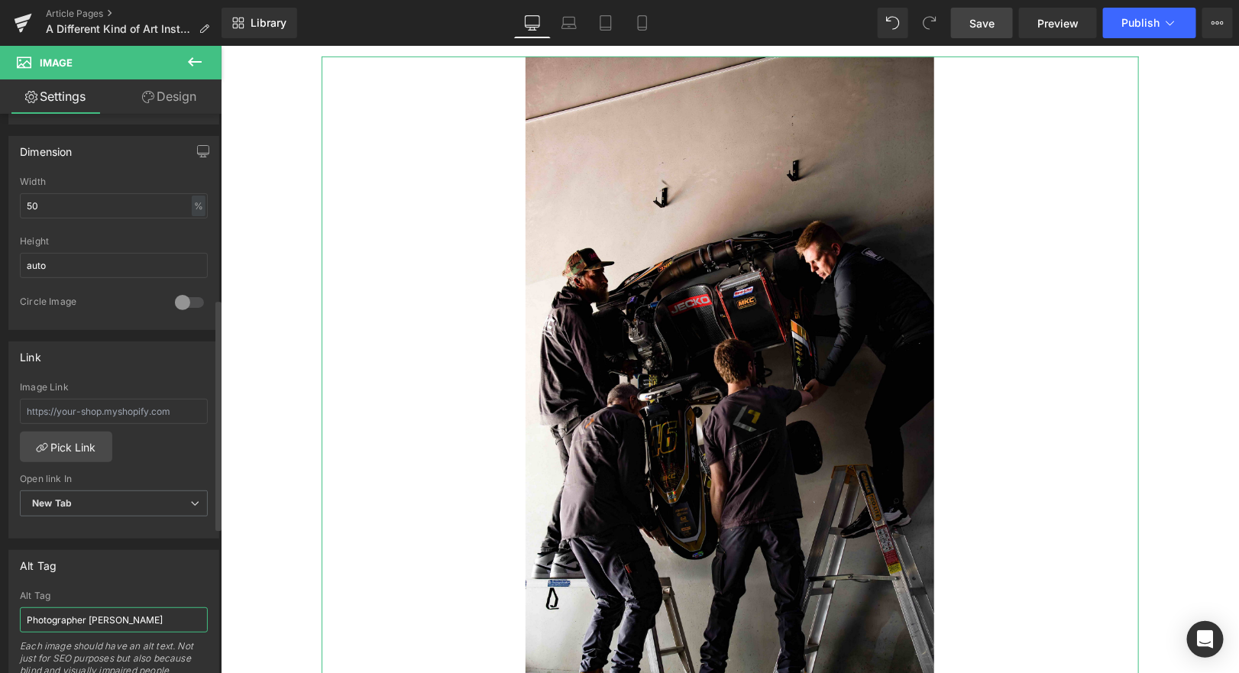
scroll to position [444, 0]
type input "Art Installation of a Race Kart"
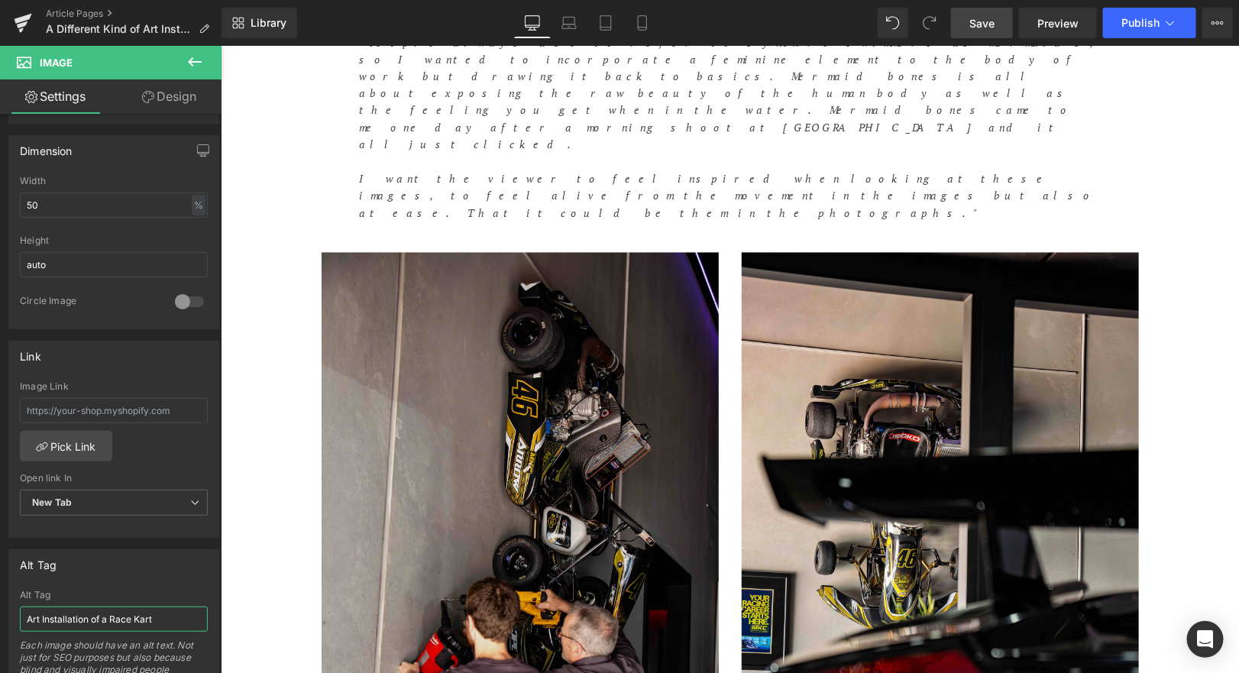
scroll to position [1190, 0]
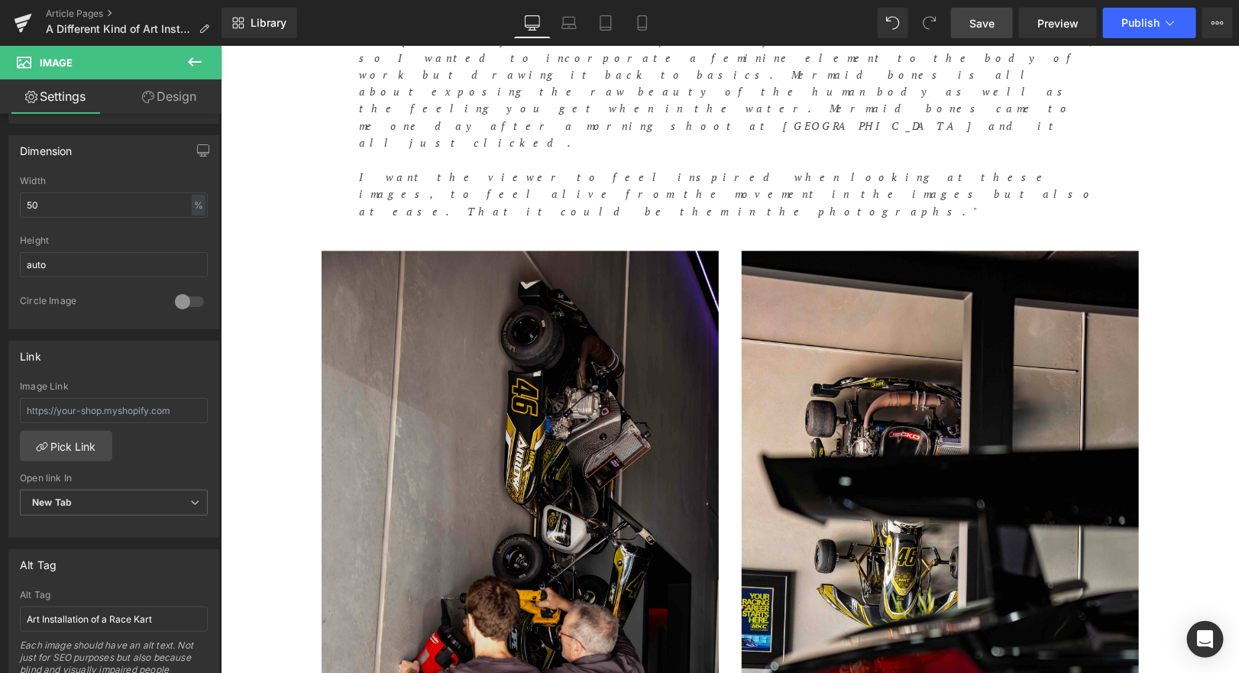
click at [506, 364] on img at bounding box center [519, 604] width 397 height 706
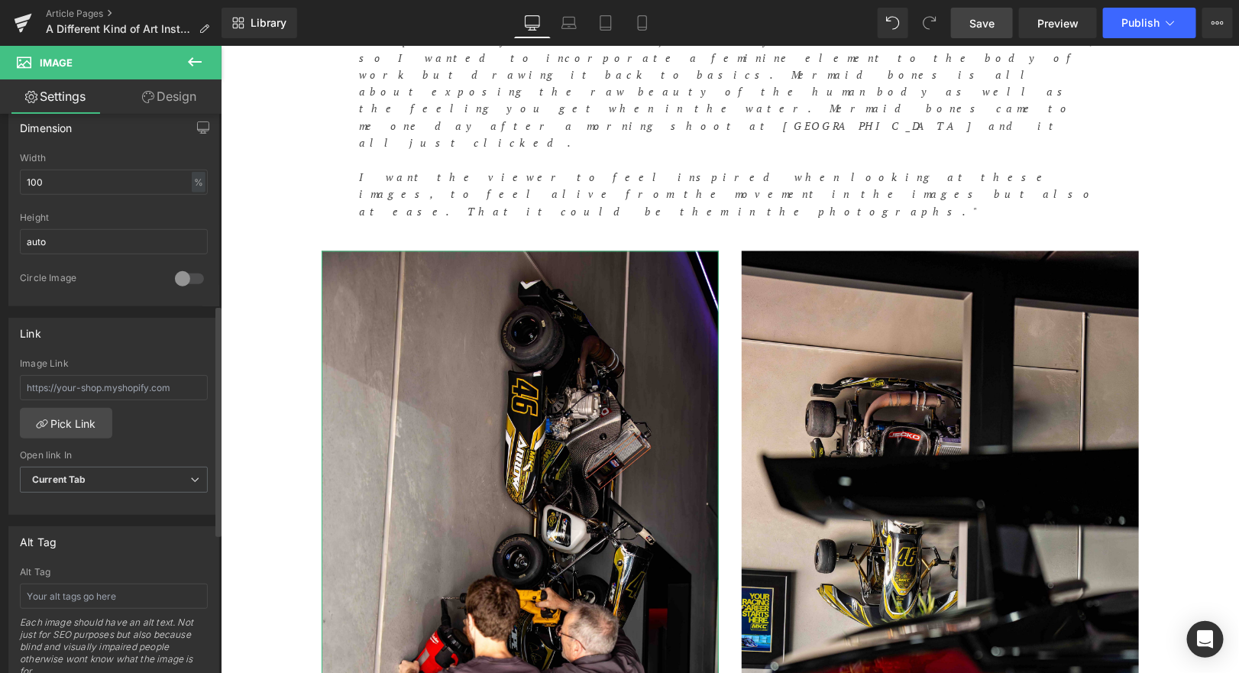
scroll to position [472, 0]
click at [94, 587] on input "text" at bounding box center [114, 590] width 188 height 25
paste input "Art Installation of a Race Kart"
type input "Art Installation of a Race Kart"
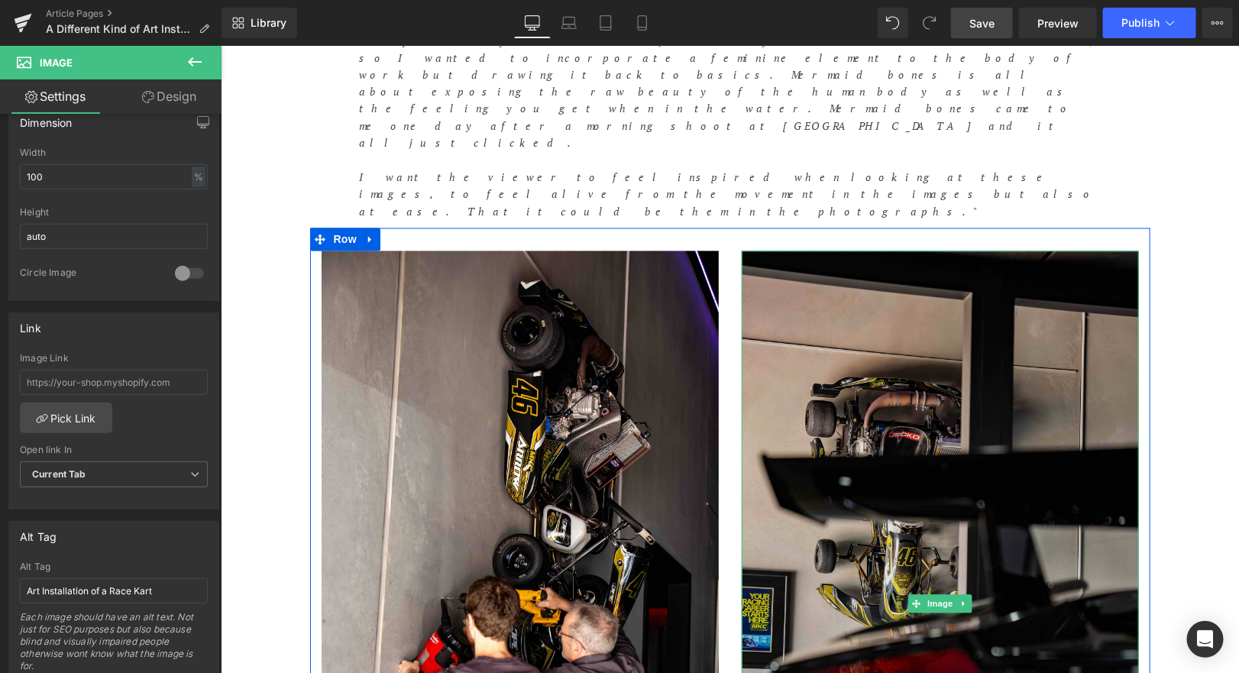
click at [933, 458] on img at bounding box center [939, 604] width 397 height 706
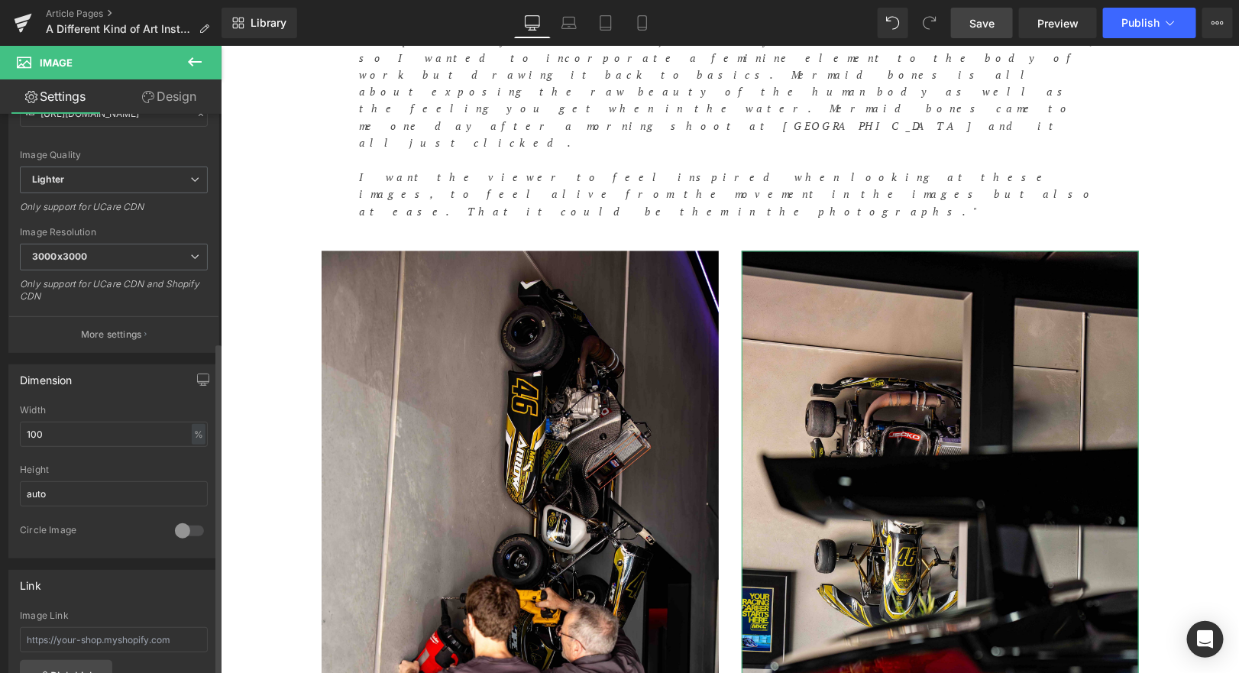
scroll to position [598, 0]
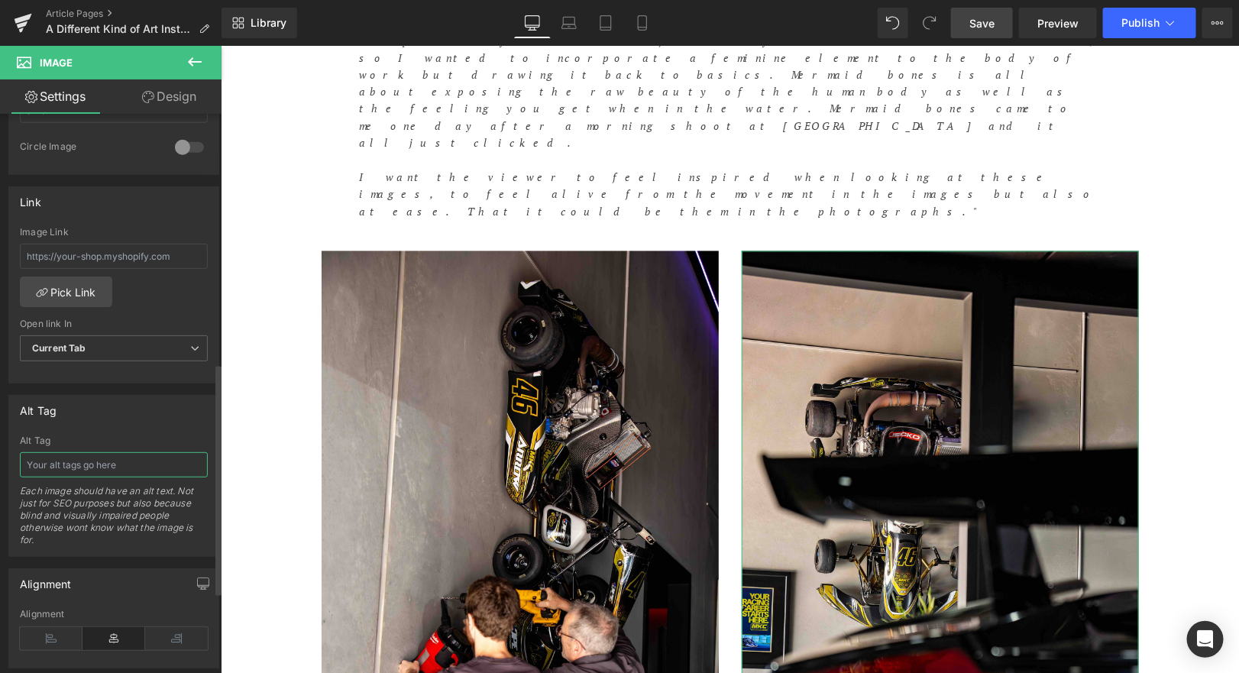
click at [89, 458] on input "text" at bounding box center [114, 464] width 188 height 25
type input "Art Installation of a Race Kart"
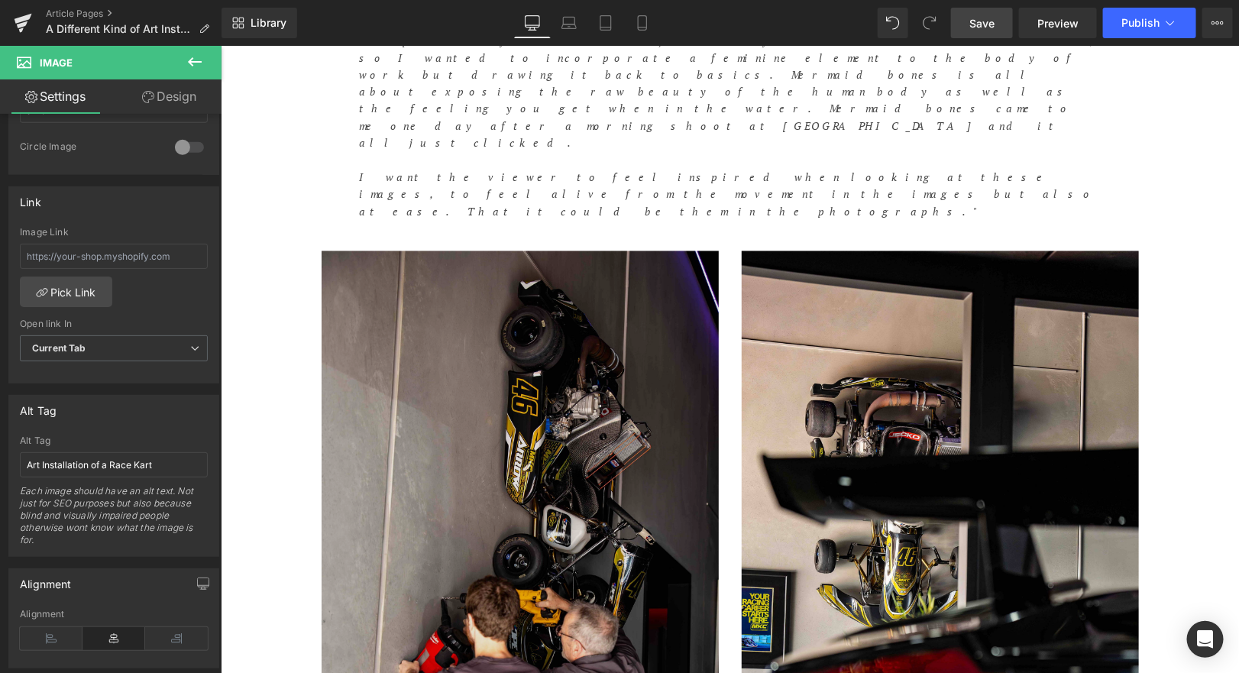
click at [539, 283] on img at bounding box center [519, 604] width 397 height 706
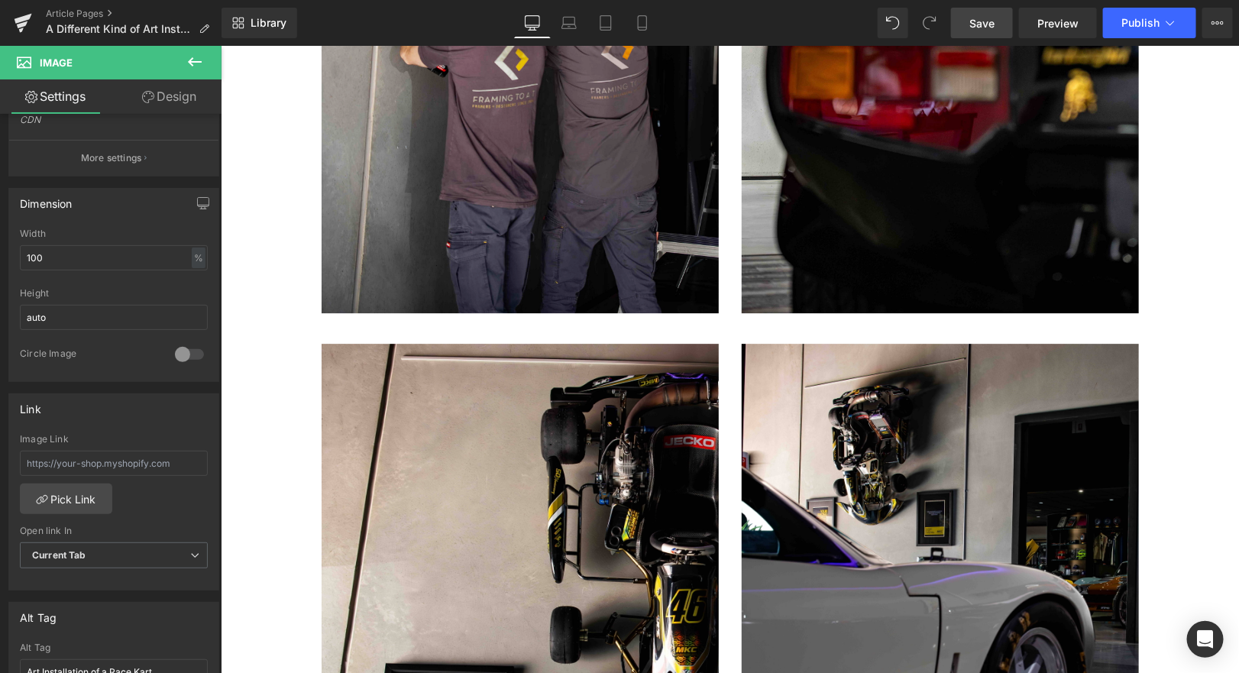
scroll to position [1854, 0]
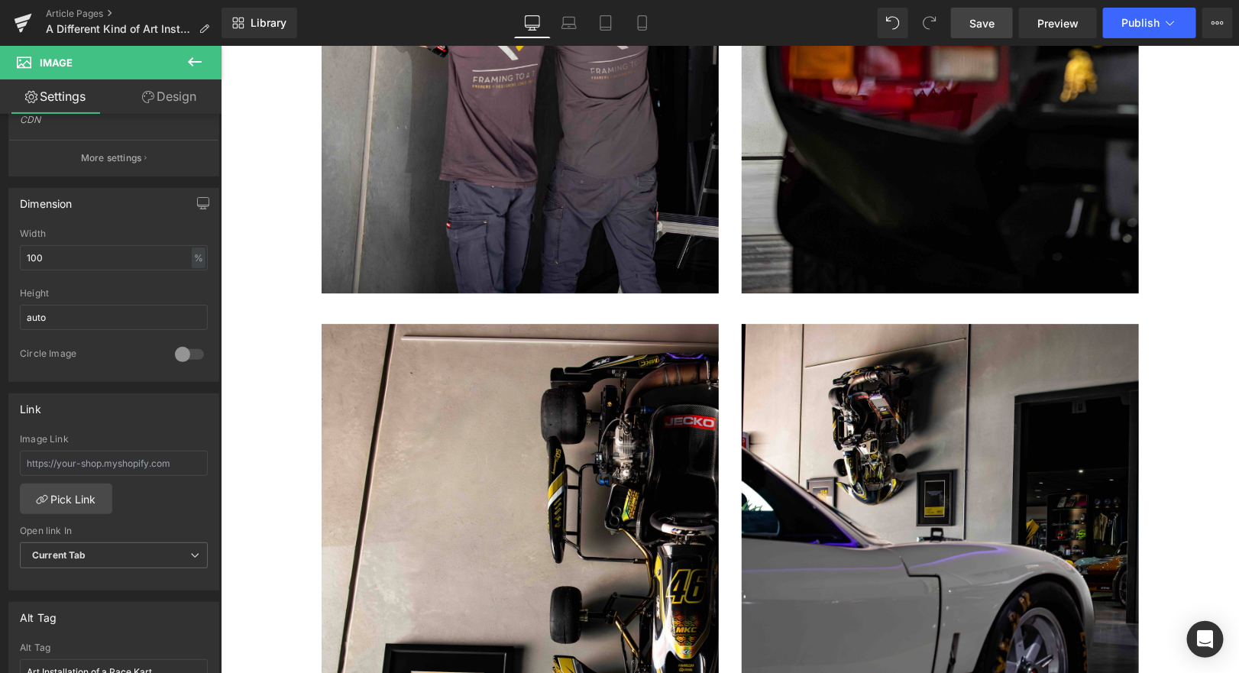
click at [483, 403] on img at bounding box center [519, 571] width 397 height 497
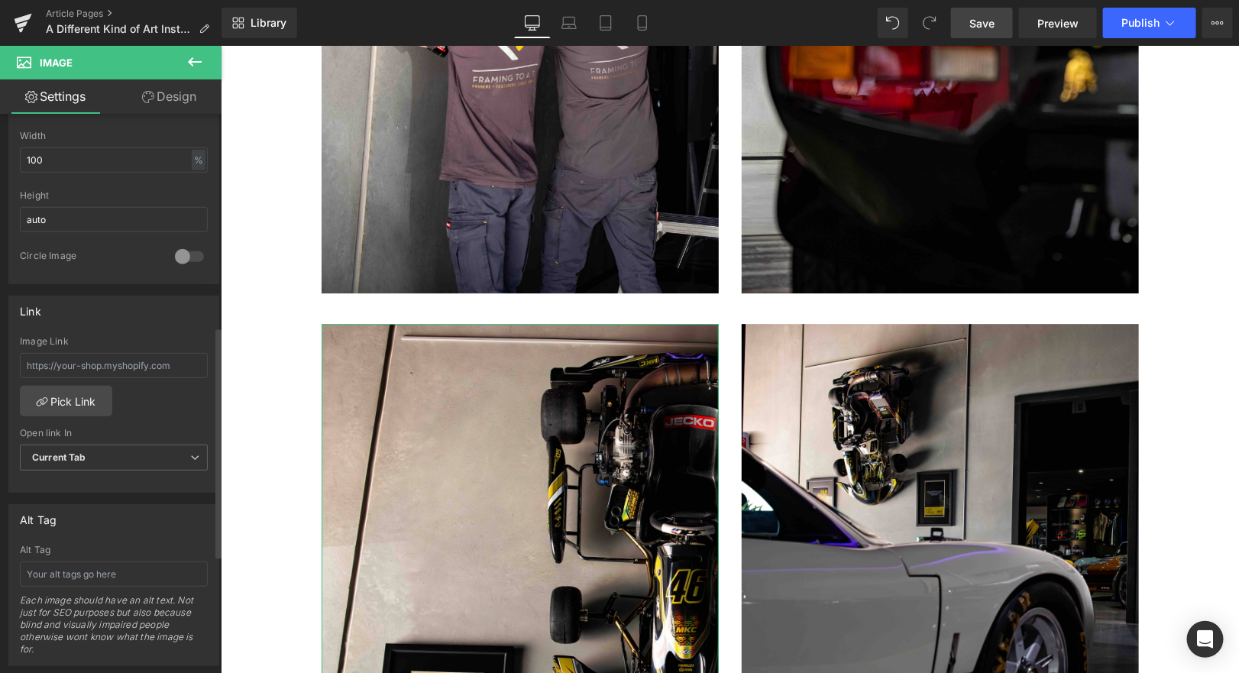
scroll to position [566, 0]
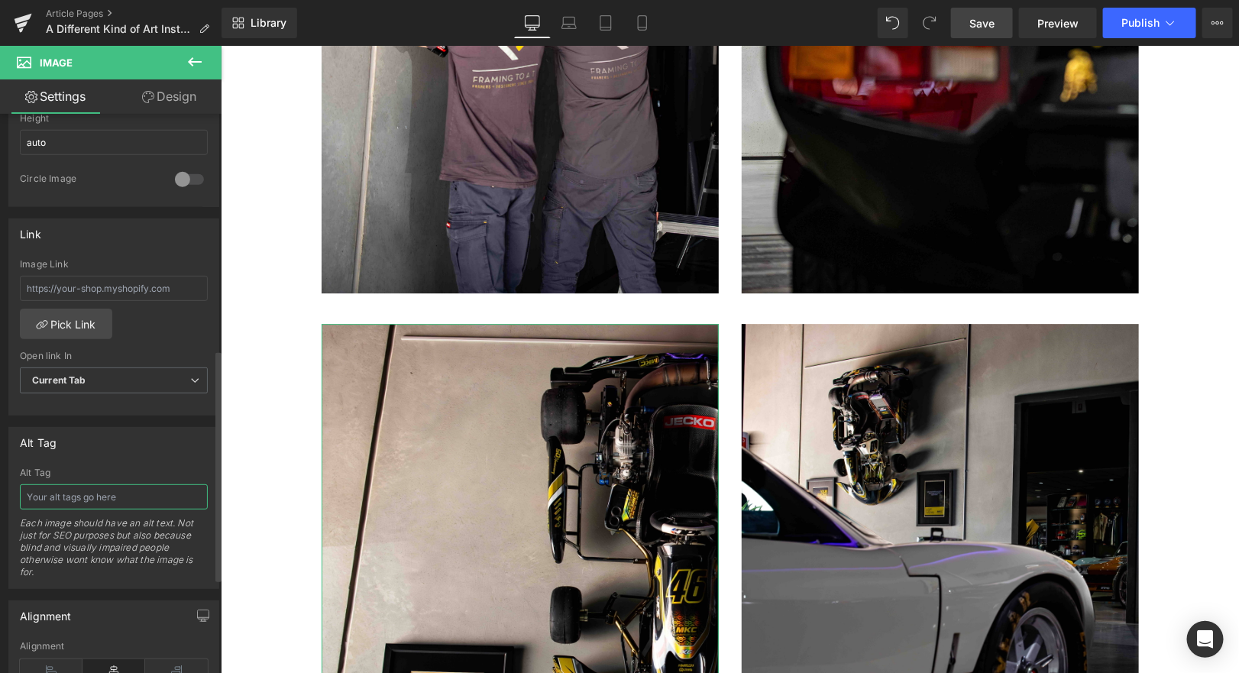
click at [96, 484] on input "text" at bounding box center [114, 496] width 188 height 25
type input "Art Installation of a Race Kart"
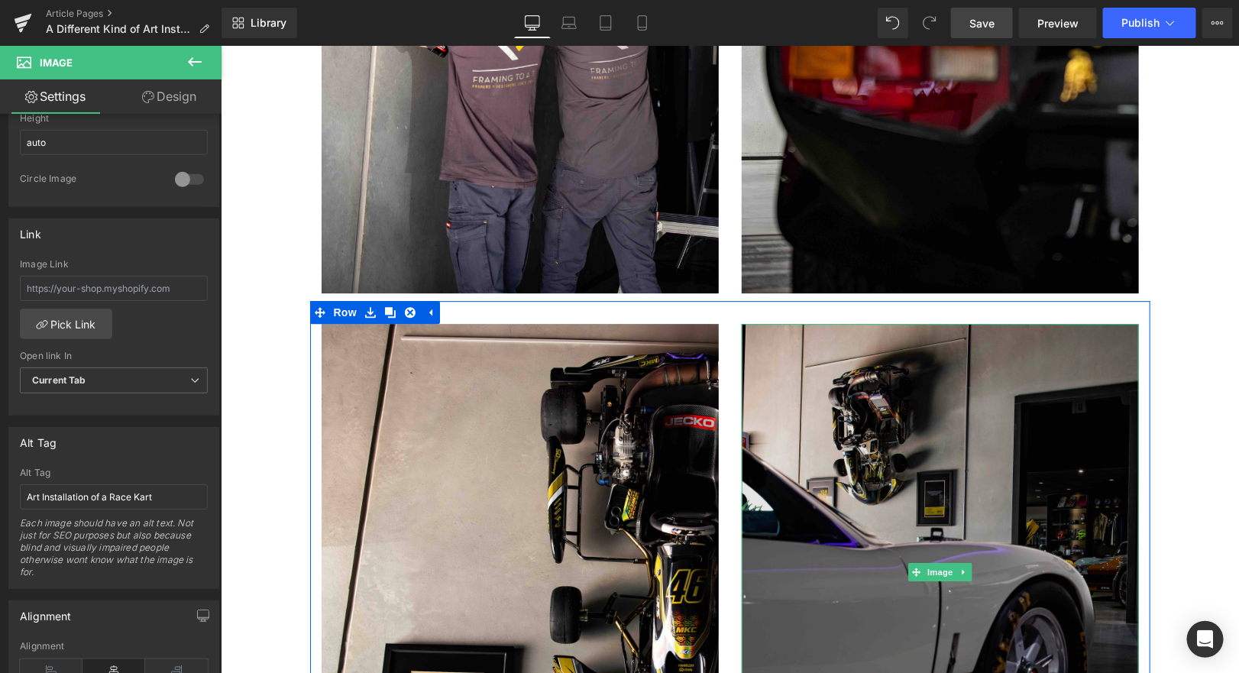
click at [865, 418] on img at bounding box center [939, 571] width 397 height 497
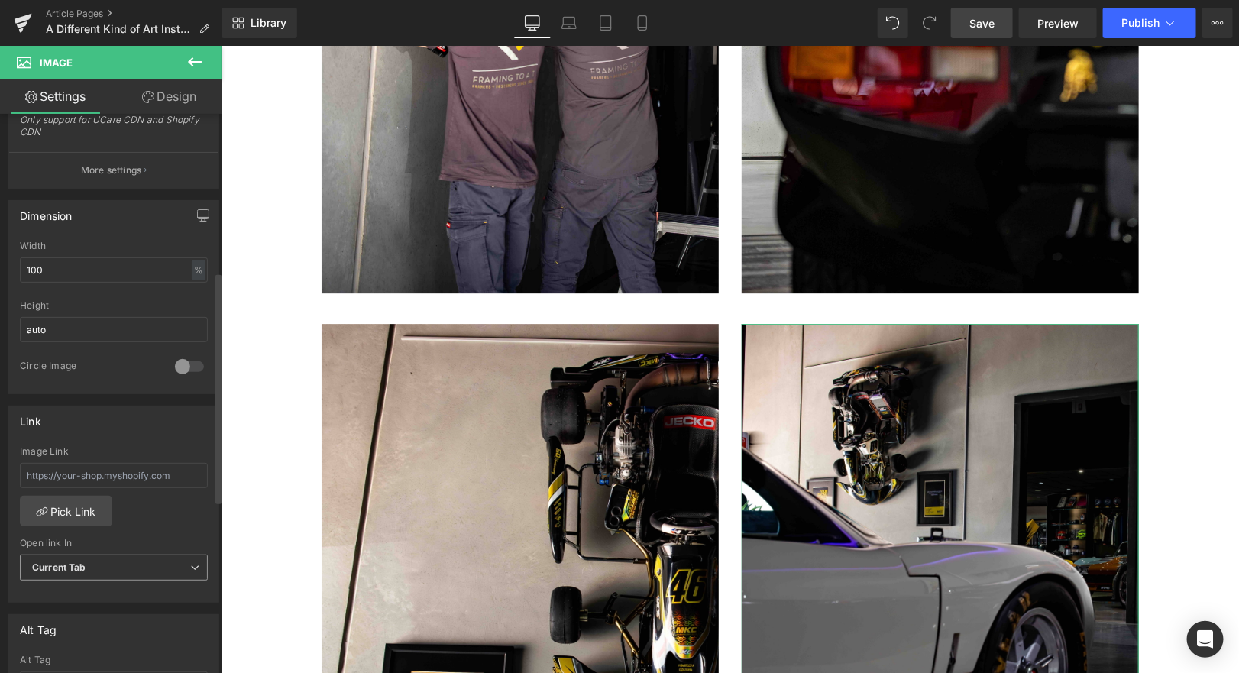
scroll to position [401, 0]
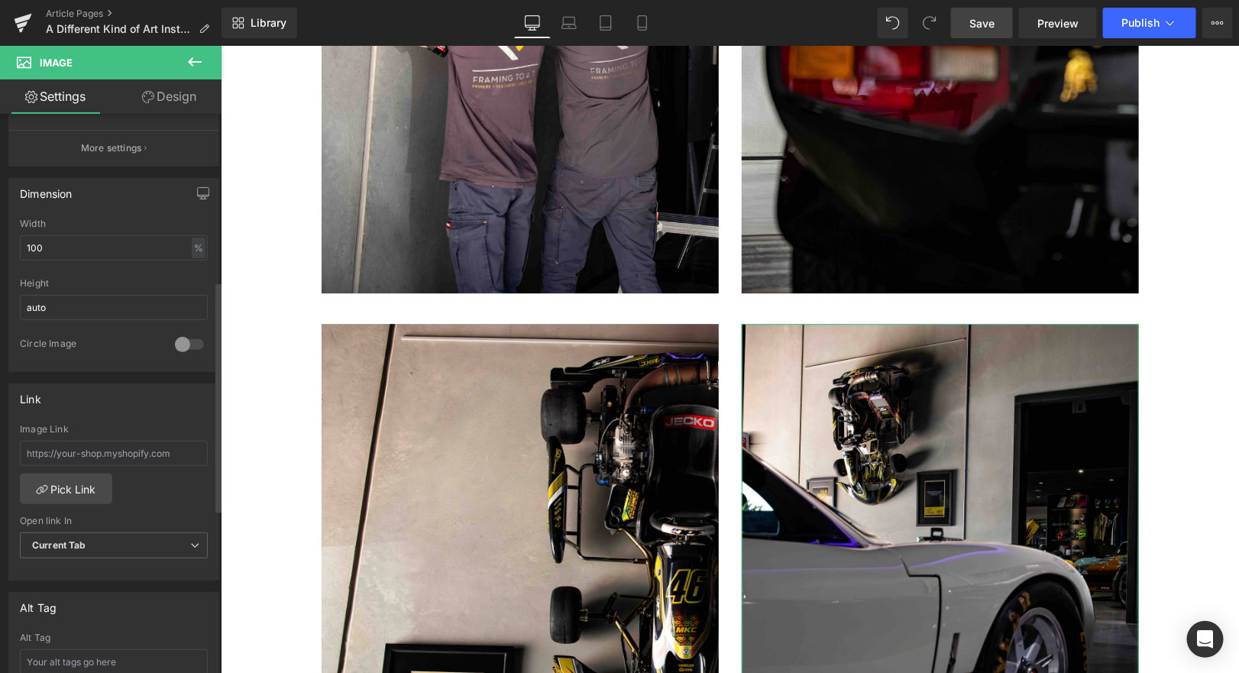
click at [48, 650] on input "text" at bounding box center [114, 661] width 188 height 25
paste input "Art Installation of a Race Kart"
type input "Art Installation of a Race Kart"
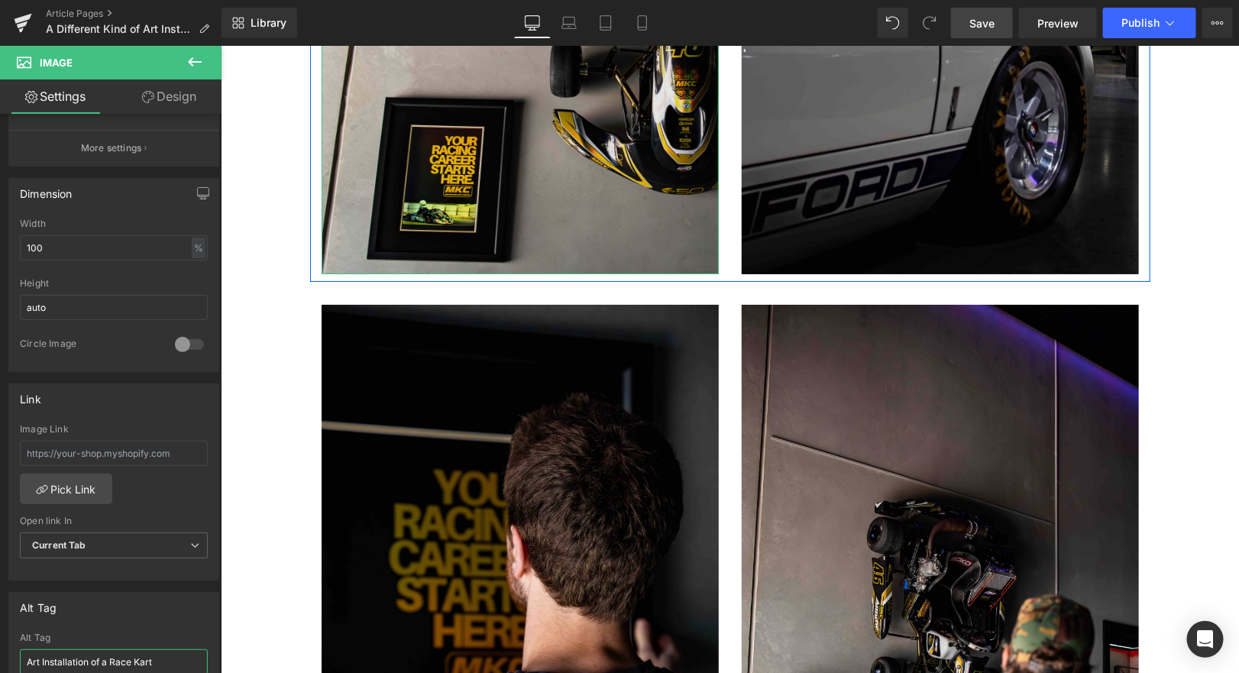
scroll to position [2441, 0]
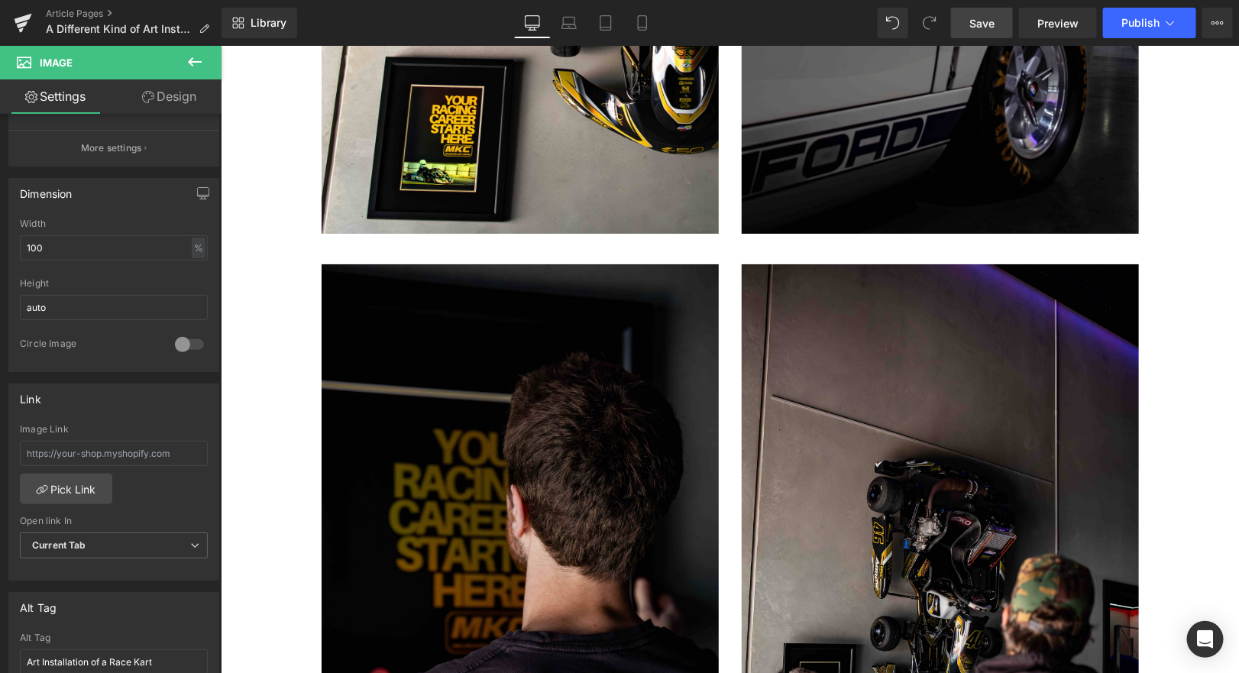
click at [454, 420] on img at bounding box center [519, 617] width 397 height 706
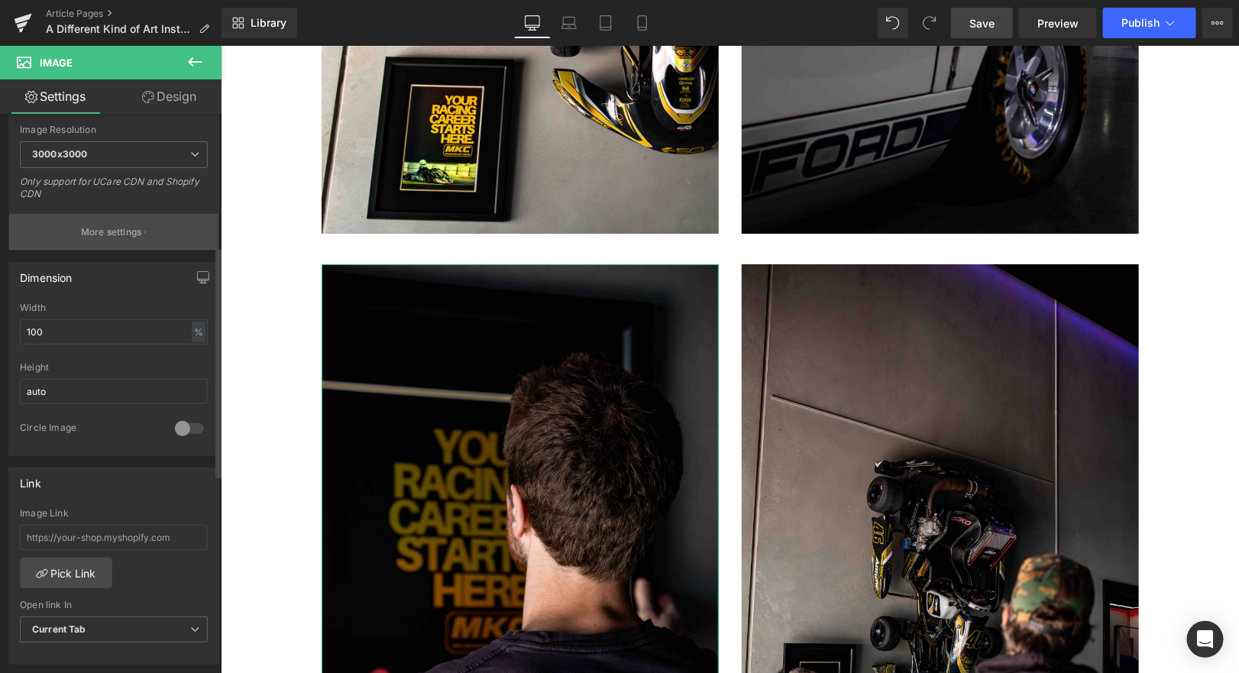
scroll to position [318, 0]
click at [116, 539] on input "text" at bounding box center [114, 536] width 188 height 25
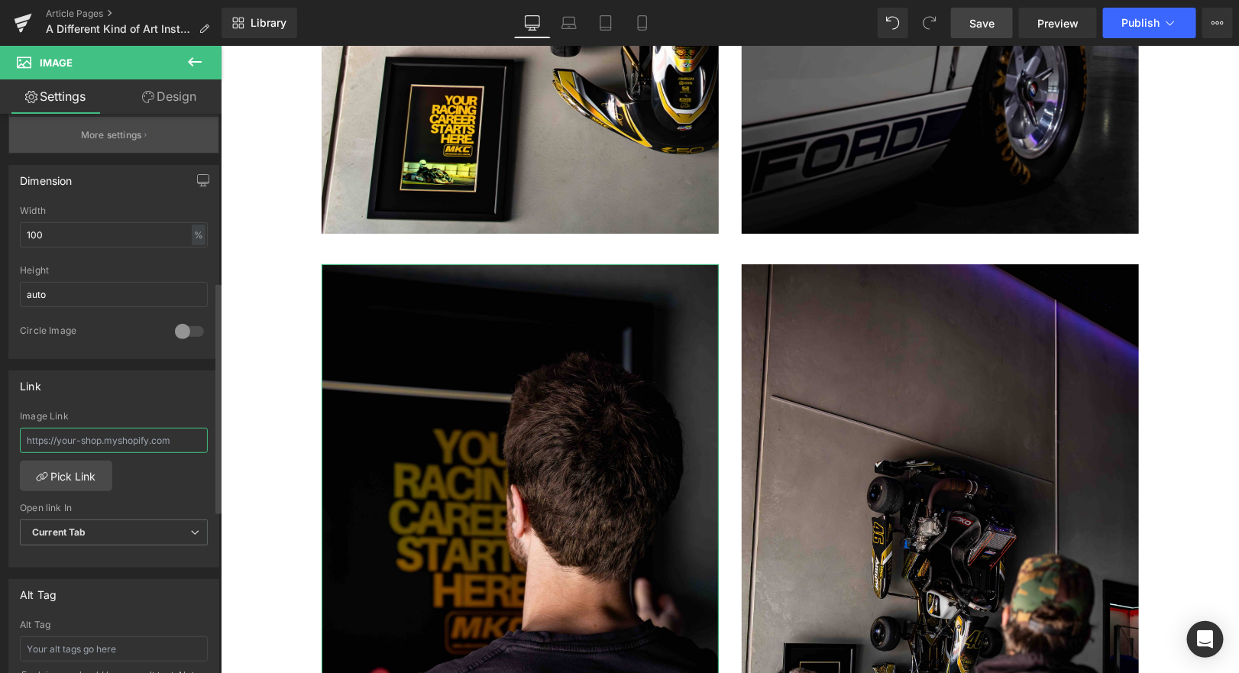
scroll to position [417, 0]
click at [63, 643] on input "text" at bounding box center [114, 645] width 188 height 25
paste input "Art Installation of a Race Kart"
type input "Art Installation of a Race Kart"
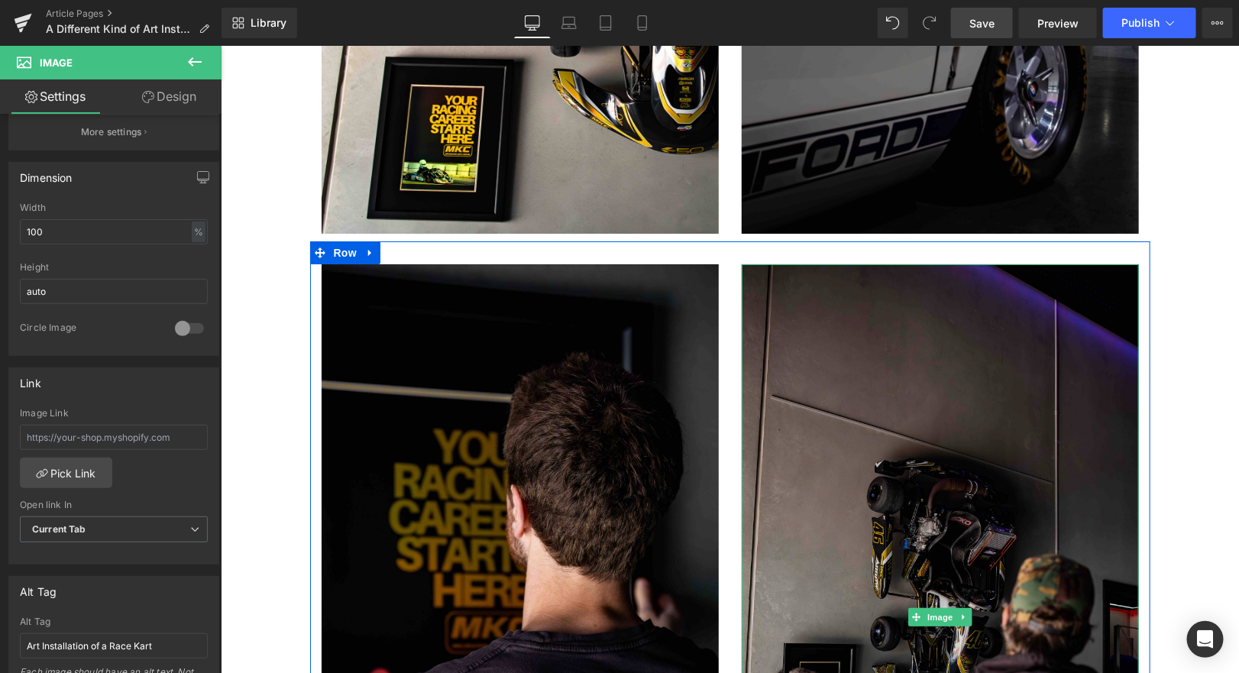
click at [863, 436] on img at bounding box center [939, 617] width 397 height 706
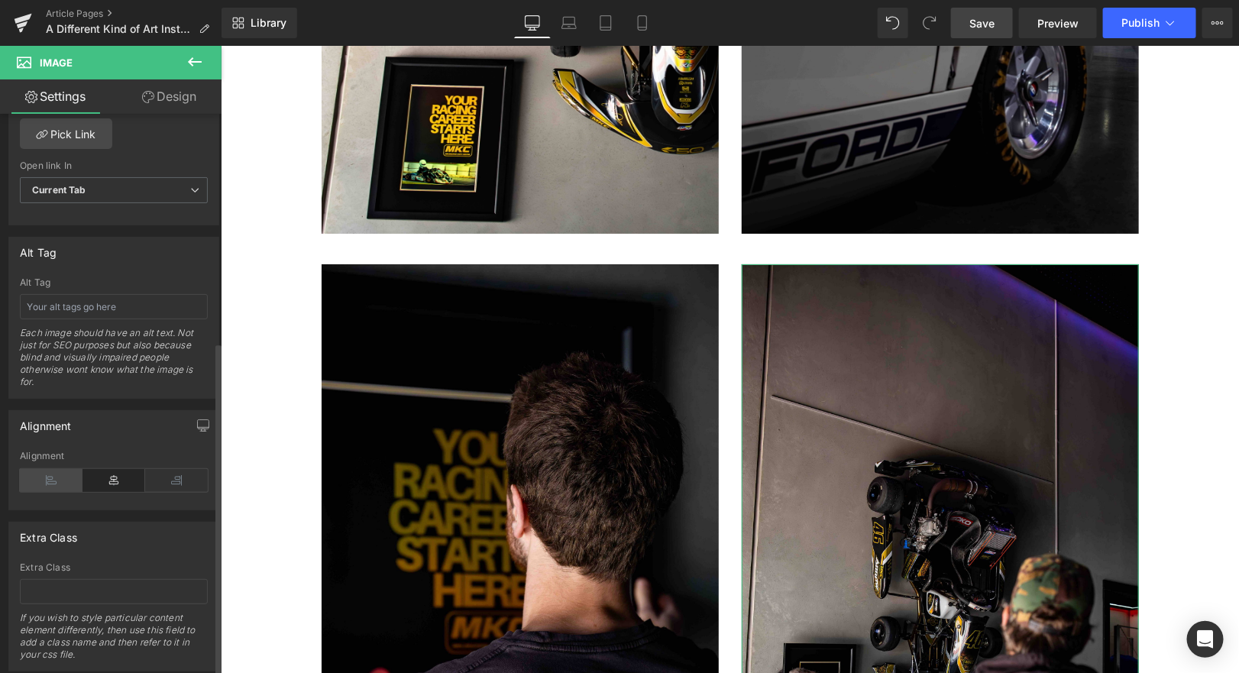
scroll to position [585, 0]
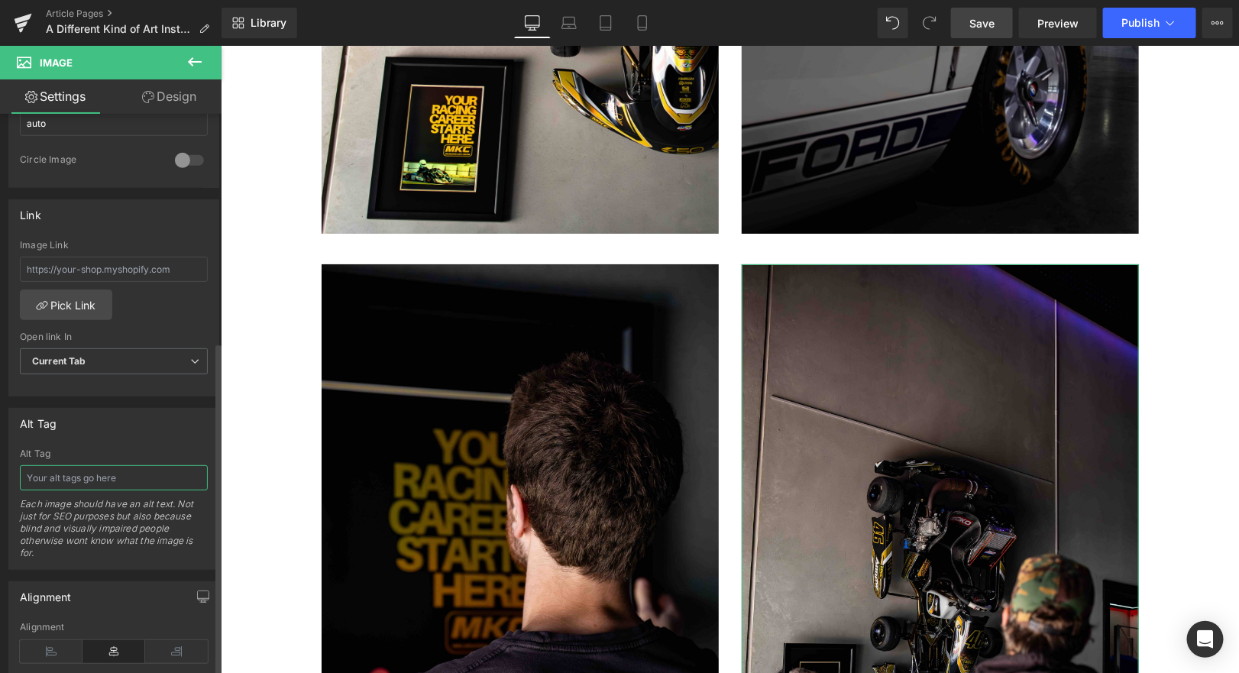
click at [83, 478] on input "text" at bounding box center [114, 477] width 188 height 25
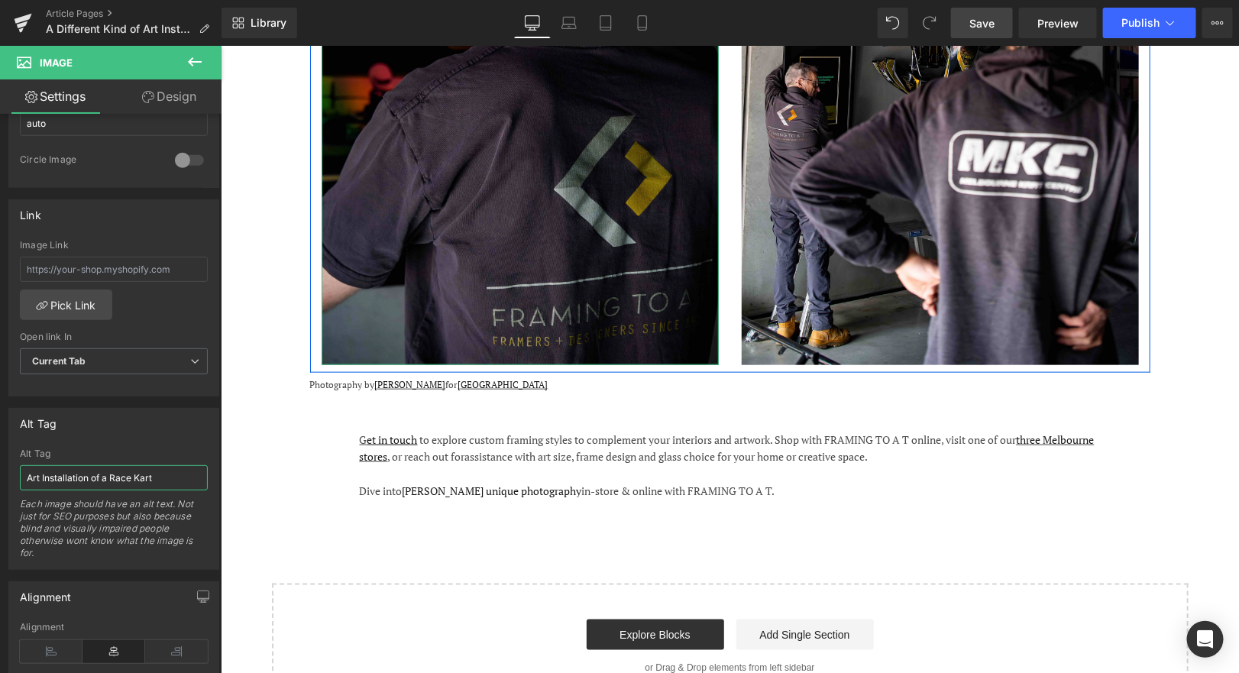
scroll to position [3066, 0]
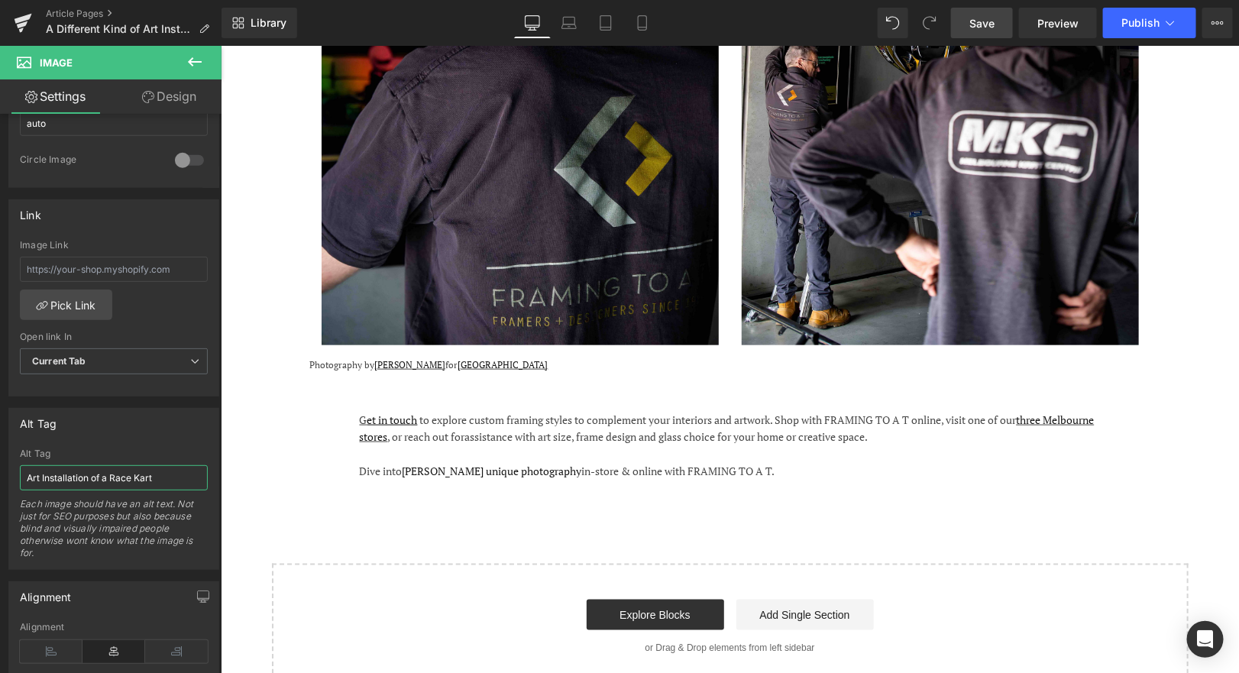
type input "Art Installation of a Race Kart"
click at [992, 15] on span "Save" at bounding box center [982, 23] width 25 height 16
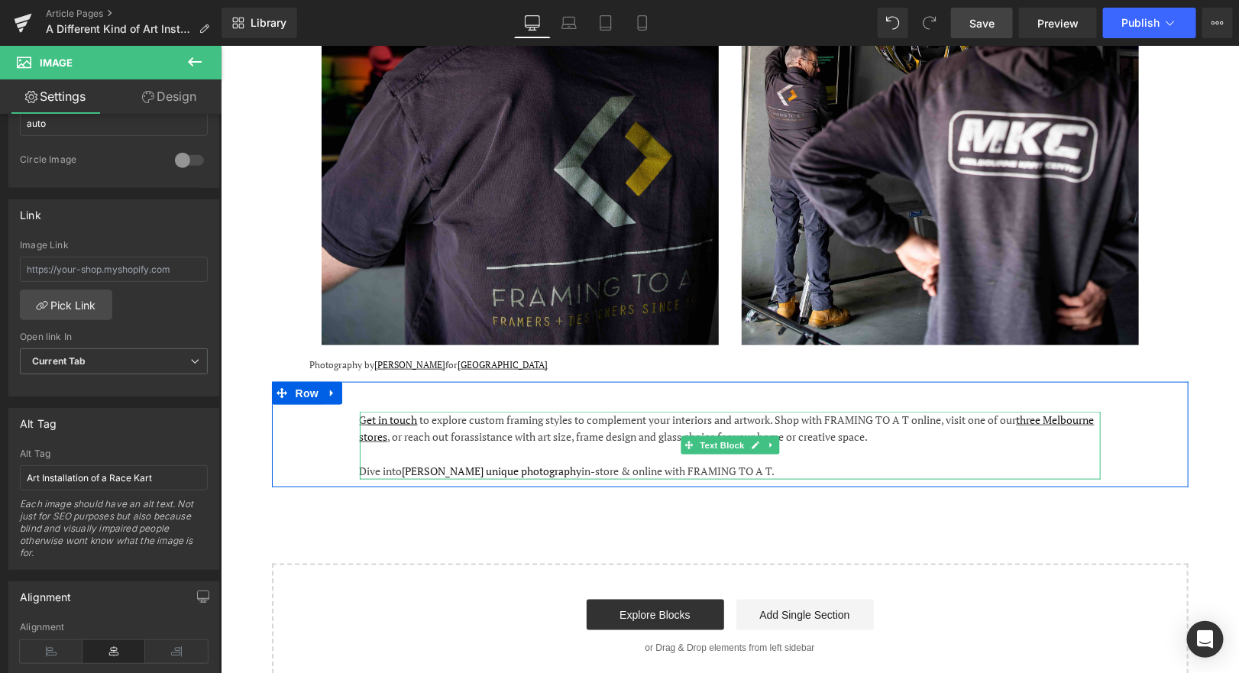
click at [814, 462] on div "Dive into [PERSON_NAME] unique photography in-store & online with FRAMING TO A …" at bounding box center [729, 470] width 741 height 17
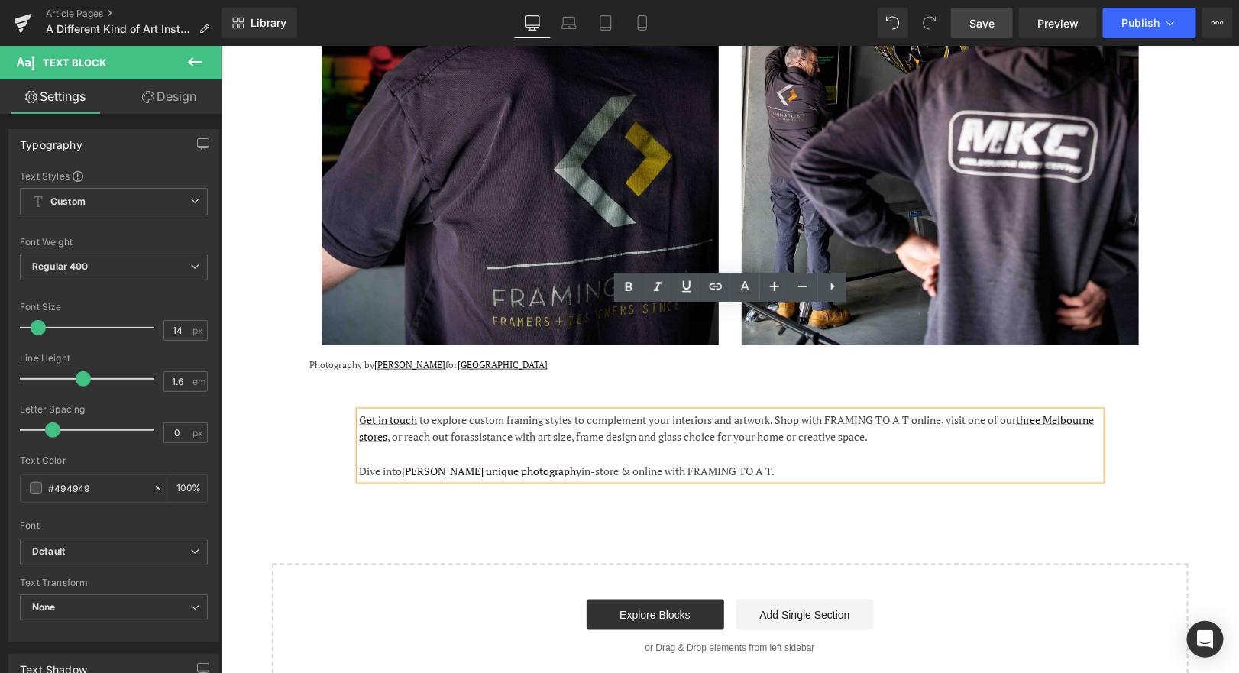
drag, startPoint x: 798, startPoint y: 365, endPoint x: 837, endPoint y: 361, distance: 39.2
click at [837, 462] on div "Dive into [PERSON_NAME] unique photography in-store & online with FRAMING TO A …" at bounding box center [729, 470] width 741 height 17
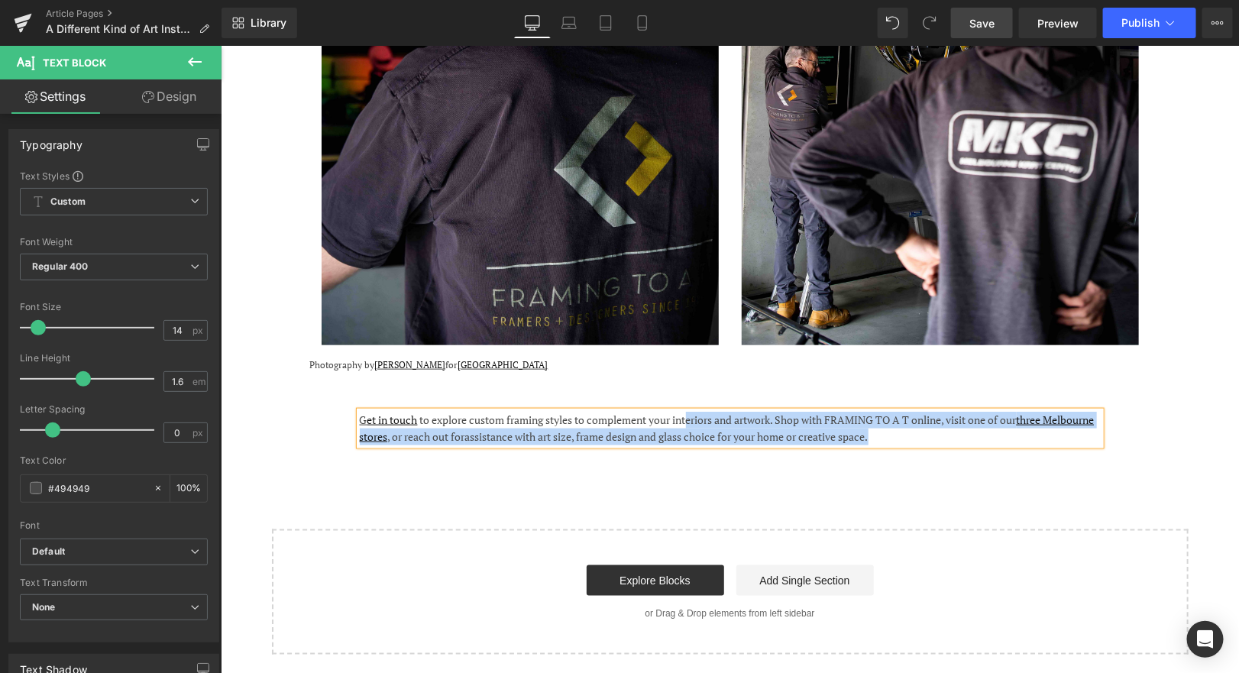
drag, startPoint x: 947, startPoint y: 329, endPoint x: 689, endPoint y: 312, distance: 258.8
click at [689, 411] on div "G et in touch to explore custom framing styles to complement your interiors and…" at bounding box center [729, 428] width 741 height 34
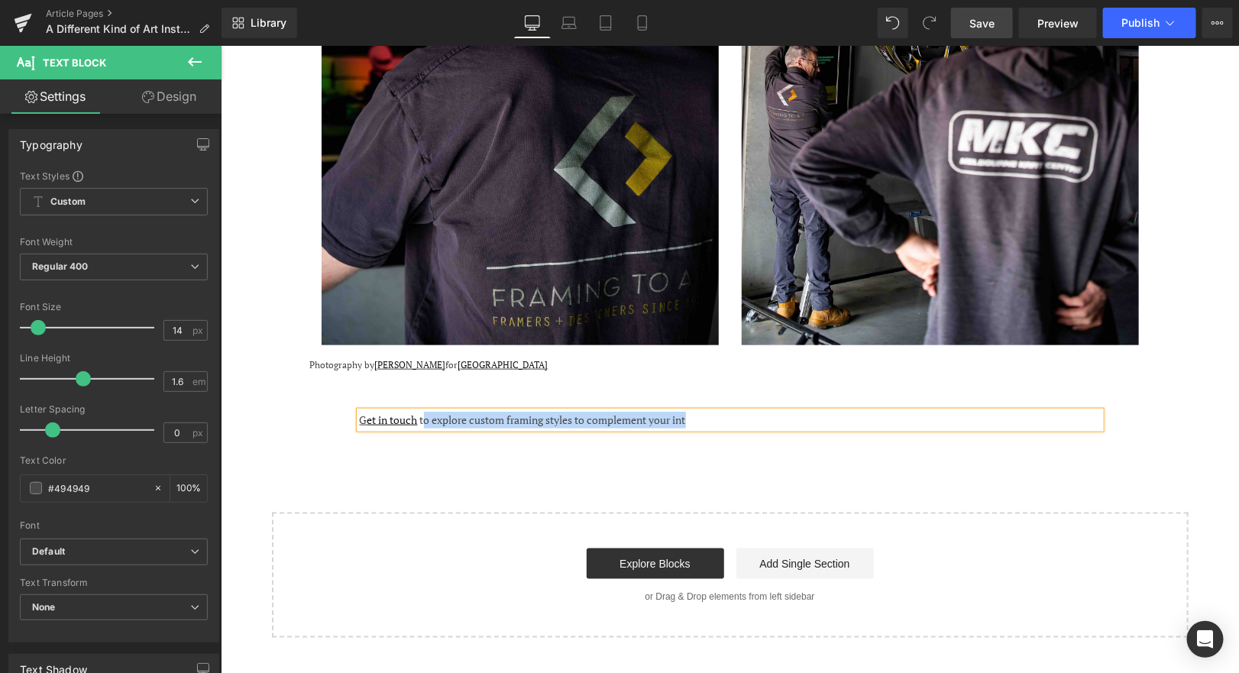
drag, startPoint x: 722, startPoint y: 319, endPoint x: 424, endPoint y: 320, distance: 298.0
click at [424, 411] on div "G et in touch to explore custom framing styles to complement your int" at bounding box center [729, 419] width 741 height 17
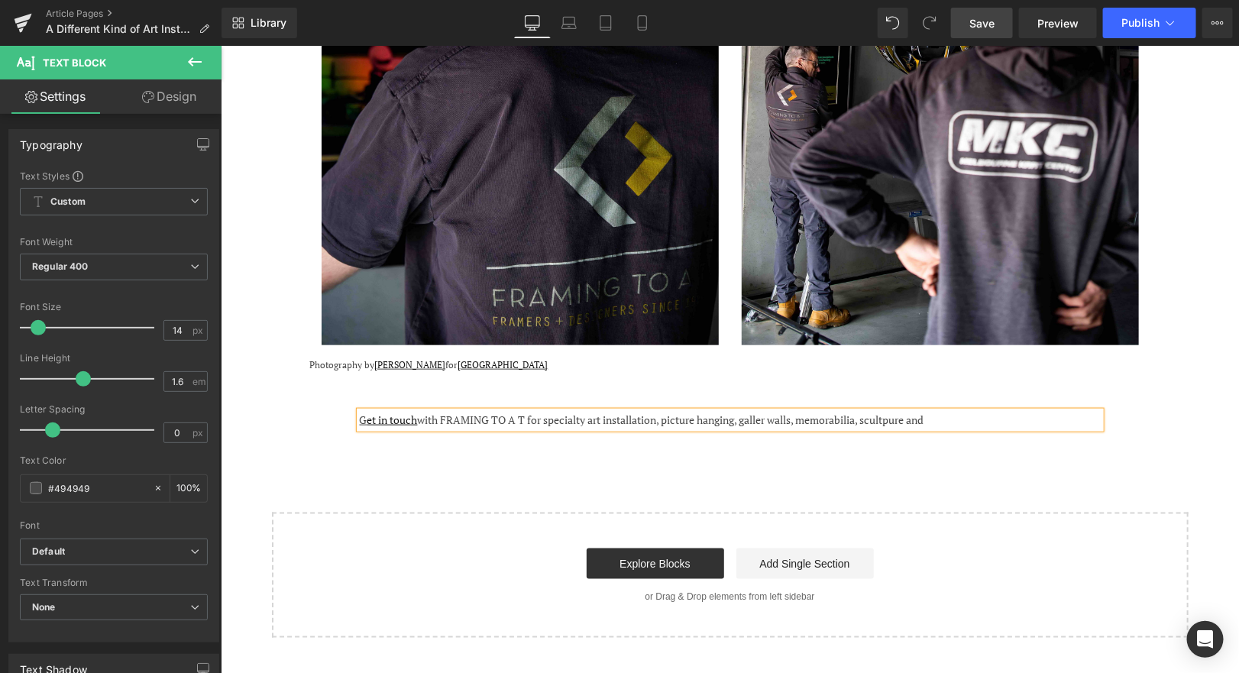
click at [885, 412] on span "G et in touch with FRAMING TO A T for specialty art installation, picture hangi…" at bounding box center [641, 419] width 565 height 15
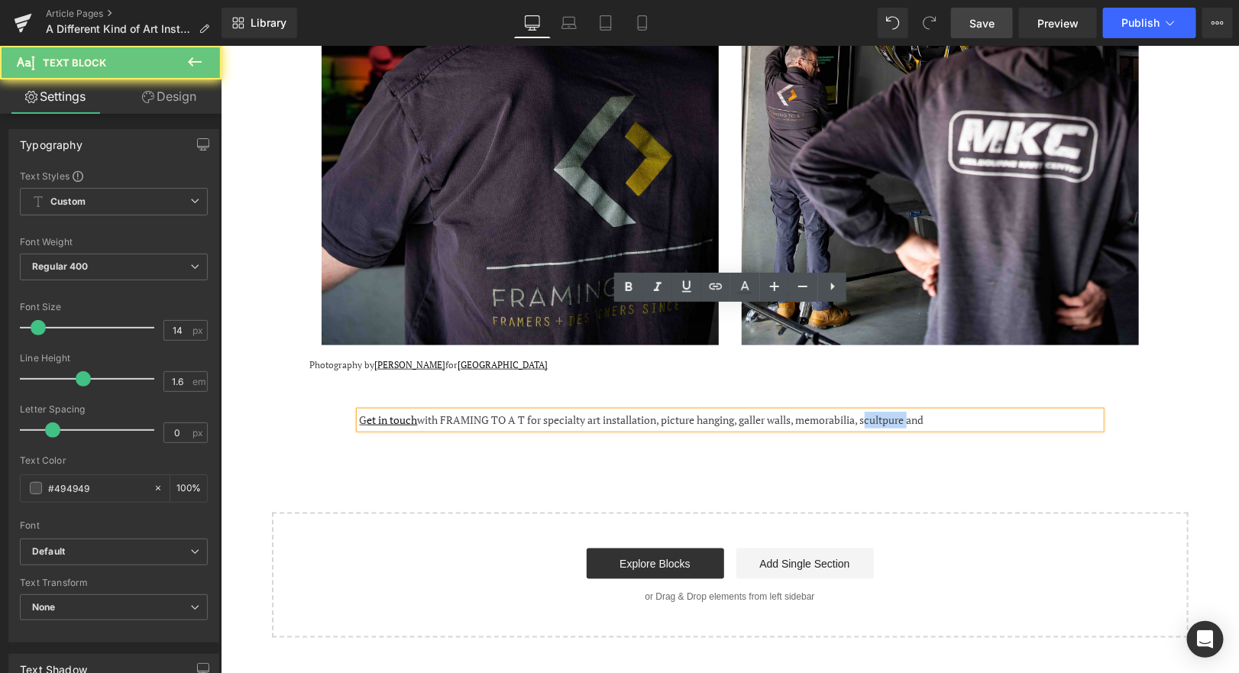
click at [885, 412] on span "G et in touch with FRAMING TO A T for specialty art installation, picture hangi…" at bounding box center [641, 419] width 565 height 15
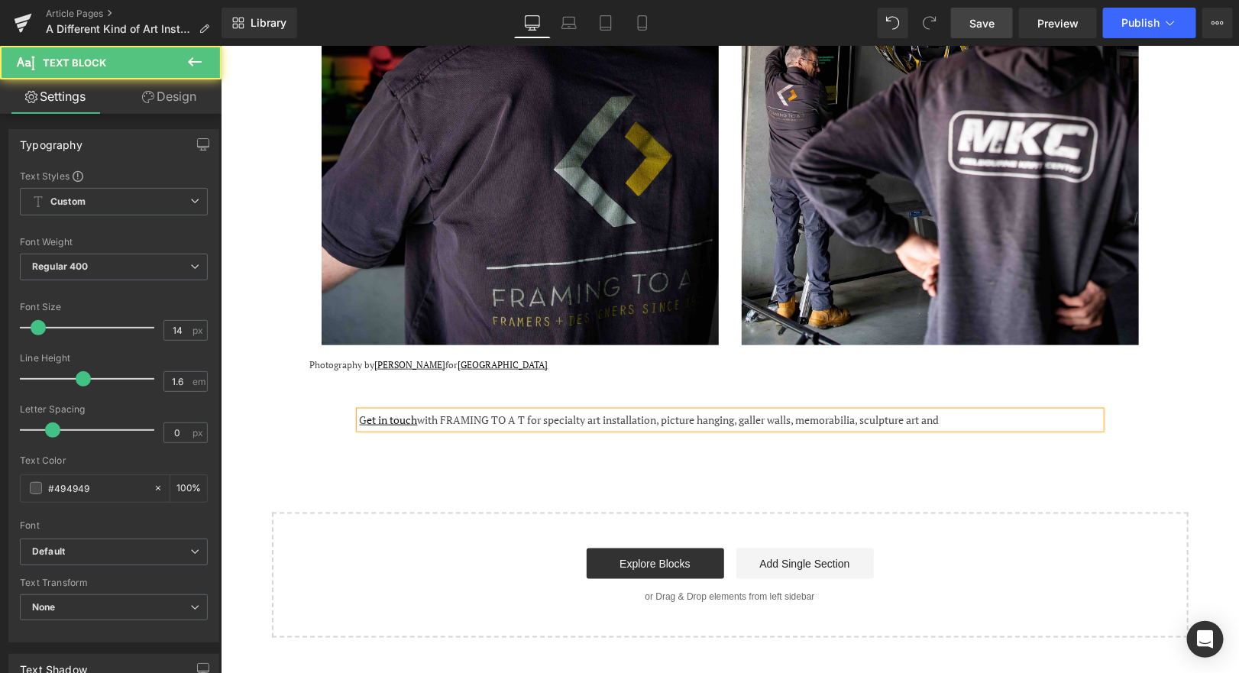
click at [983, 411] on div "G et in touch with FRAMING TO A T for specialty art installation, picture hangi…" at bounding box center [729, 419] width 741 height 17
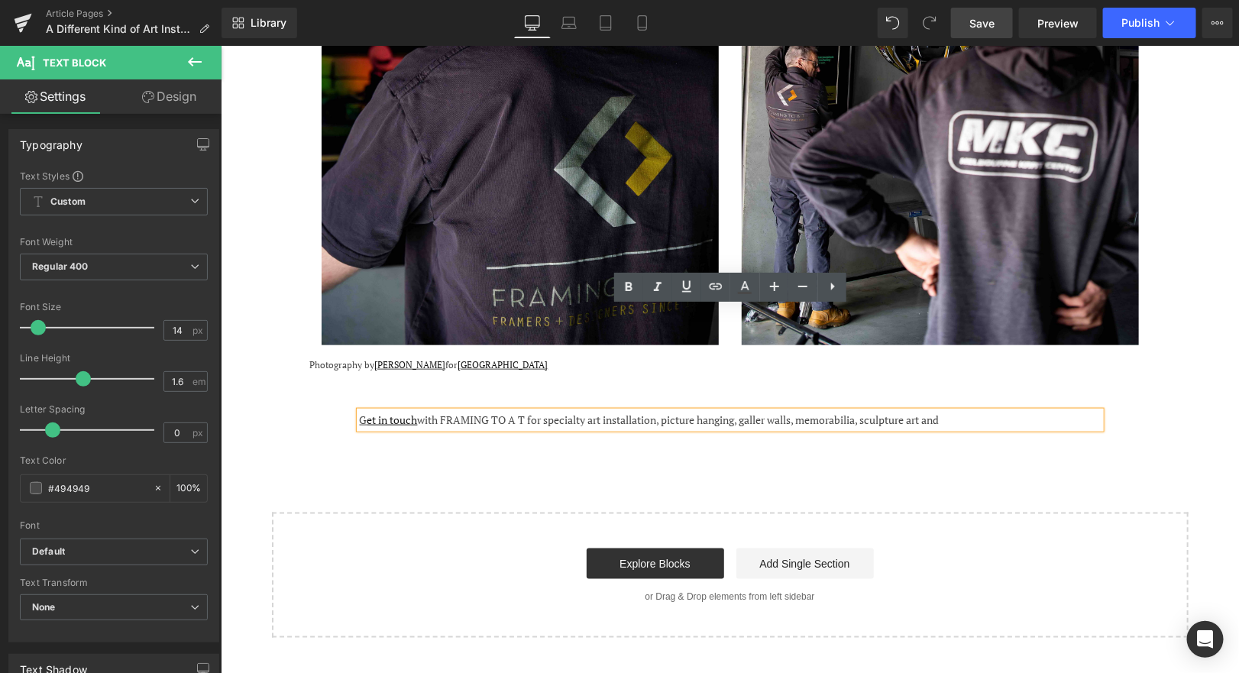
click at [778, 412] on span "G et in touch with FRAMING TO A T for specialty art installation, picture hangi…" at bounding box center [649, 419] width 580 height 15
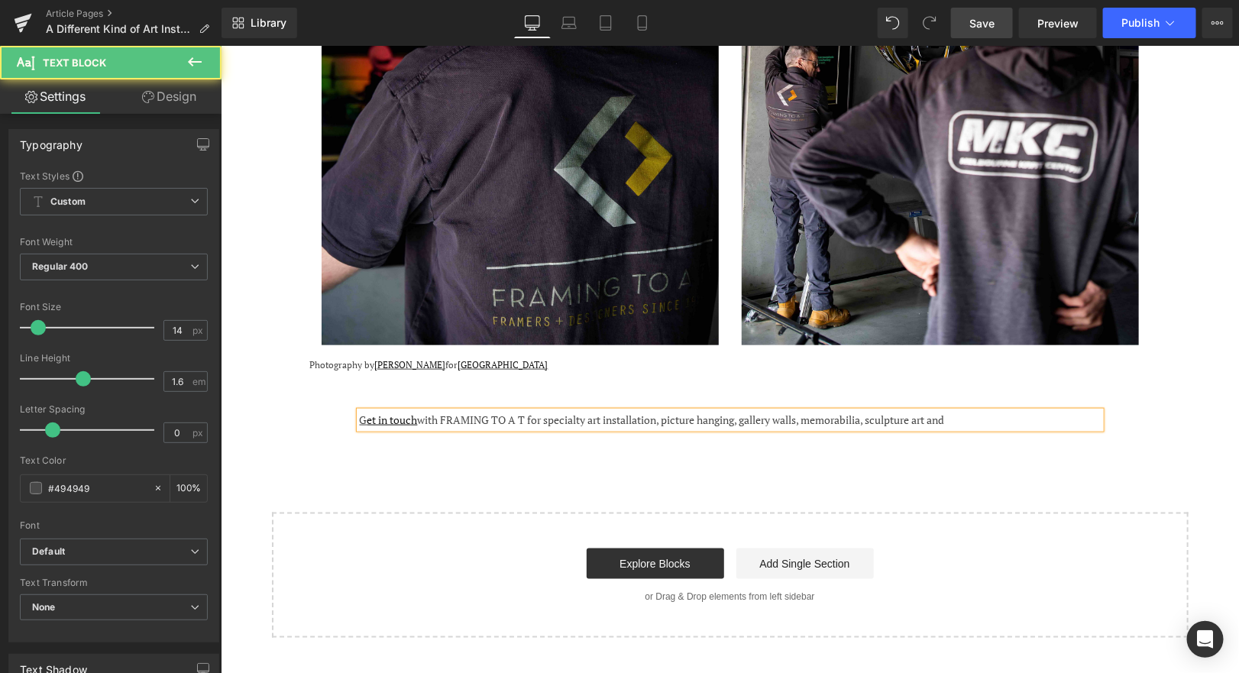
click at [999, 411] on div "G et in touch with FRAMING TO A T for specialty art installation, picture hangi…" at bounding box center [729, 419] width 741 height 17
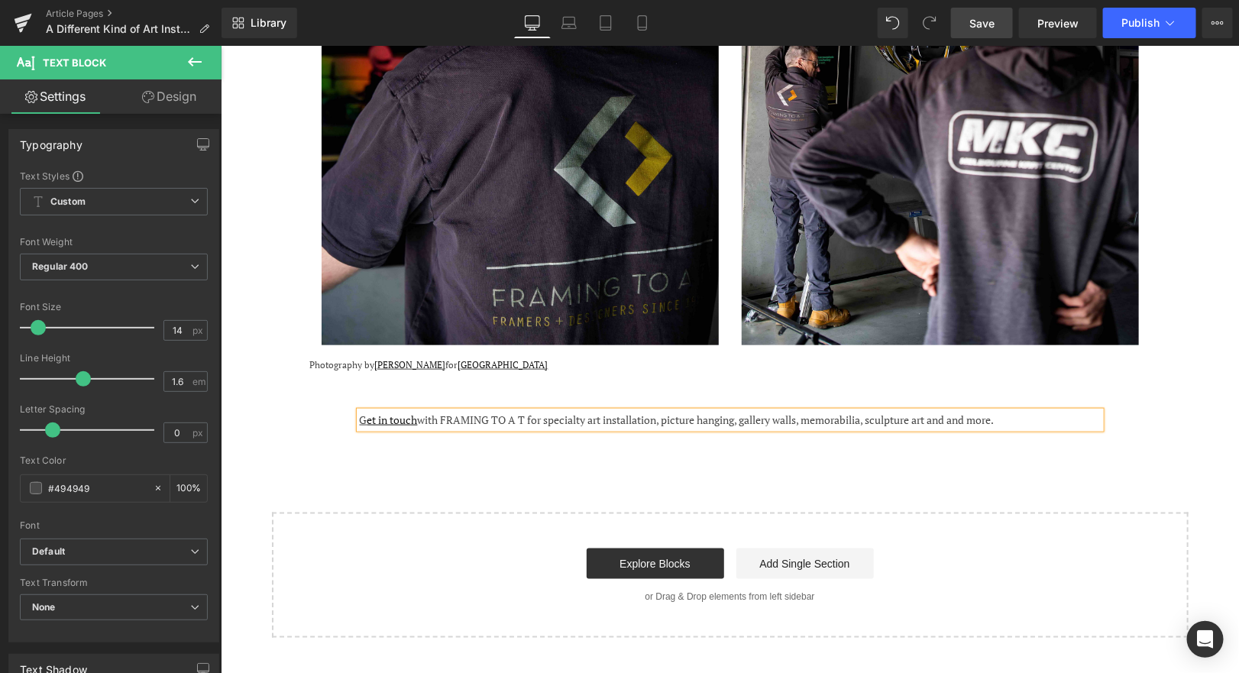
click at [430, 412] on span "G et in touch with FRAMING TO A T for specialty art installation, picture hangi…" at bounding box center [676, 419] width 635 height 15
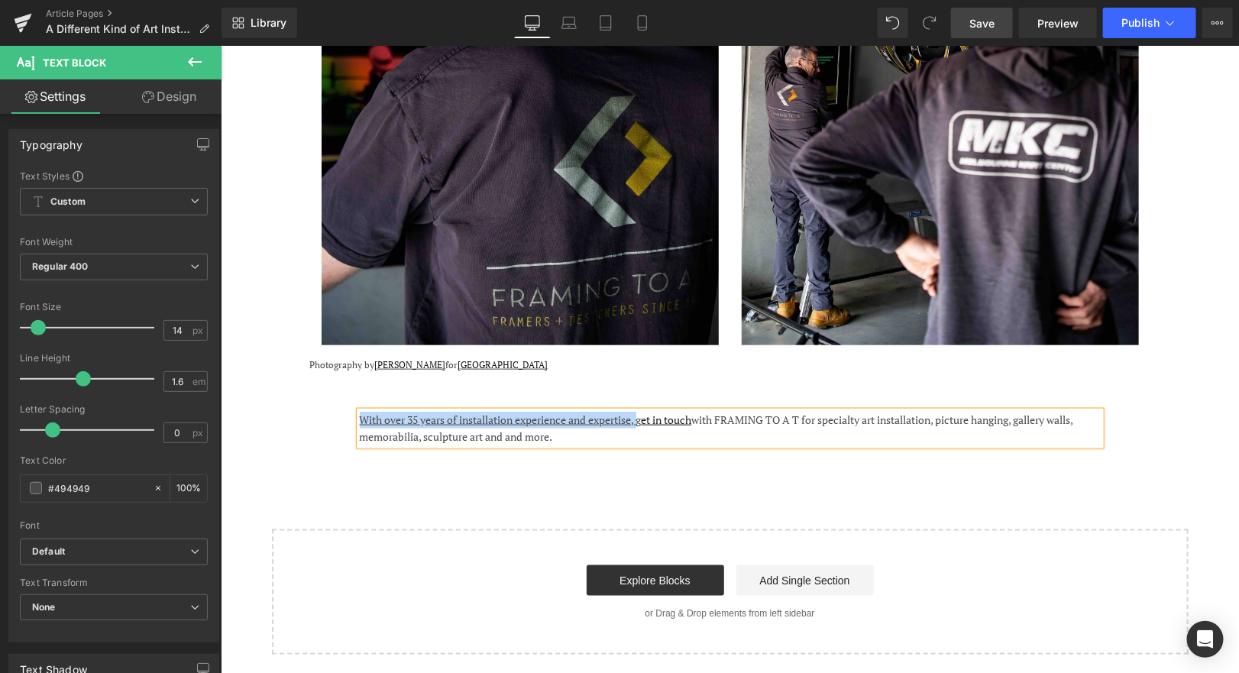
drag, startPoint x: 642, startPoint y: 316, endPoint x: 353, endPoint y: 314, distance: 288.8
click at [353, 411] on div "With over 35 years of installation experience and expertise, g et in touch with…" at bounding box center [730, 428] width 764 height 34
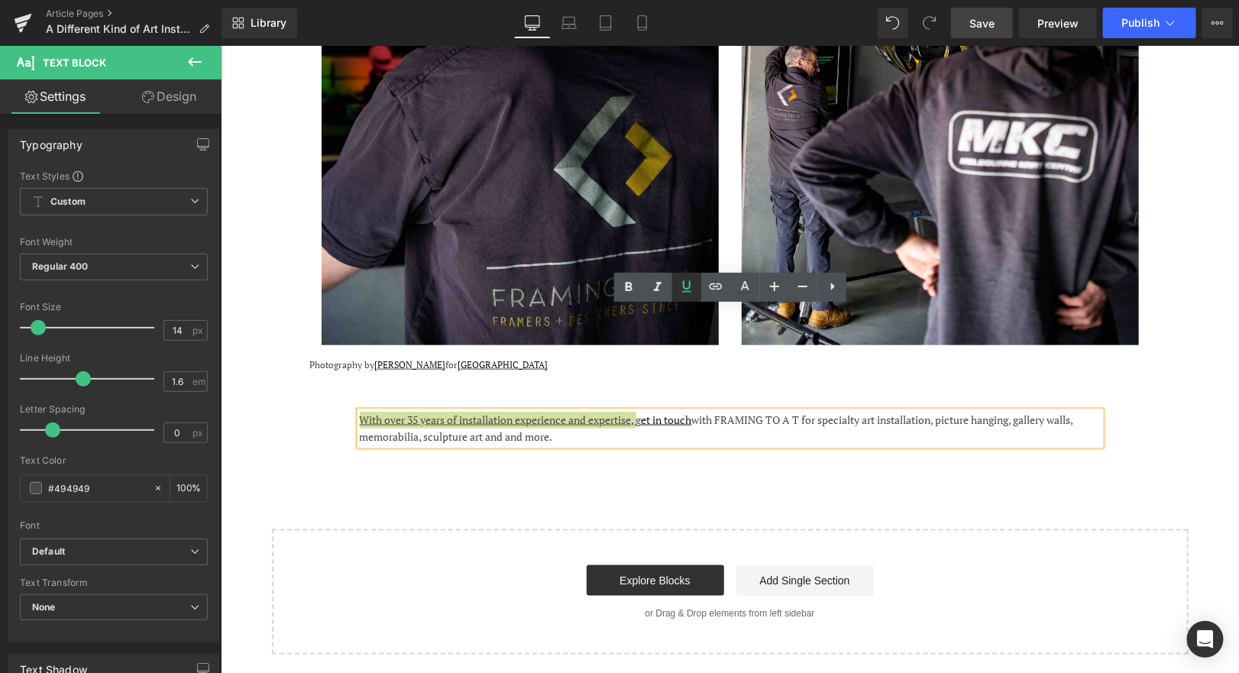
click at [692, 280] on icon at bounding box center [687, 286] width 18 height 18
click at [654, 411] on div "With over 35 years of installation experience and expertise, g et in touch with…" at bounding box center [729, 428] width 741 height 34
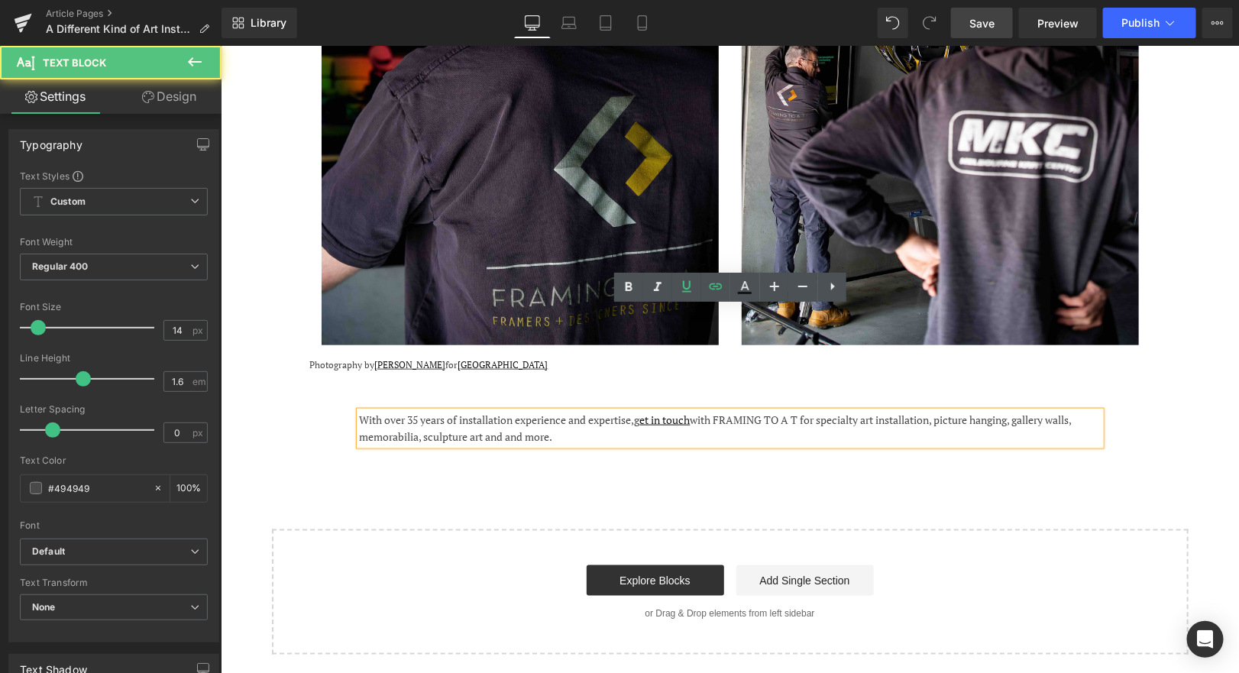
click at [637, 411] on div "With over 35 years of installation experience and expertise, g et in touch with…" at bounding box center [729, 428] width 741 height 34
click at [509, 412] on span "With over 35 years of installation experience and expertise, g et in touch with…" at bounding box center [715, 427] width 712 height 31
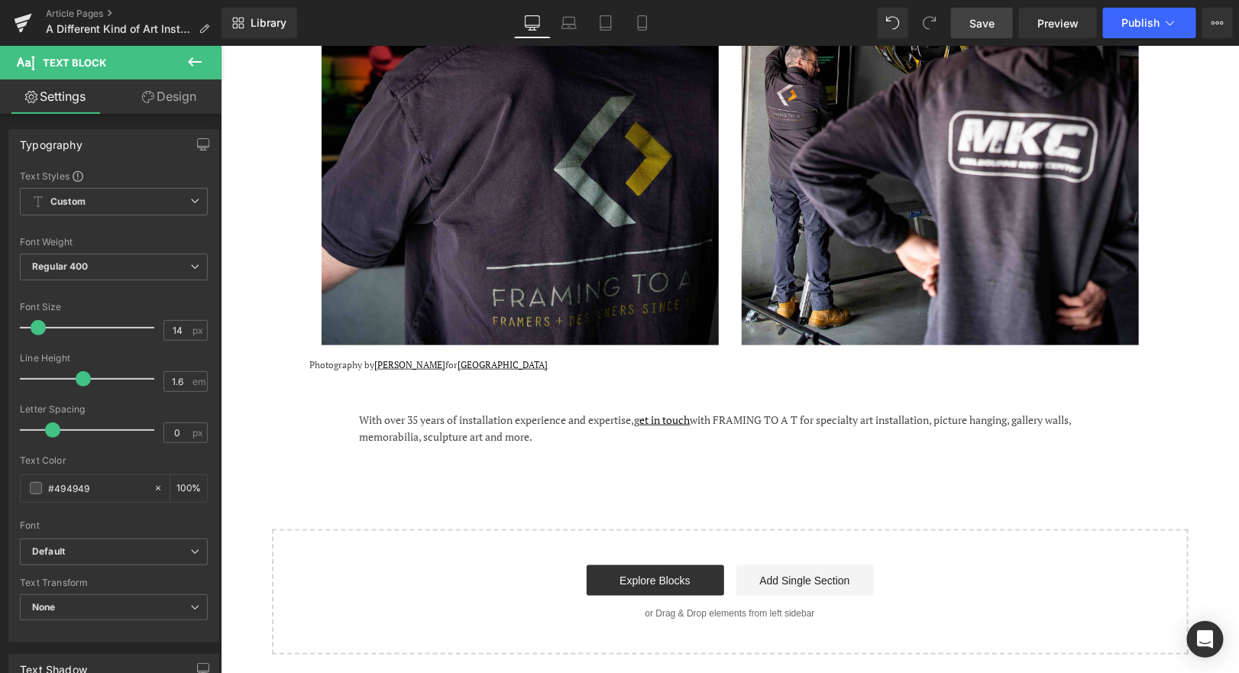
click at [981, 31] on link "Save" at bounding box center [982, 23] width 62 height 31
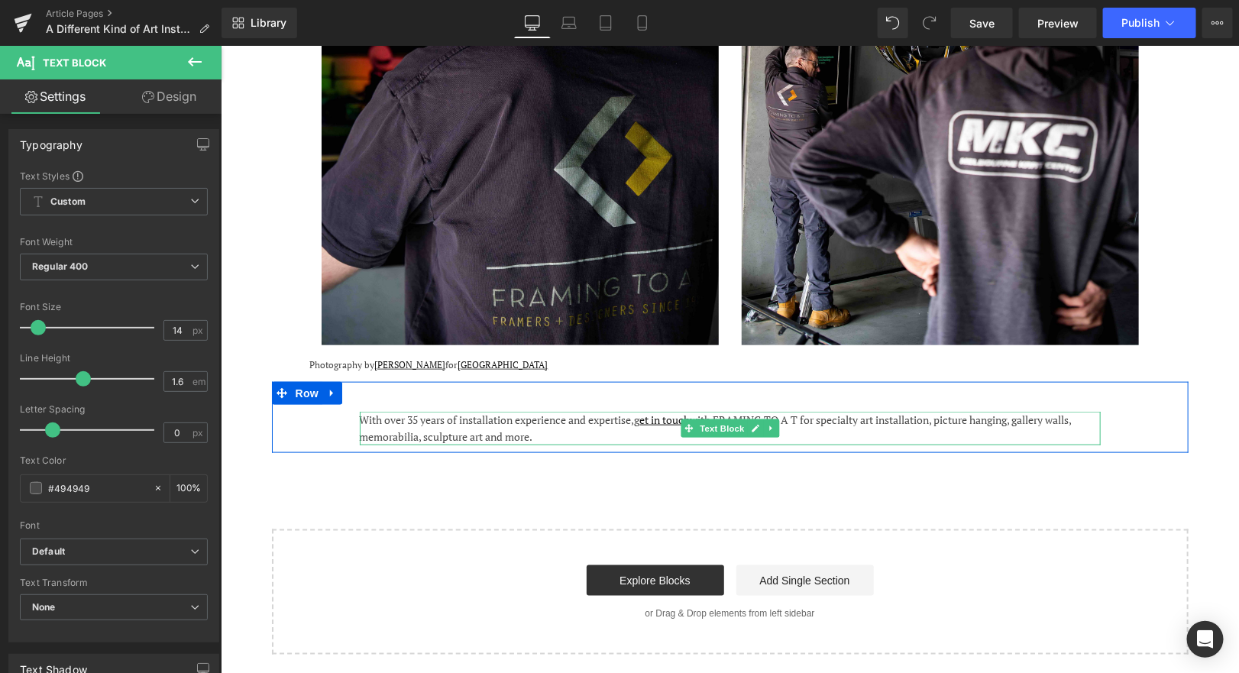
click at [554, 411] on div "With over 35 years of installation experience and expertise, g et in touch with…" at bounding box center [729, 428] width 741 height 34
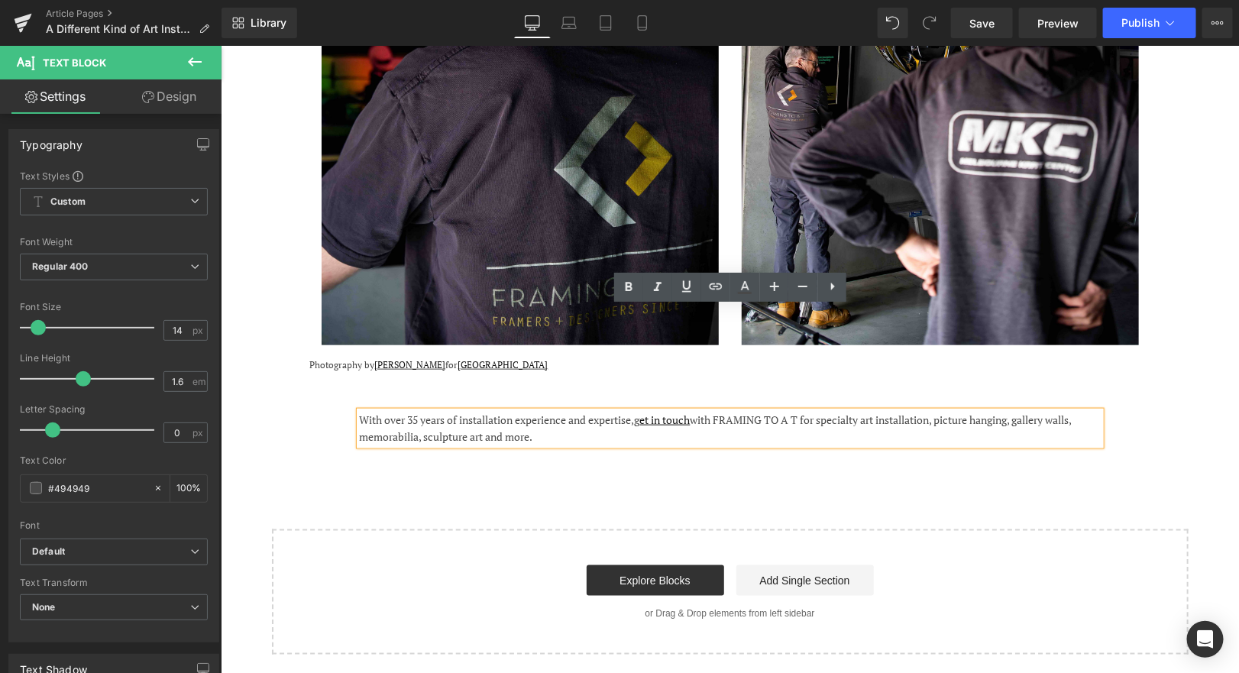
drag, startPoint x: 547, startPoint y: 332, endPoint x: 358, endPoint y: 317, distance: 189.3
click at [359, 411] on div "With over 35 years of installation experience and expertise, g et in touch with…" at bounding box center [729, 428] width 741 height 34
copy span "With over 35 years of installation experience and expertise, g et in touch with…"
